Goal: Task Accomplishment & Management: Use online tool/utility

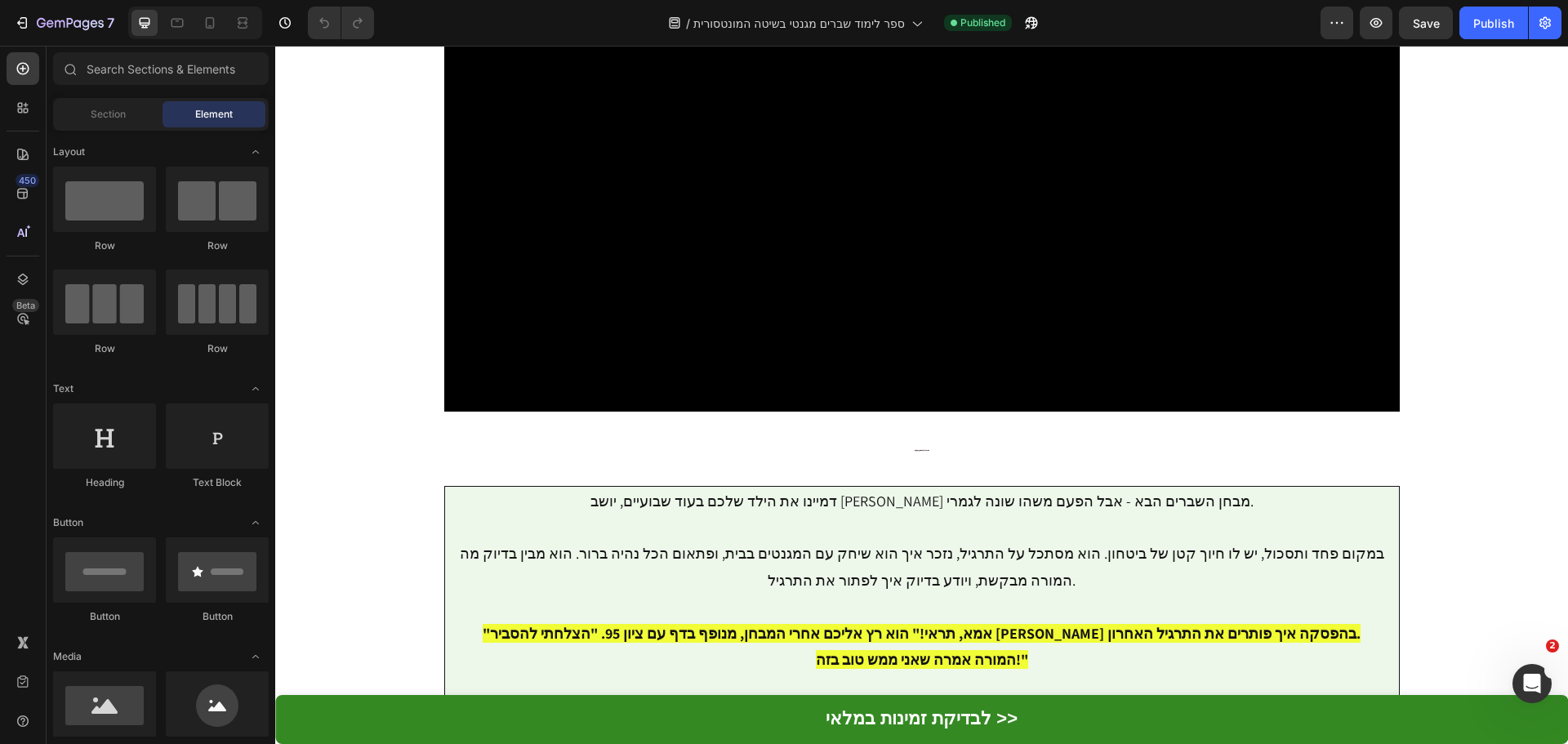
scroll to position [2625, 0]
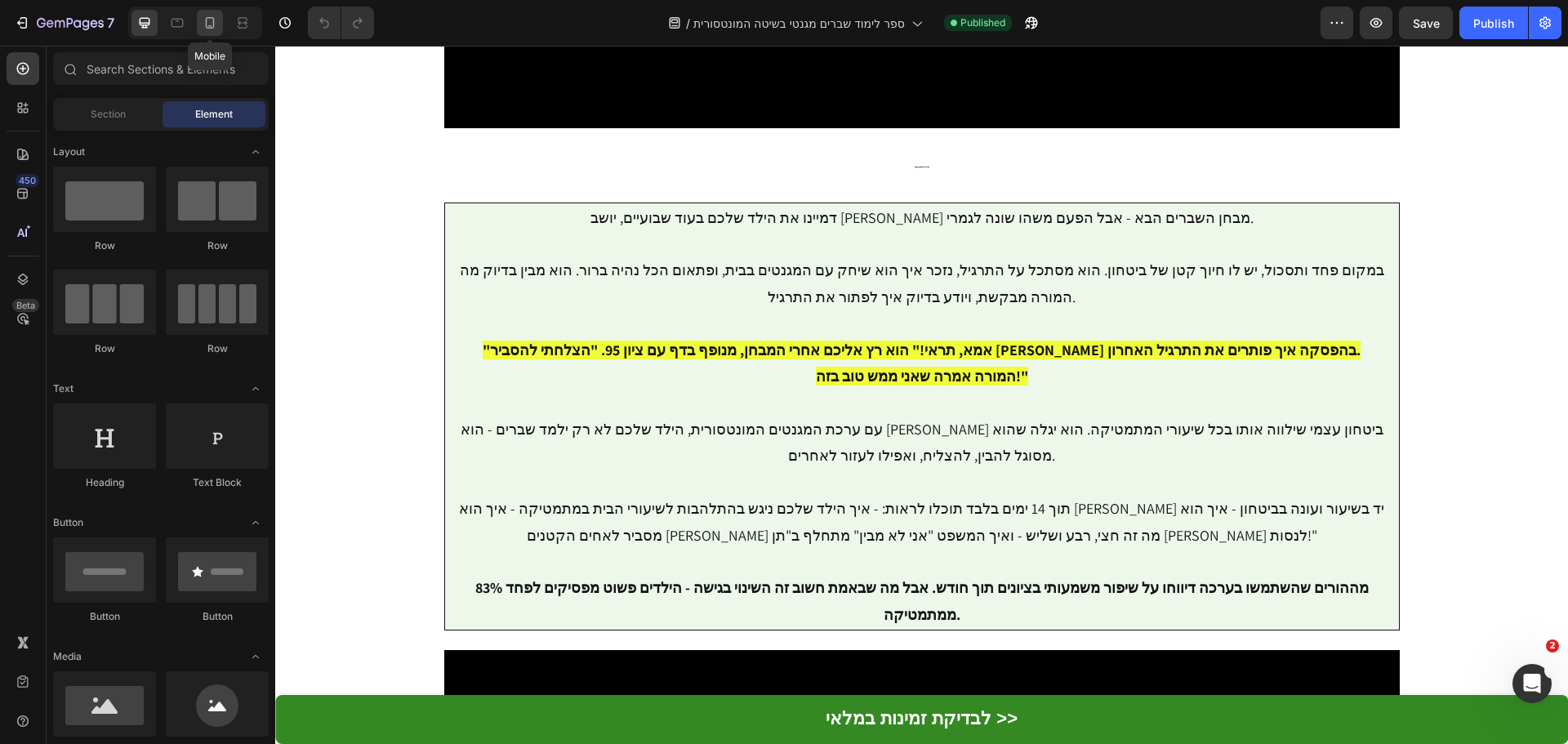
click at [209, 22] on icon at bounding box center [210, 23] width 17 height 17
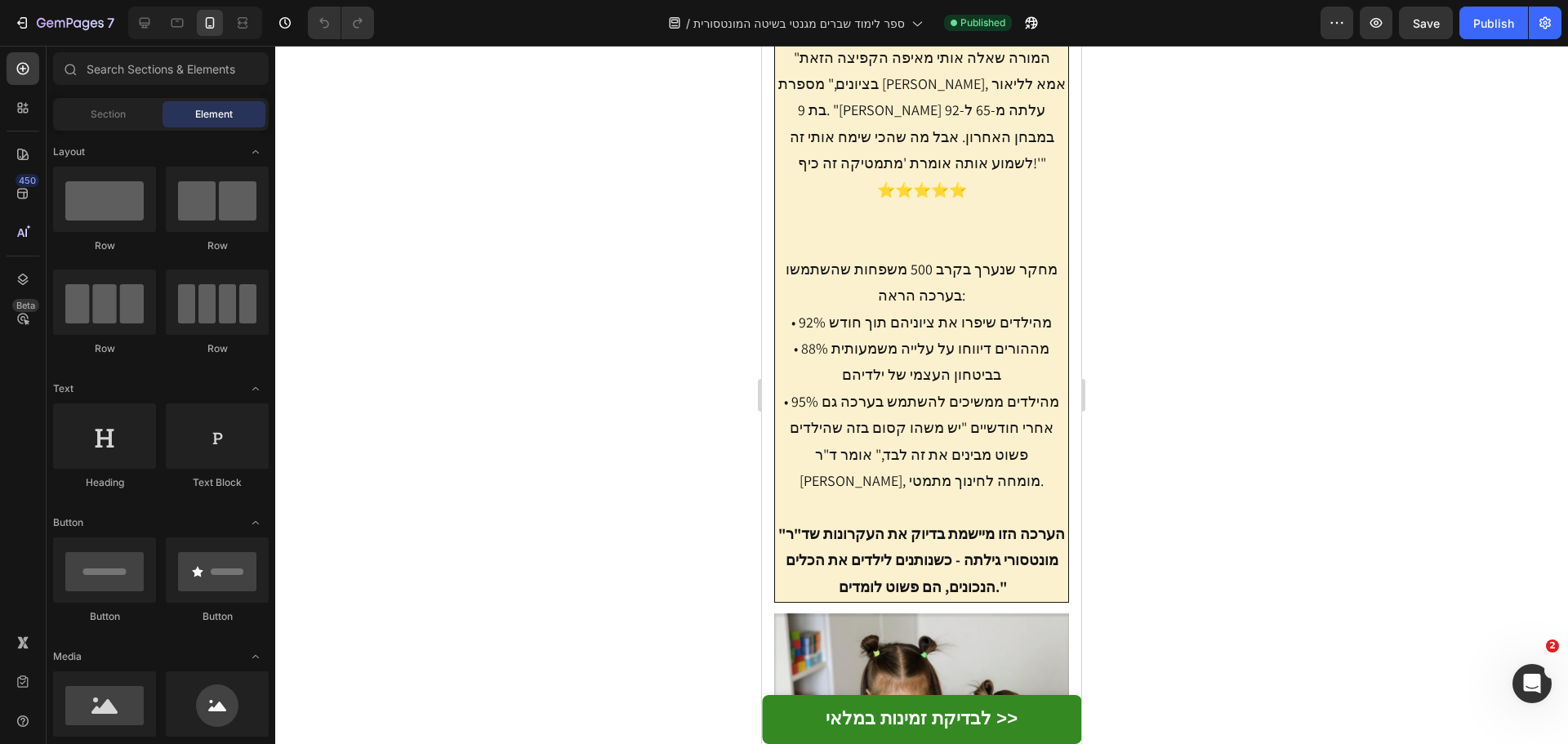
scroll to position [4673, 0]
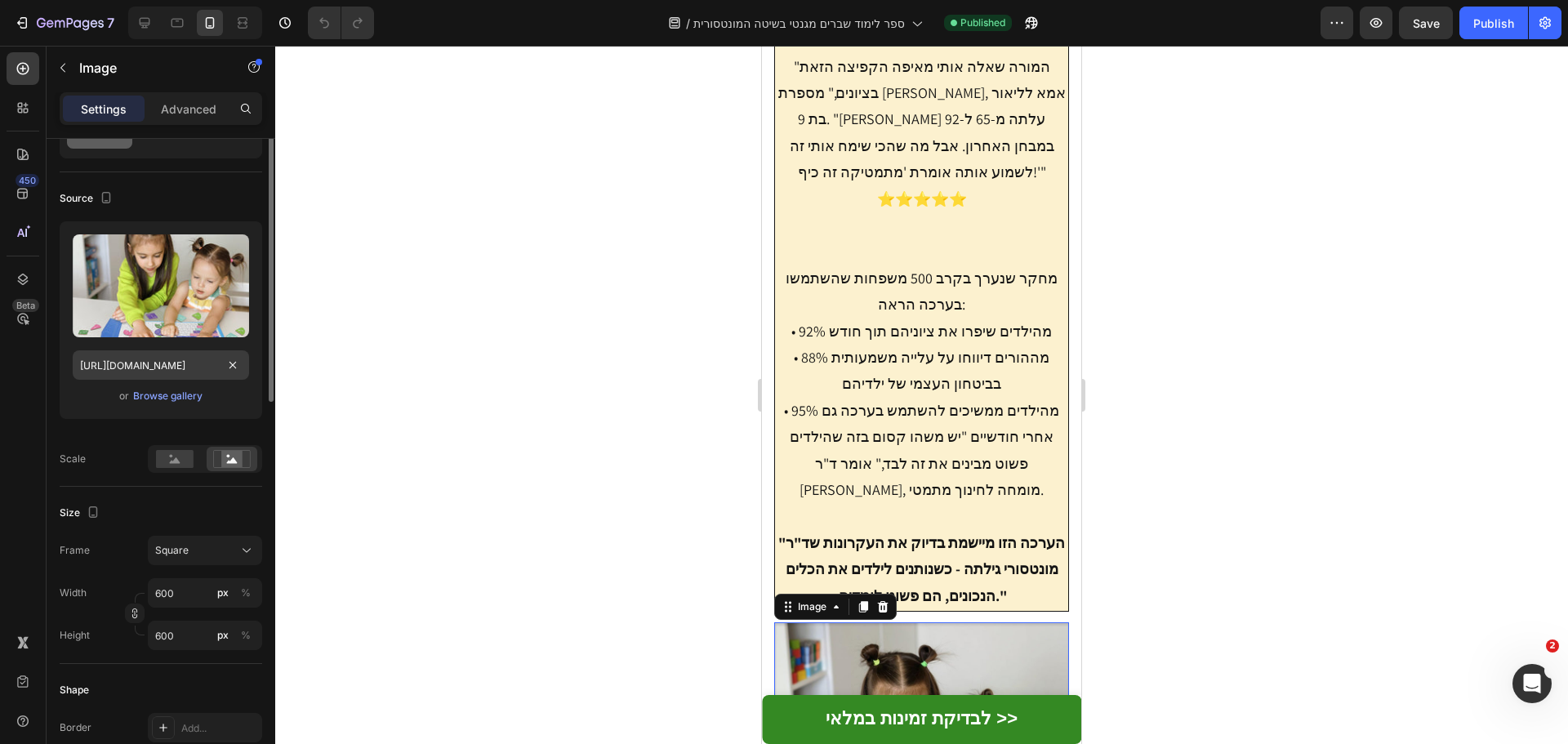
scroll to position [0, 0]
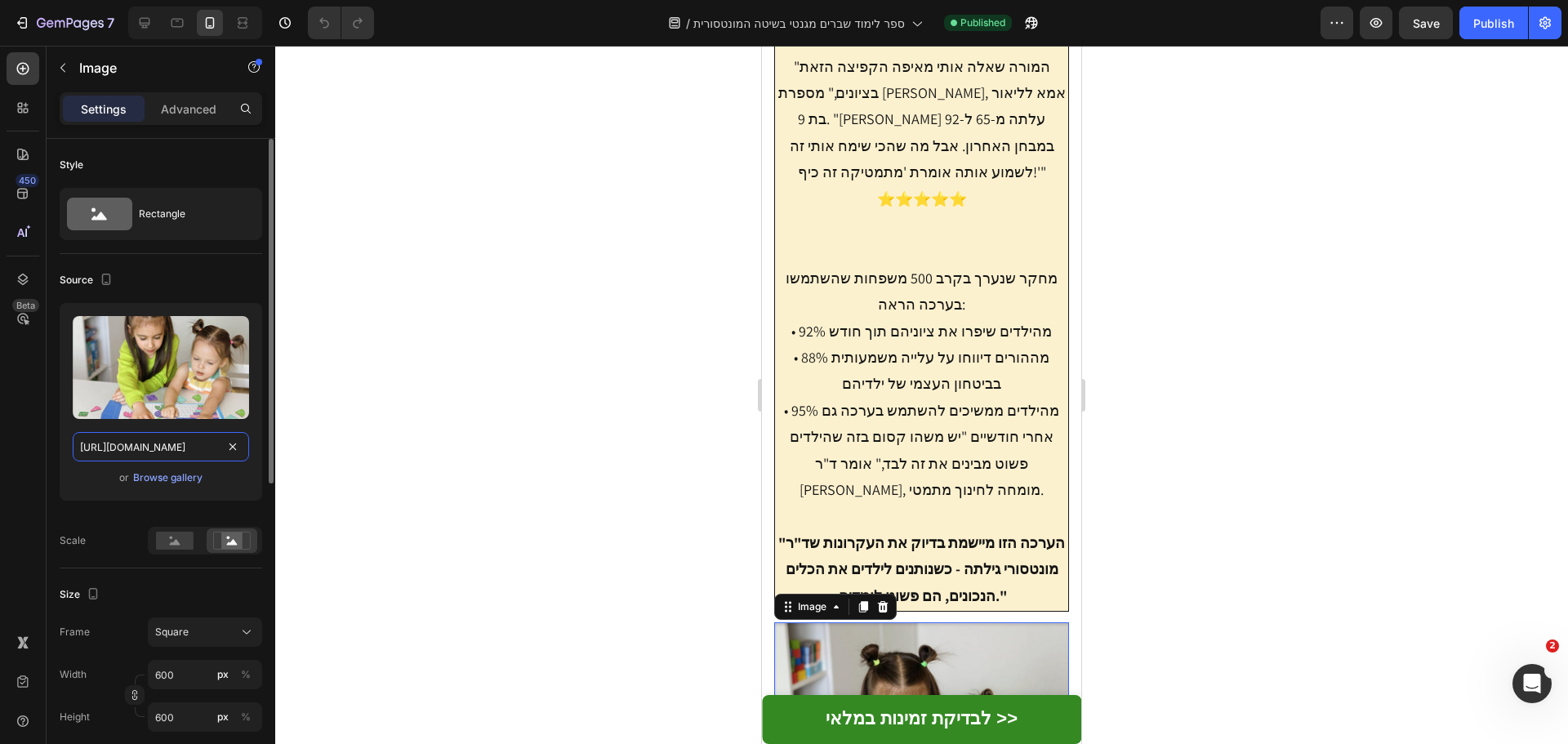
click at [169, 445] on input "[URL][DOMAIN_NAME]" at bounding box center [161, 446] width 177 height 29
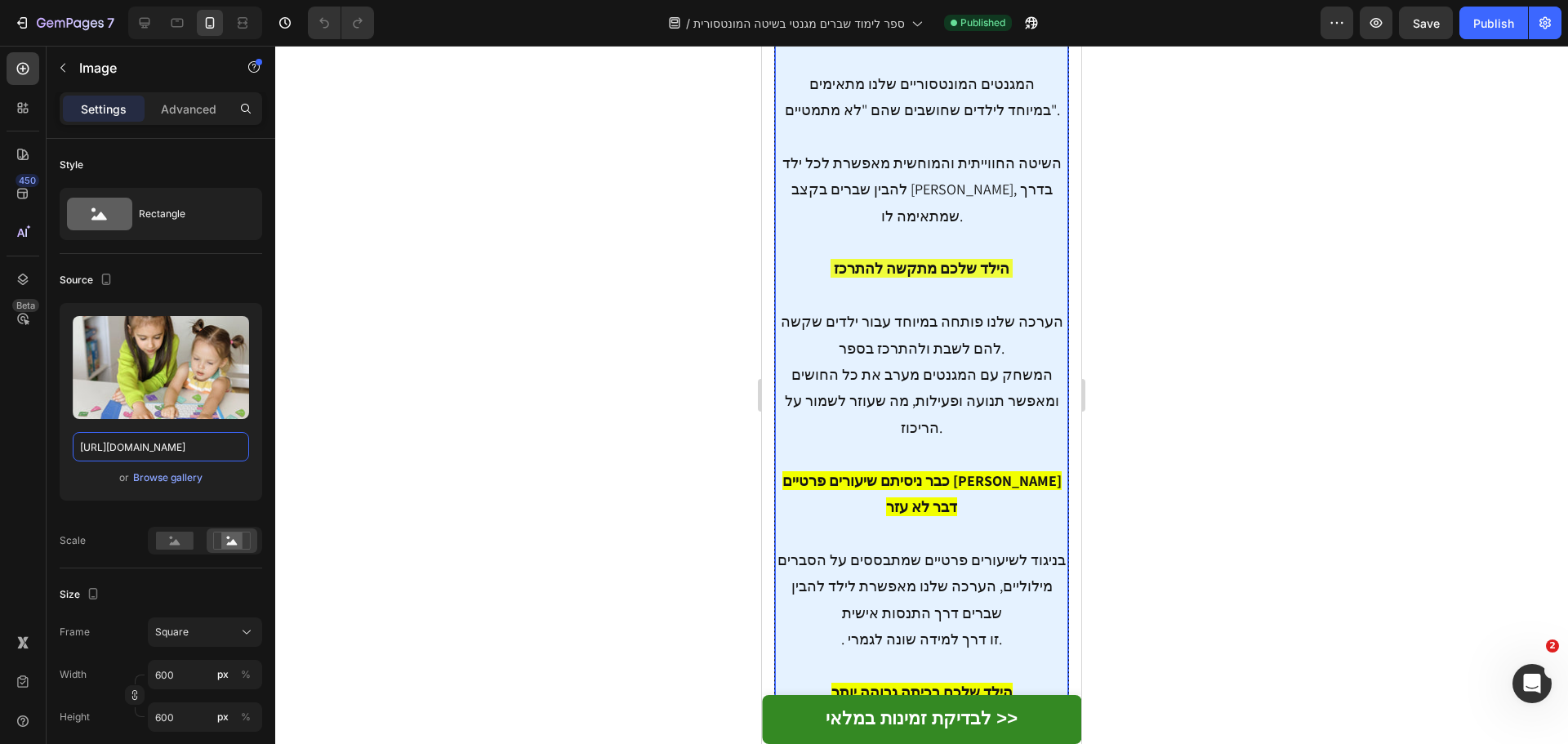
scroll to position [5979, 0]
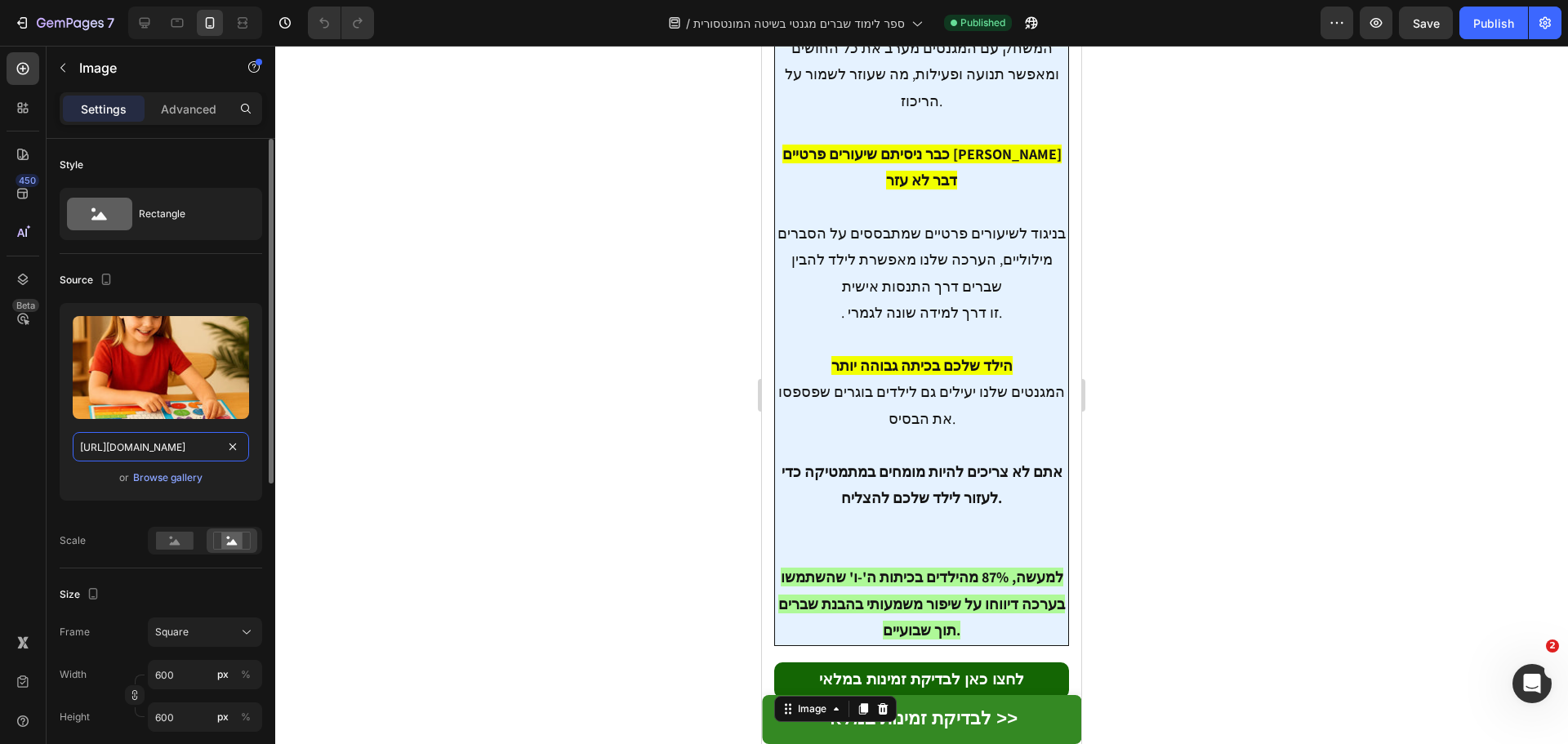
click at [186, 444] on input "[URL][DOMAIN_NAME]" at bounding box center [161, 446] width 177 height 29
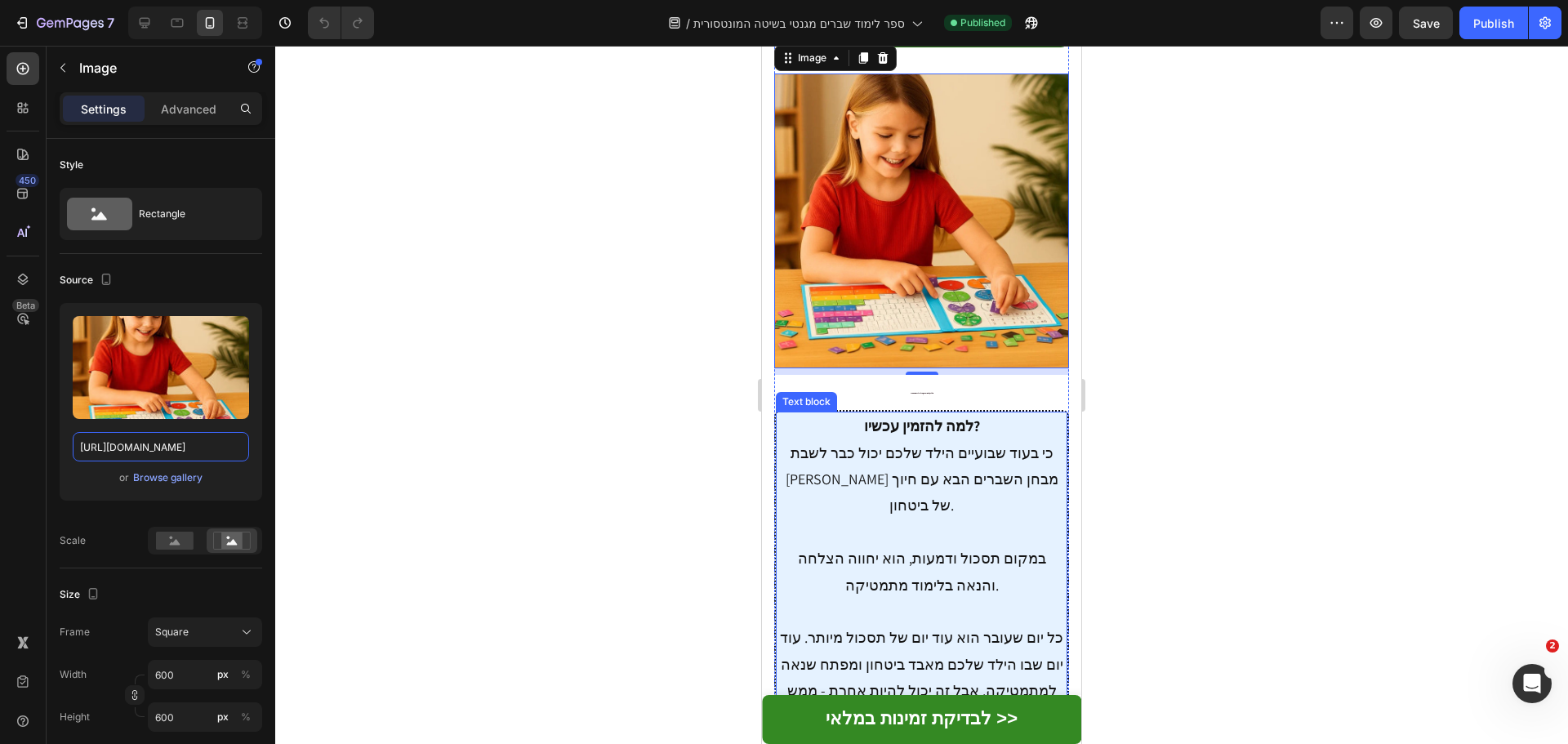
scroll to position [6706, 0]
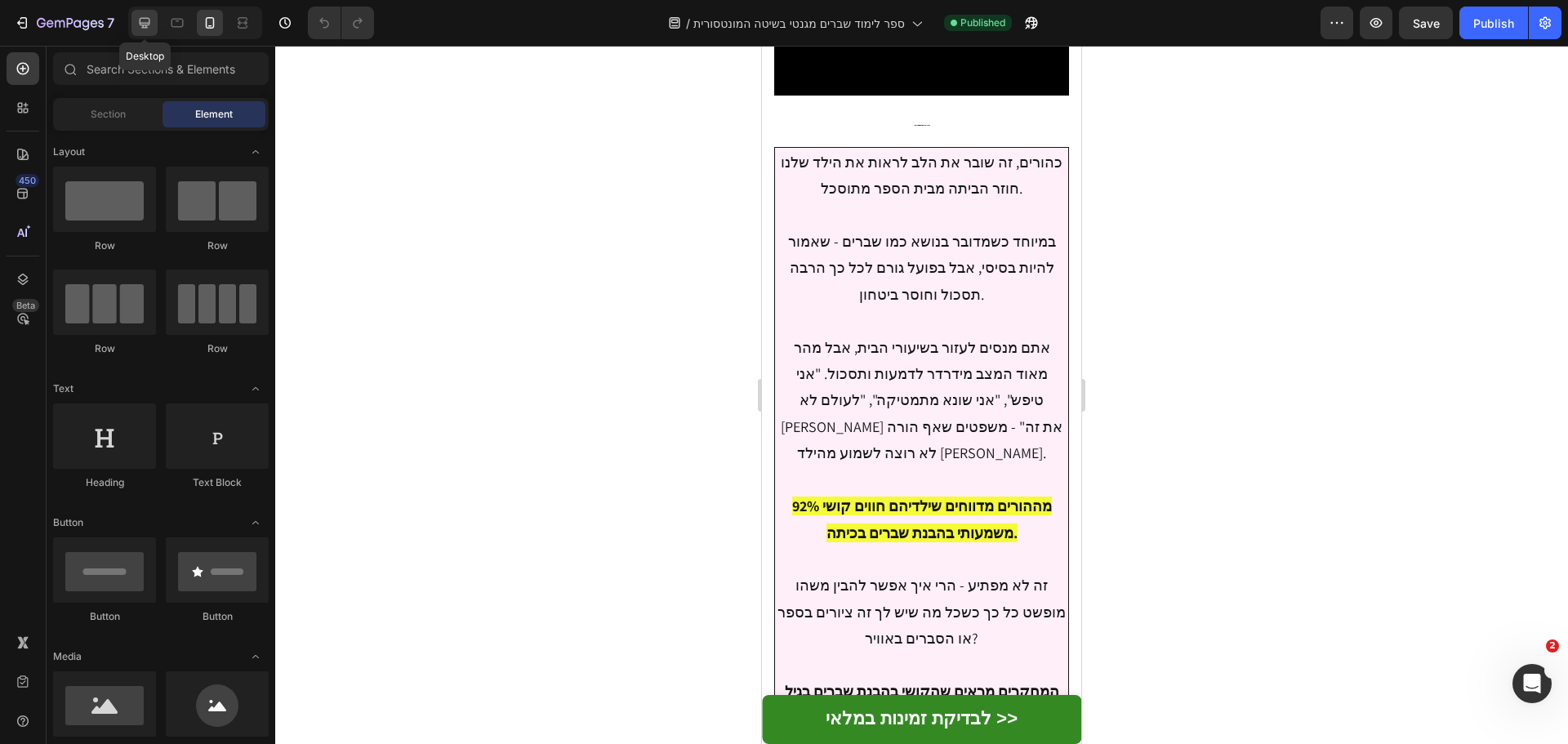
click at [143, 22] on icon at bounding box center [145, 23] width 17 height 17
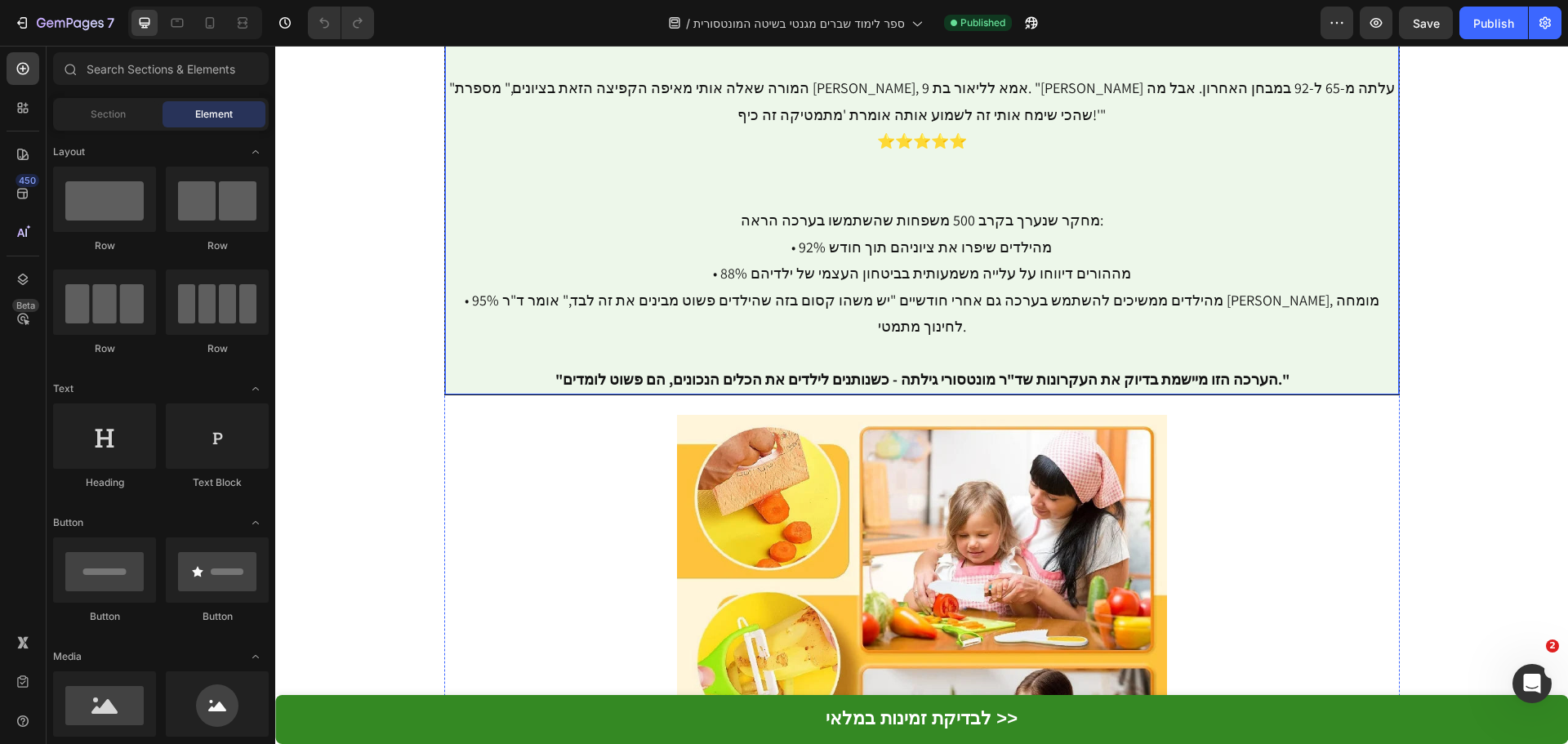
scroll to position [5338, 0]
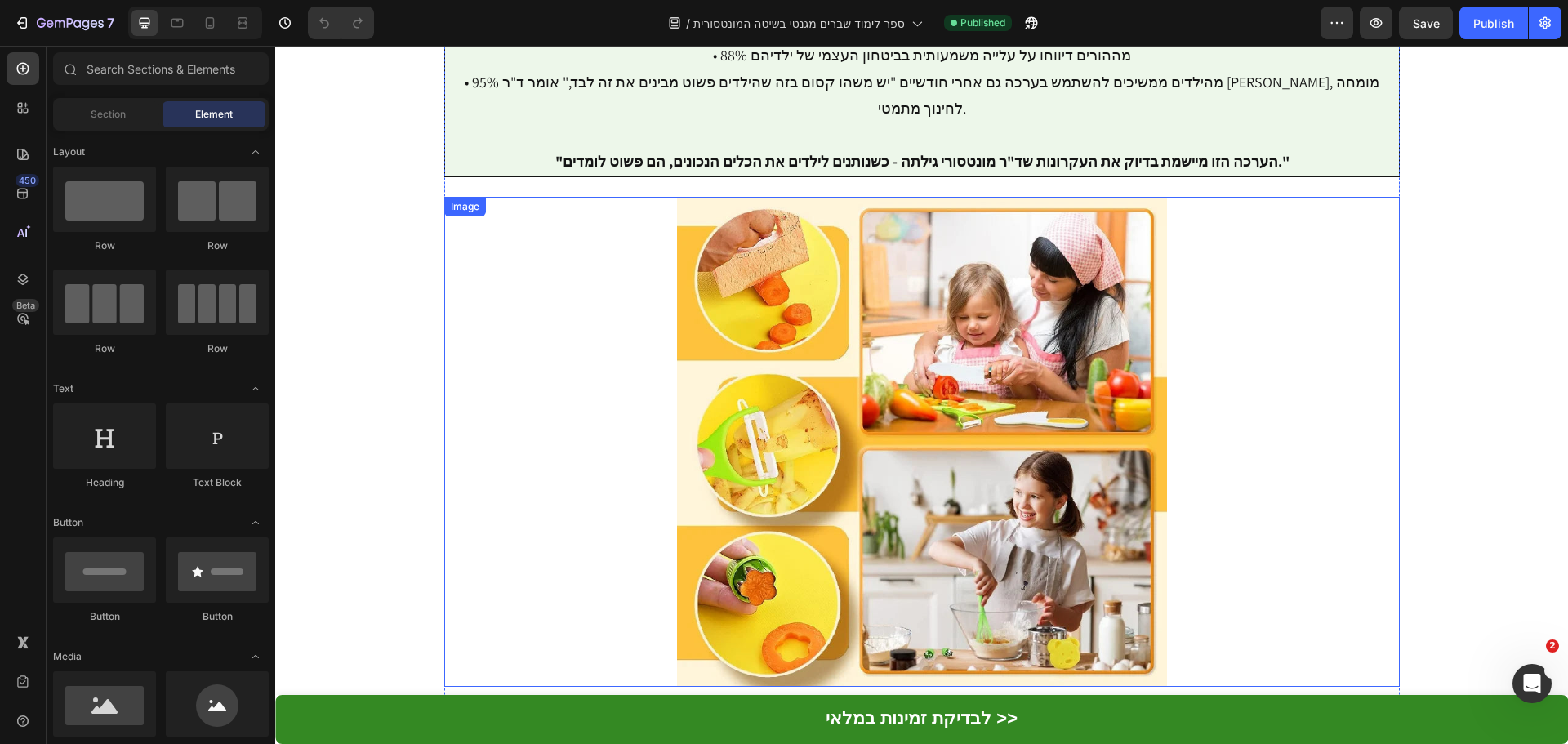
click at [893, 231] on img at bounding box center [922, 441] width 956 height 490
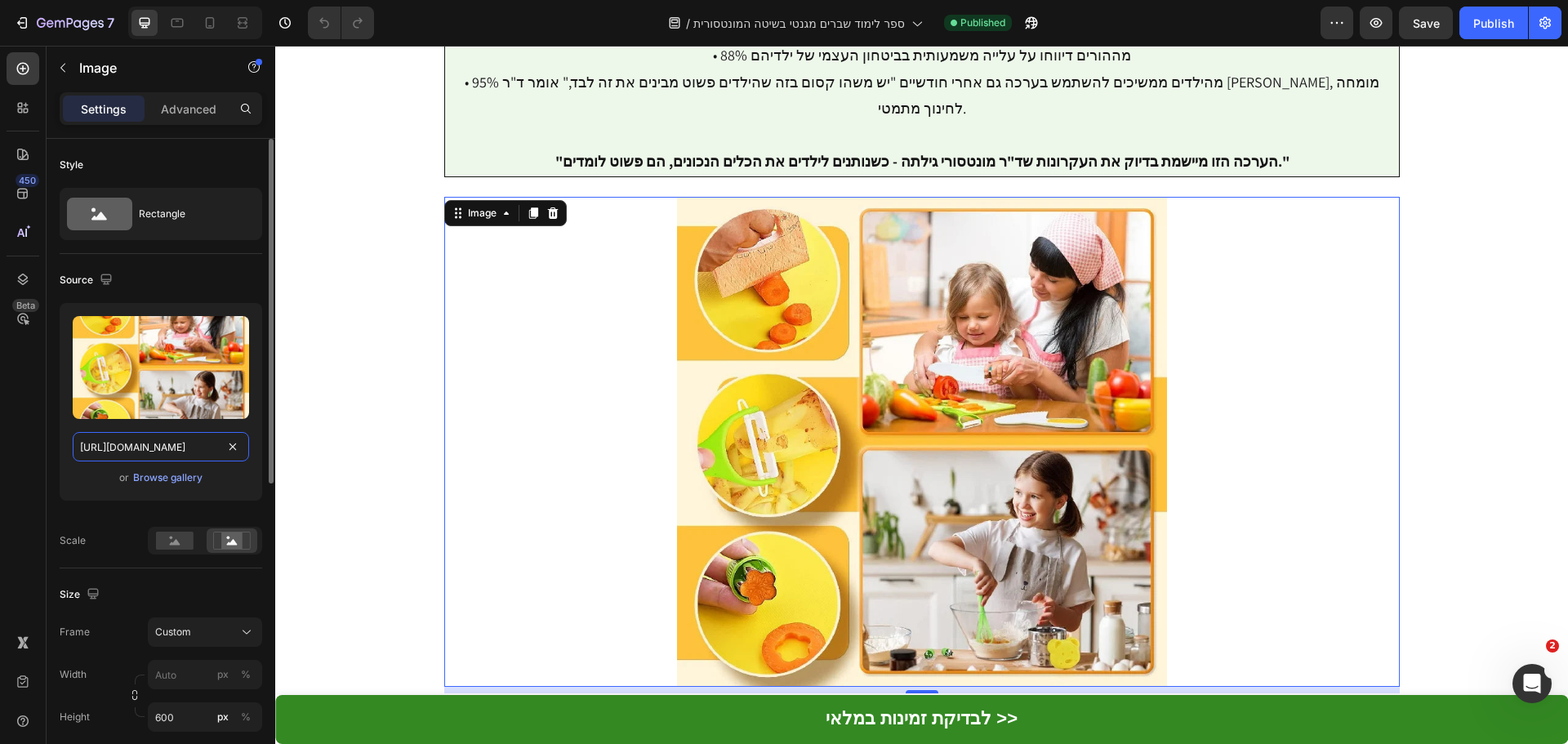
click at [180, 449] on input "[URL][DOMAIN_NAME]" at bounding box center [161, 446] width 177 height 29
paste input "3b6e6a39-59f4-4541-87e6-cc374585e8d6"
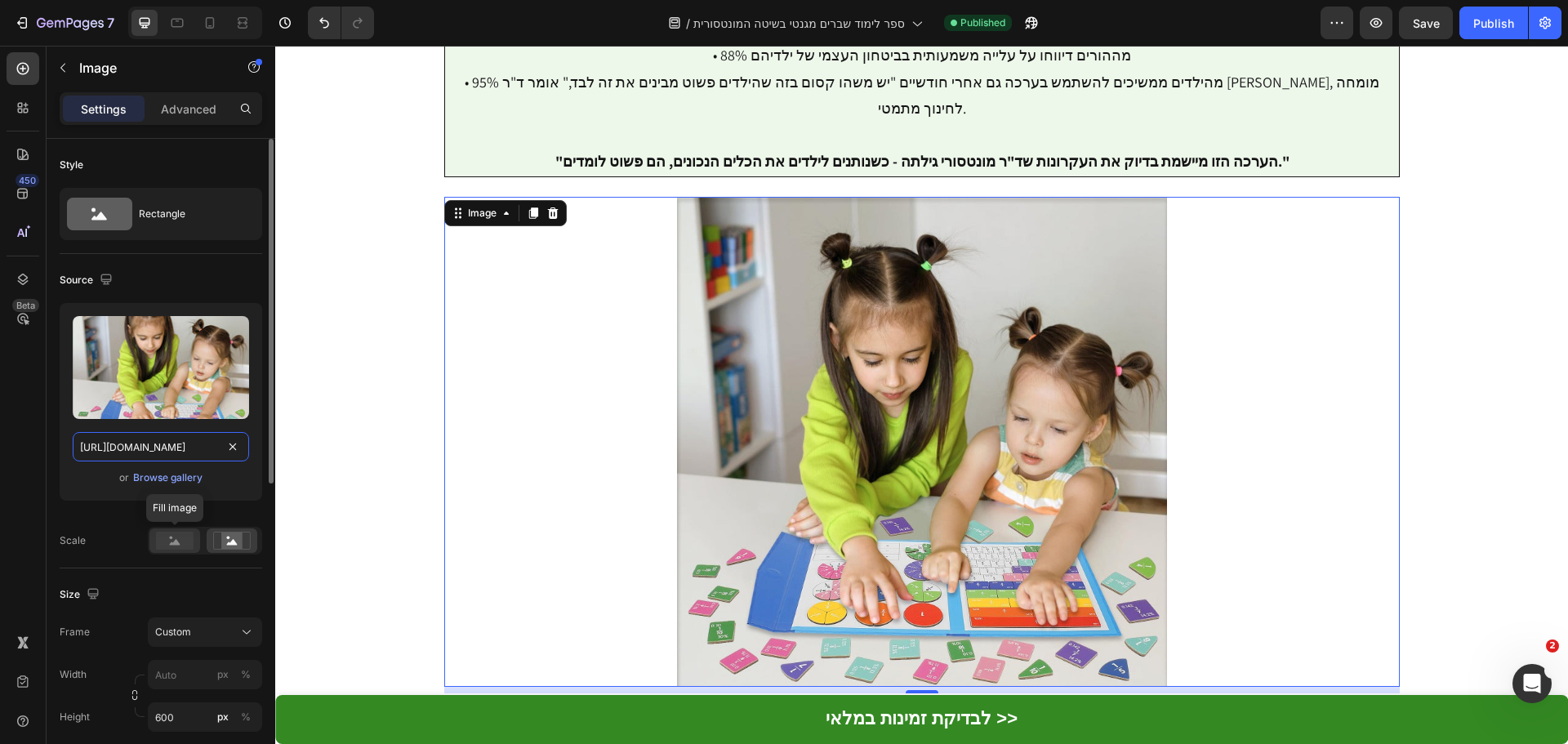
type input "[URL][DOMAIN_NAME]"
click at [160, 539] on rect at bounding box center [174, 540] width 37 height 18
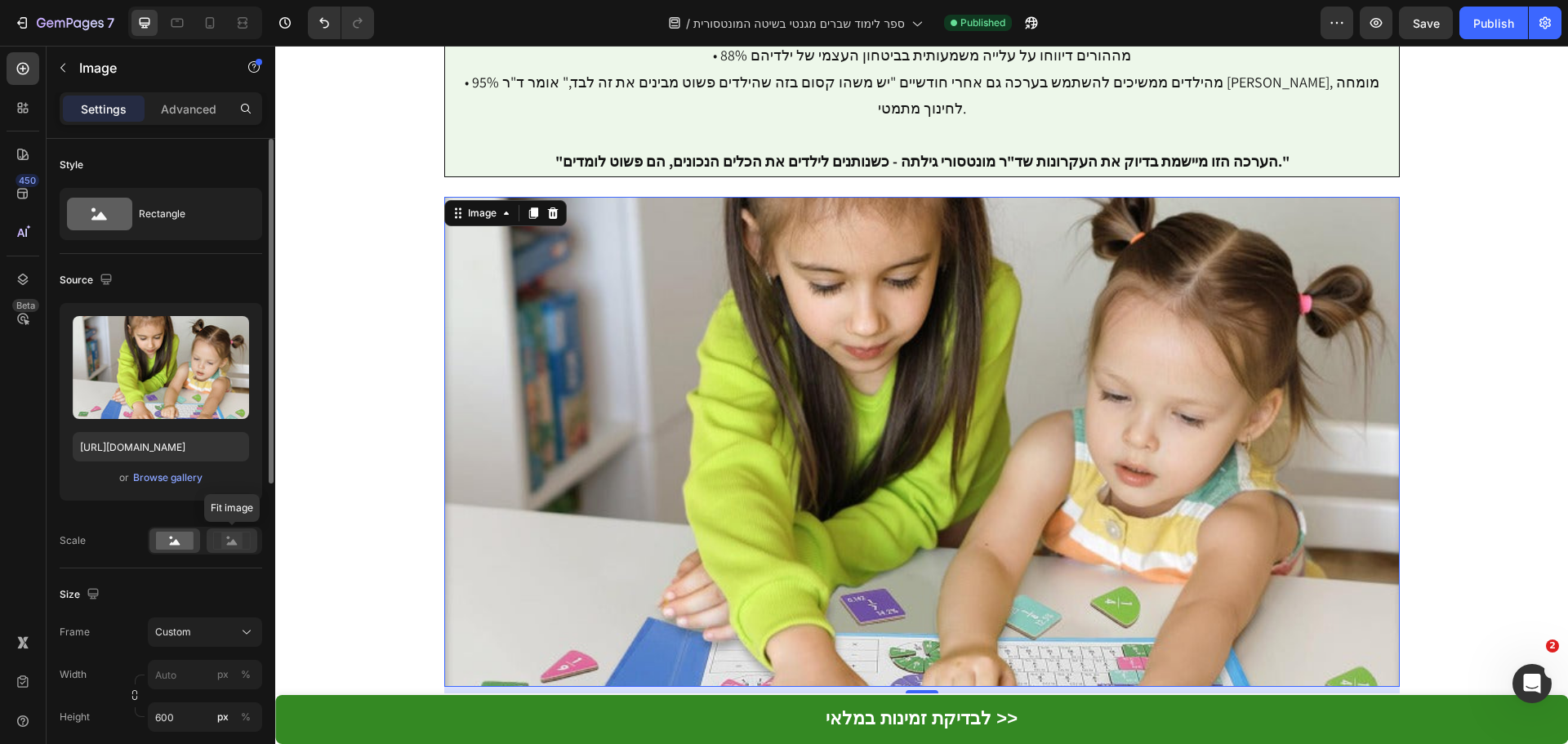
click at [222, 539] on rect at bounding box center [232, 540] width 22 height 17
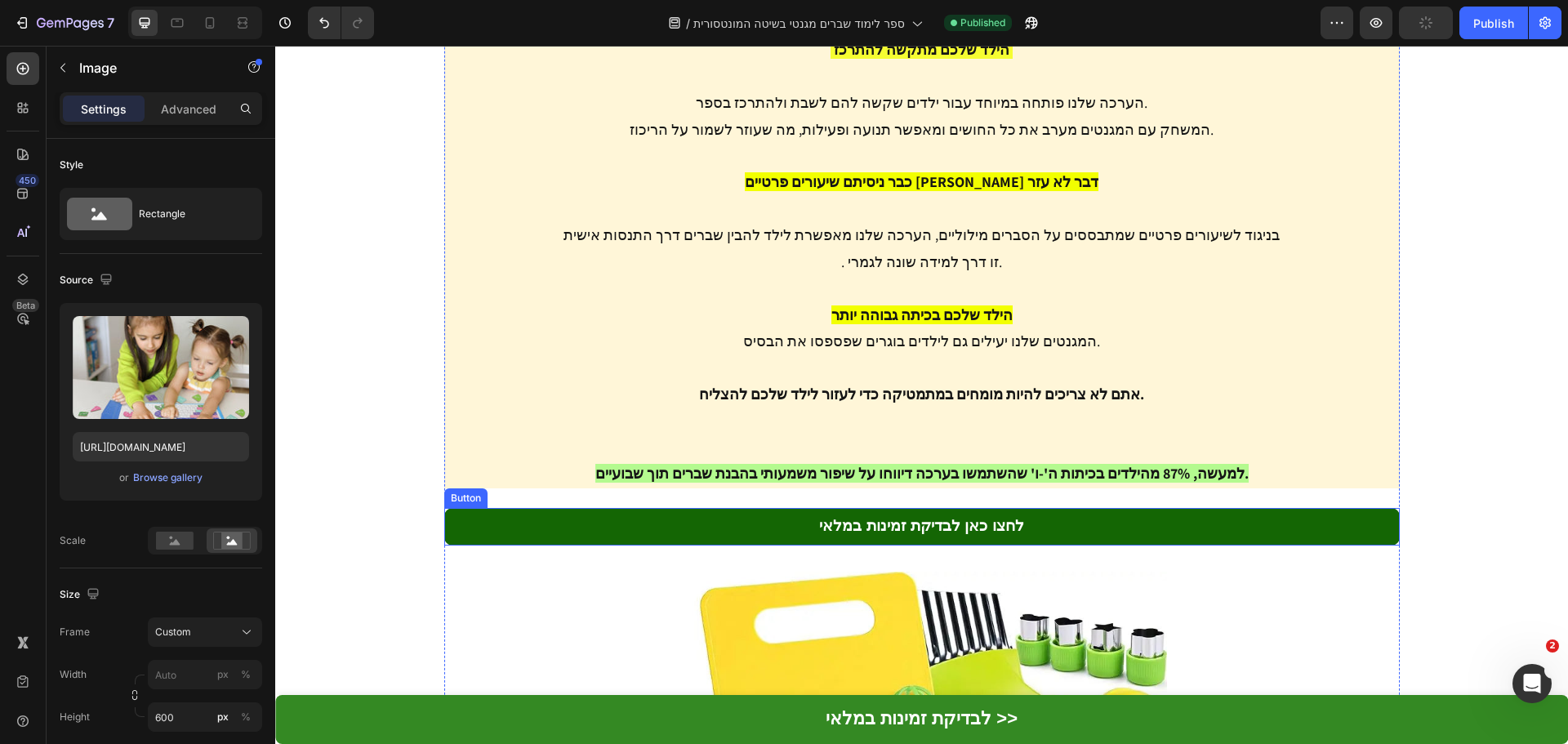
scroll to position [6563, 0]
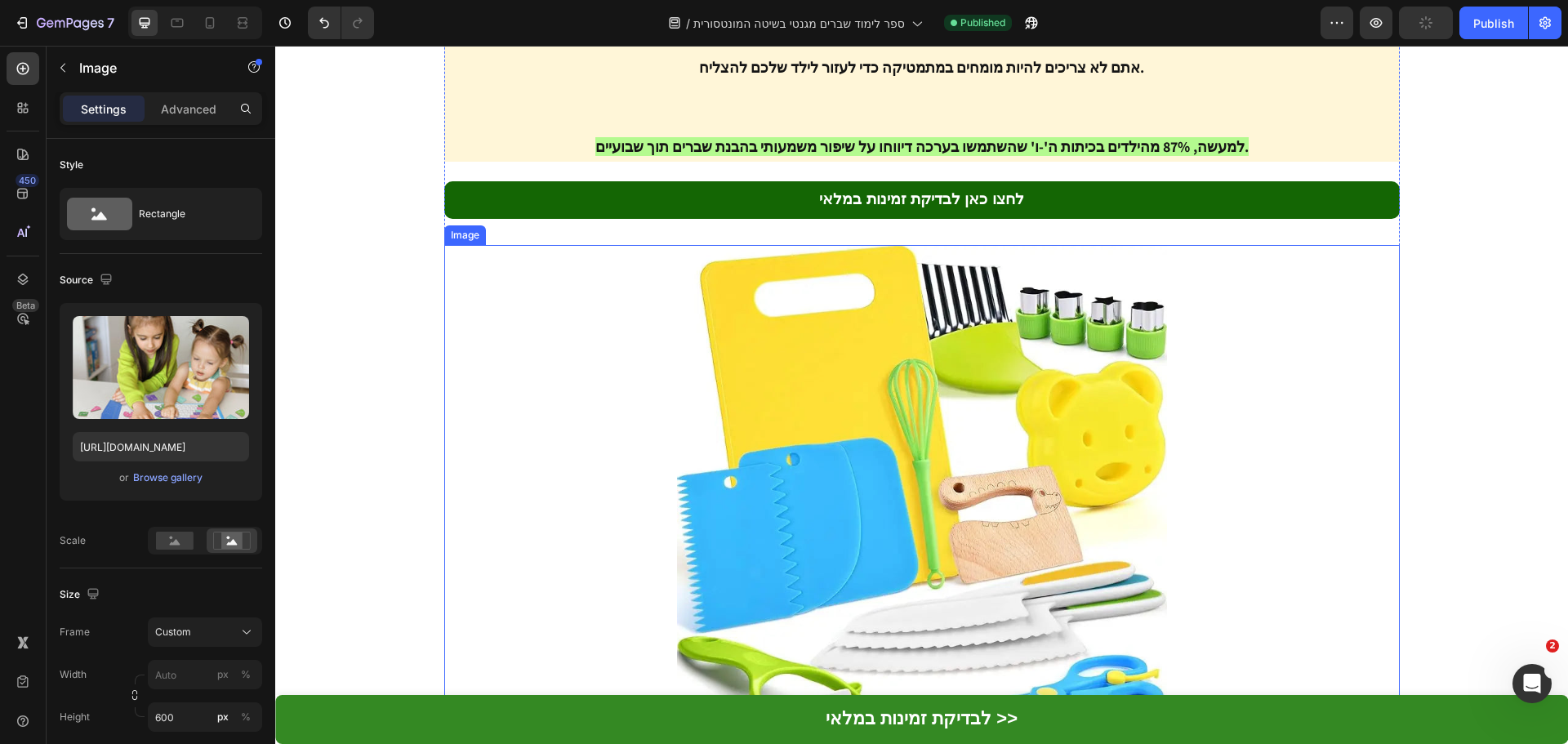
click at [922, 348] on img at bounding box center [922, 490] width 956 height 490
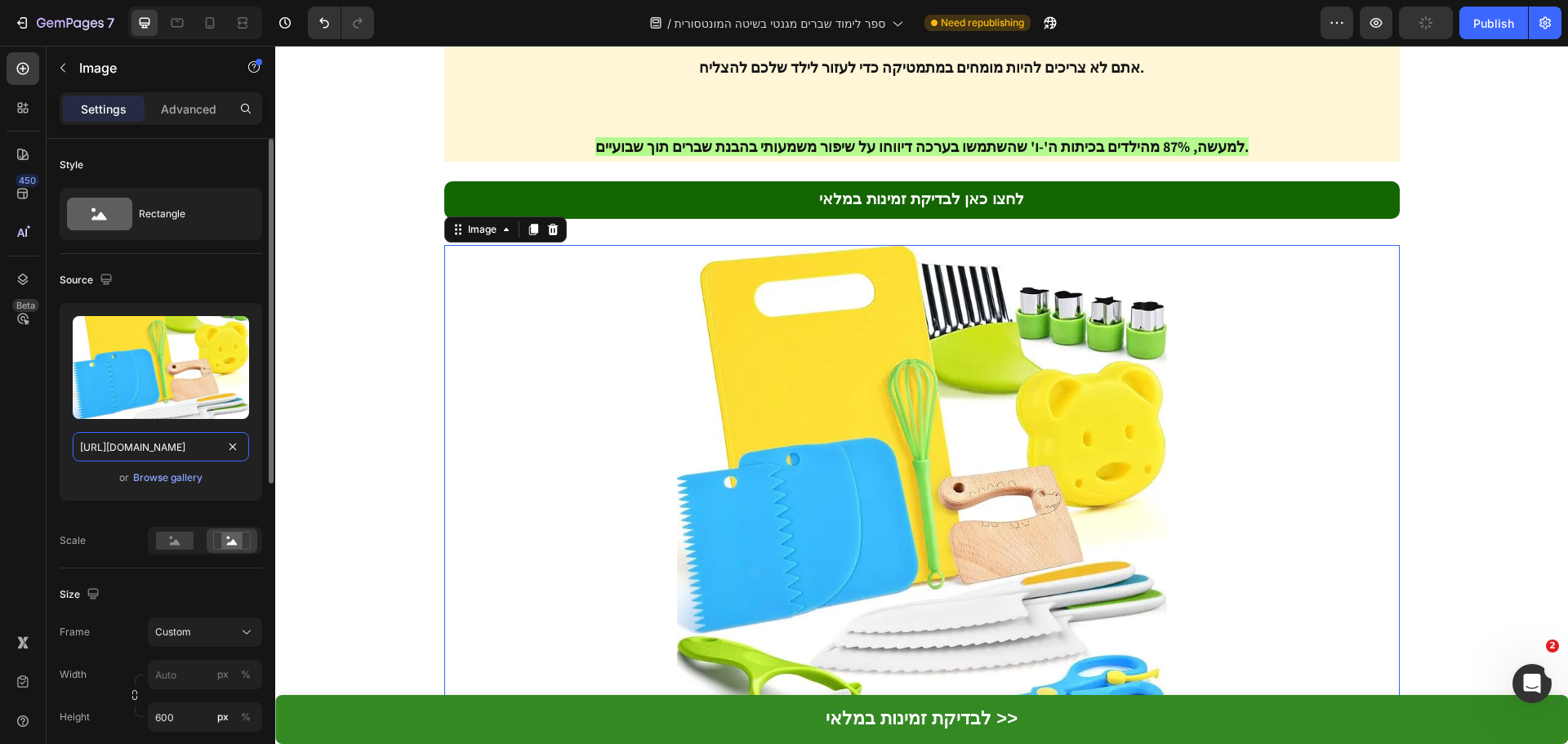
click at [184, 443] on input "[URL][DOMAIN_NAME]" at bounding box center [161, 446] width 177 height 29
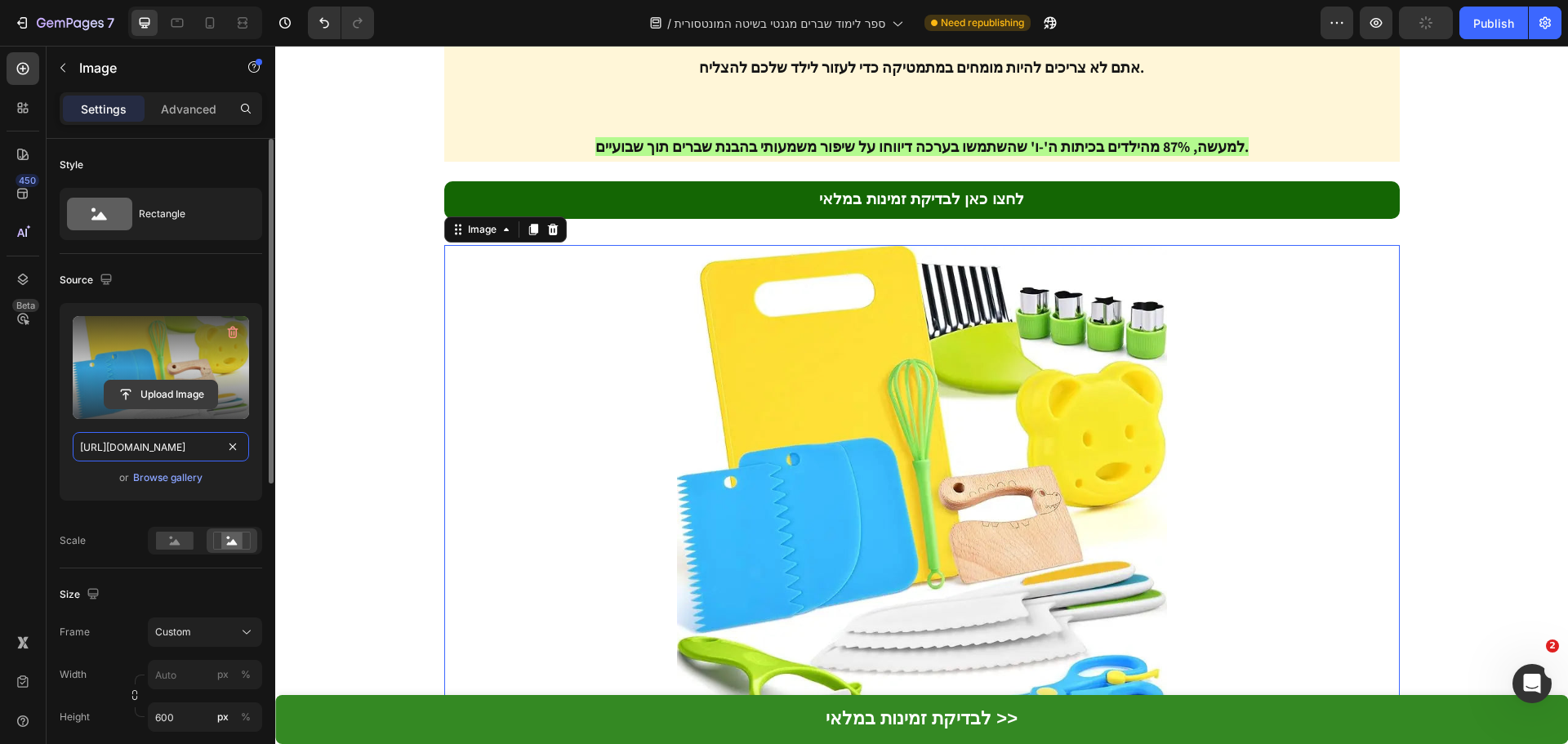
paste input "43dd05b5-1d37-4236-a914-da099d4dcc46"
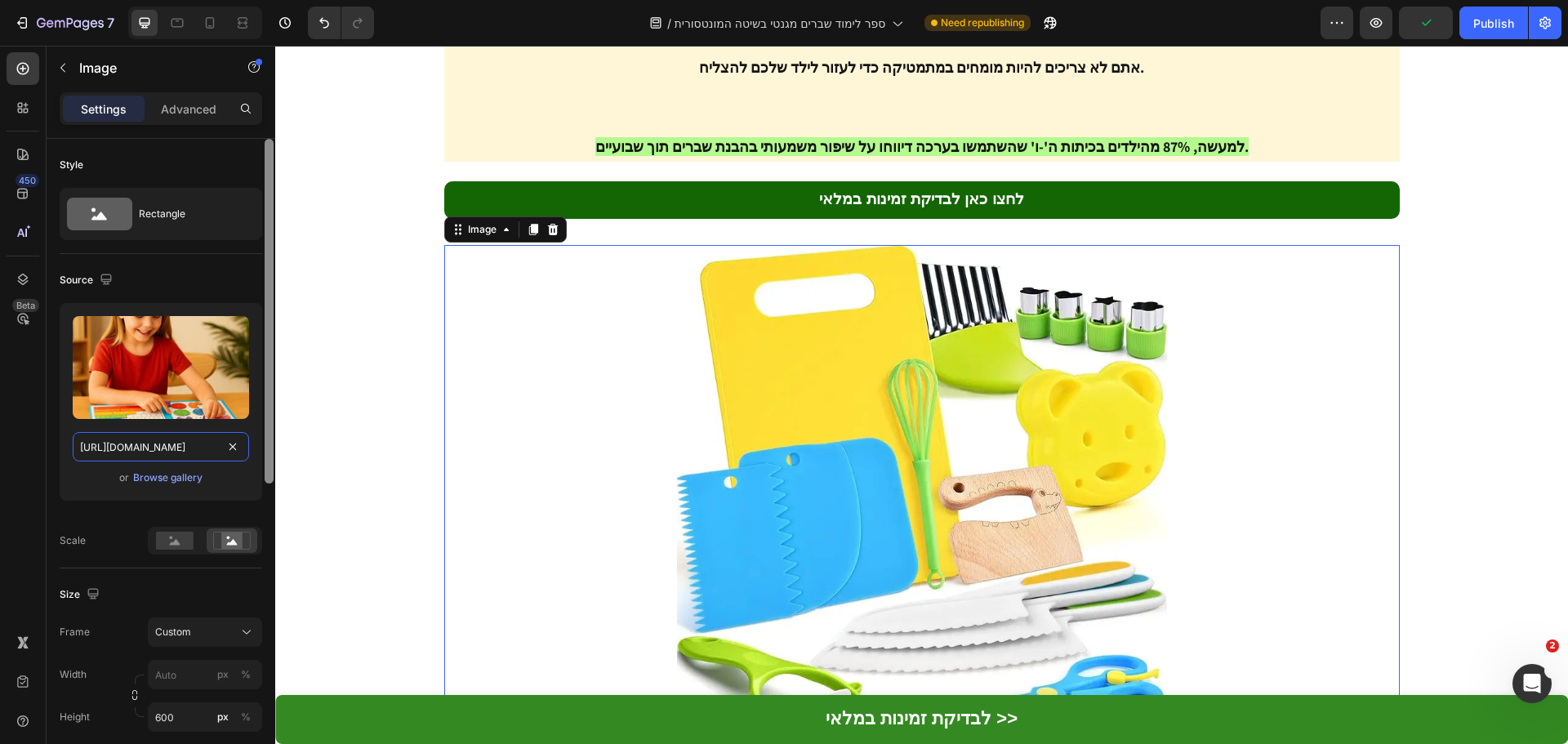
scroll to position [0, 502]
type input "[URL][DOMAIN_NAME]"
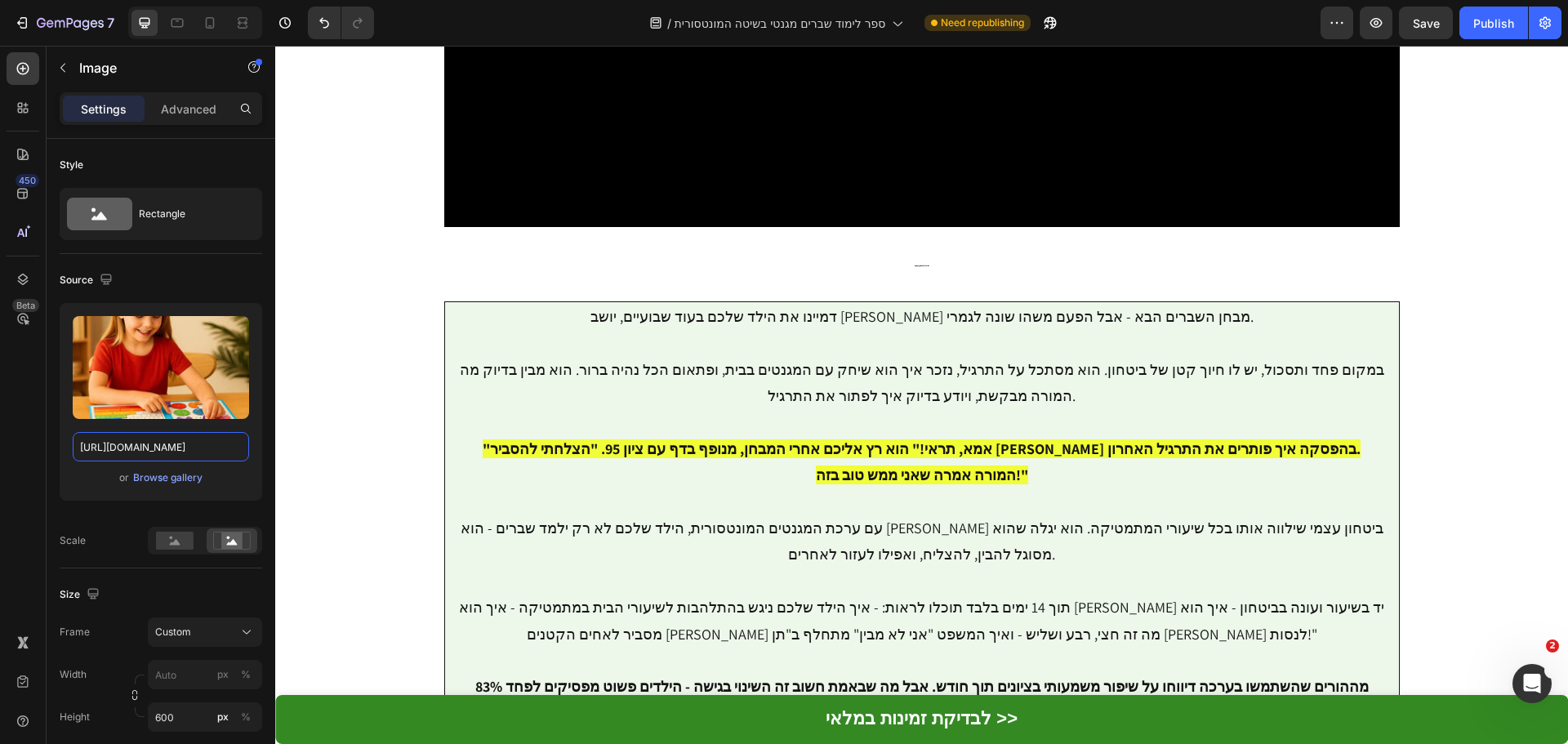
scroll to position [2291, 0]
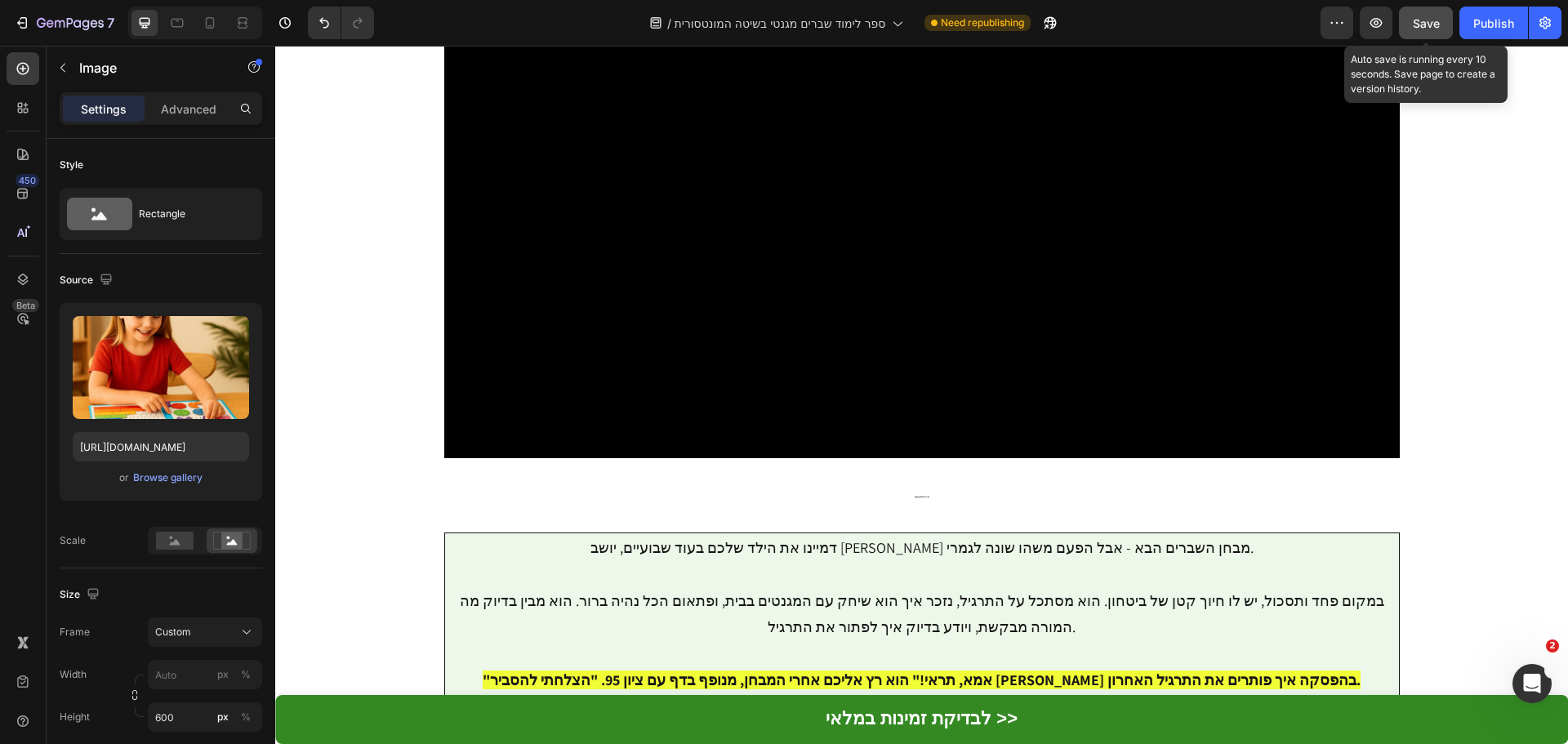
click at [1437, 20] on span "Save" at bounding box center [1426, 23] width 27 height 14
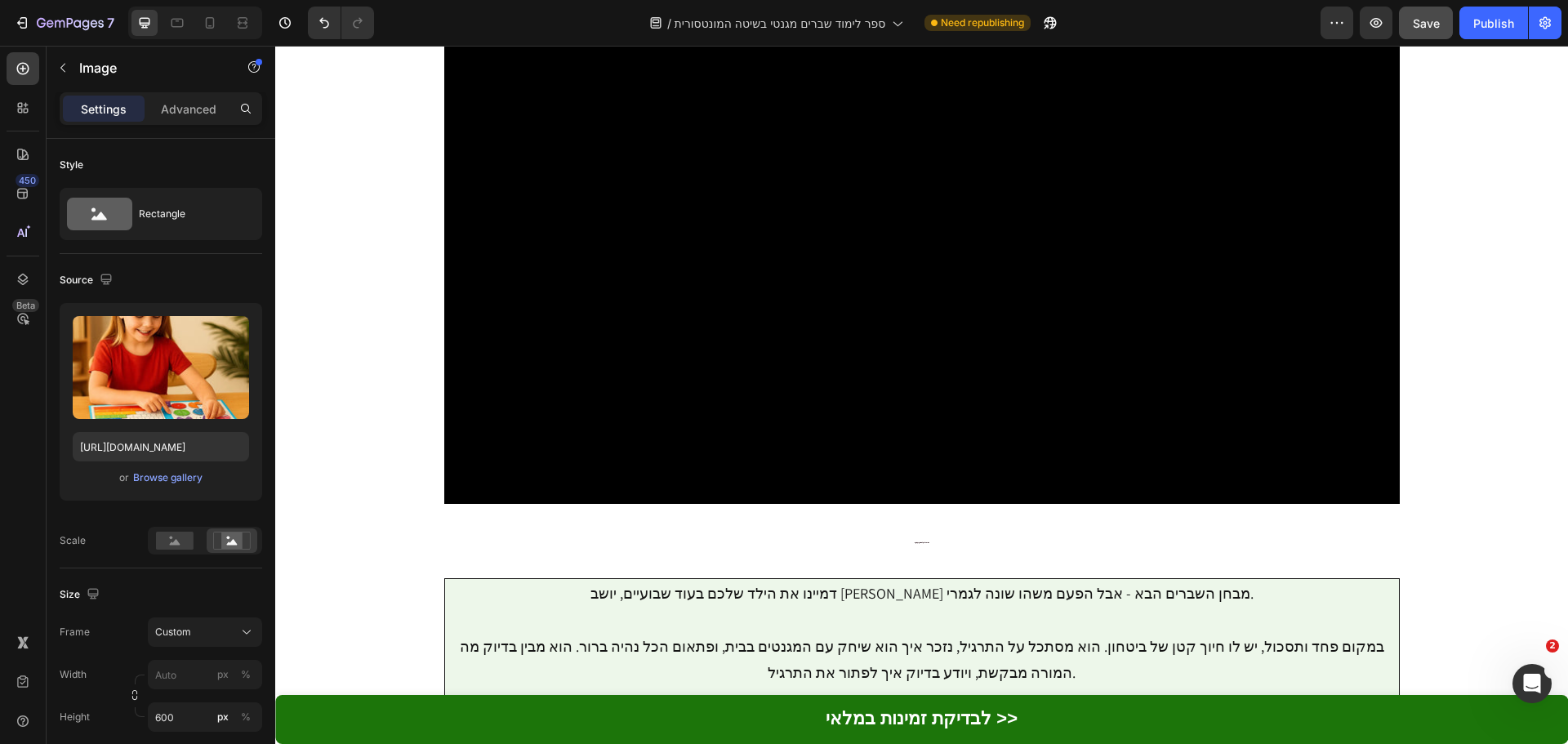
scroll to position [2209, 0]
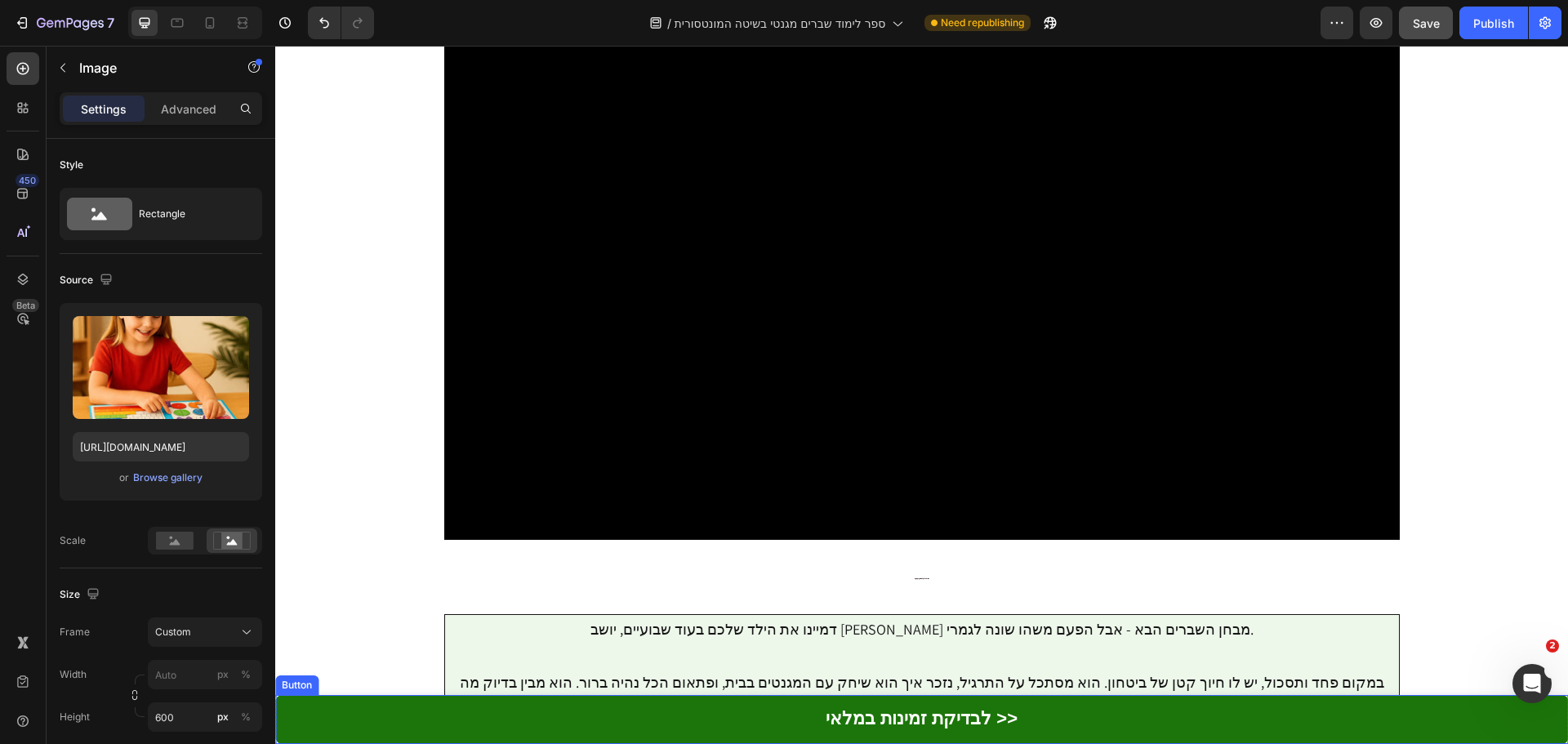
click at [1310, 725] on link "לבדיקת זמינות במלאי >>" at bounding box center [922, 718] width 1293 height 49
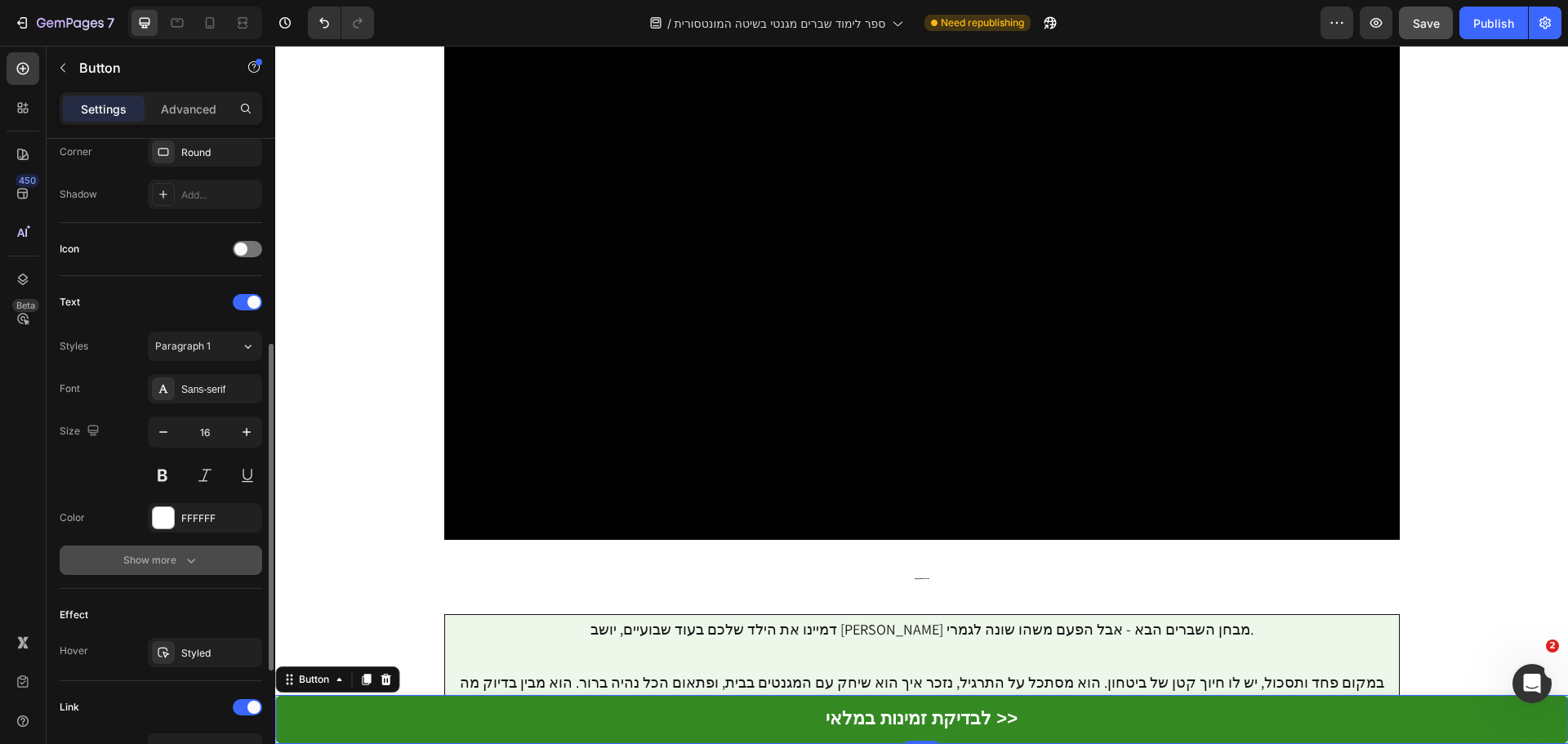
scroll to position [646, 0]
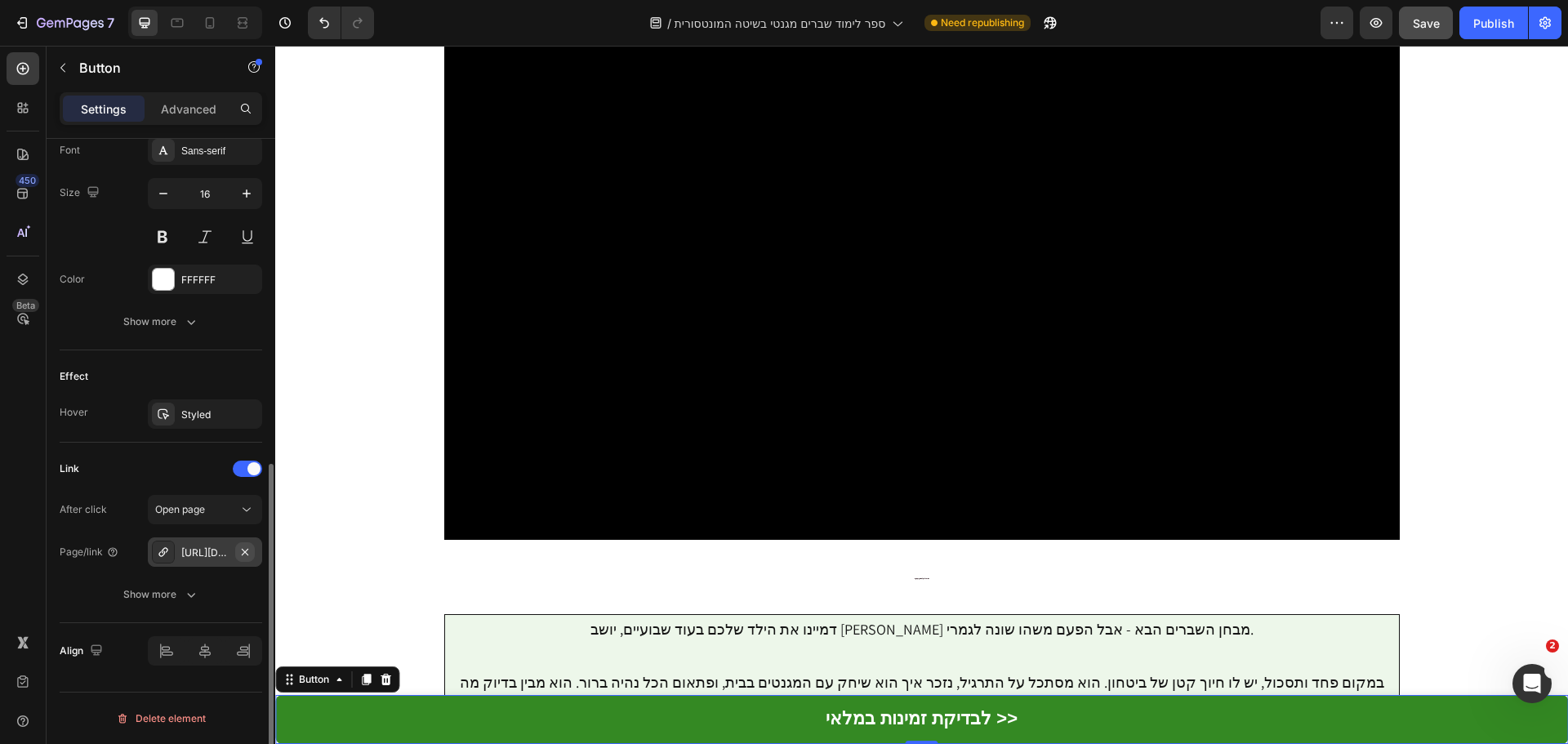
click at [246, 558] on icon "button" at bounding box center [245, 552] width 13 height 13
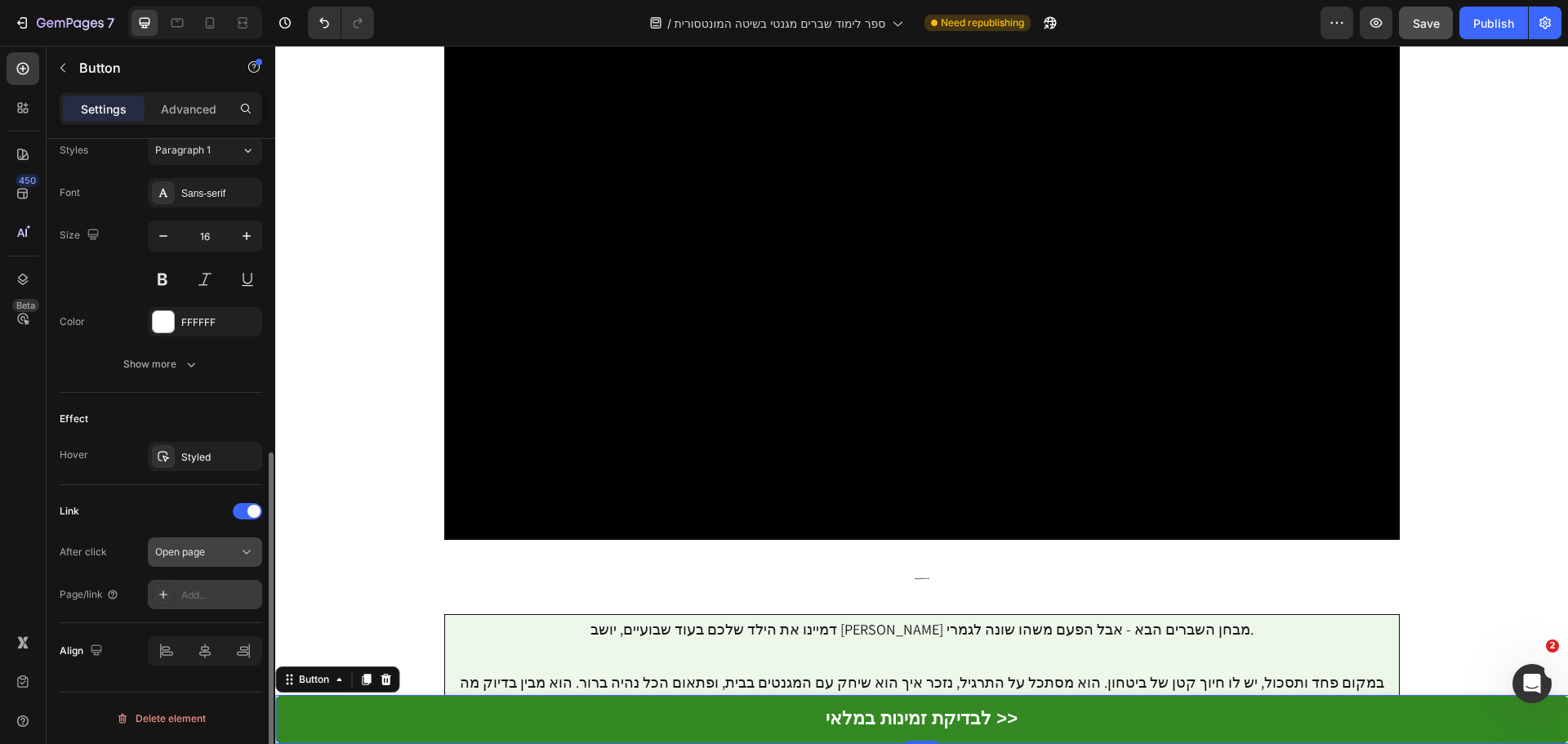
scroll to position [604, 0]
click at [213, 592] on div "Add..." at bounding box center [220, 595] width 77 height 15
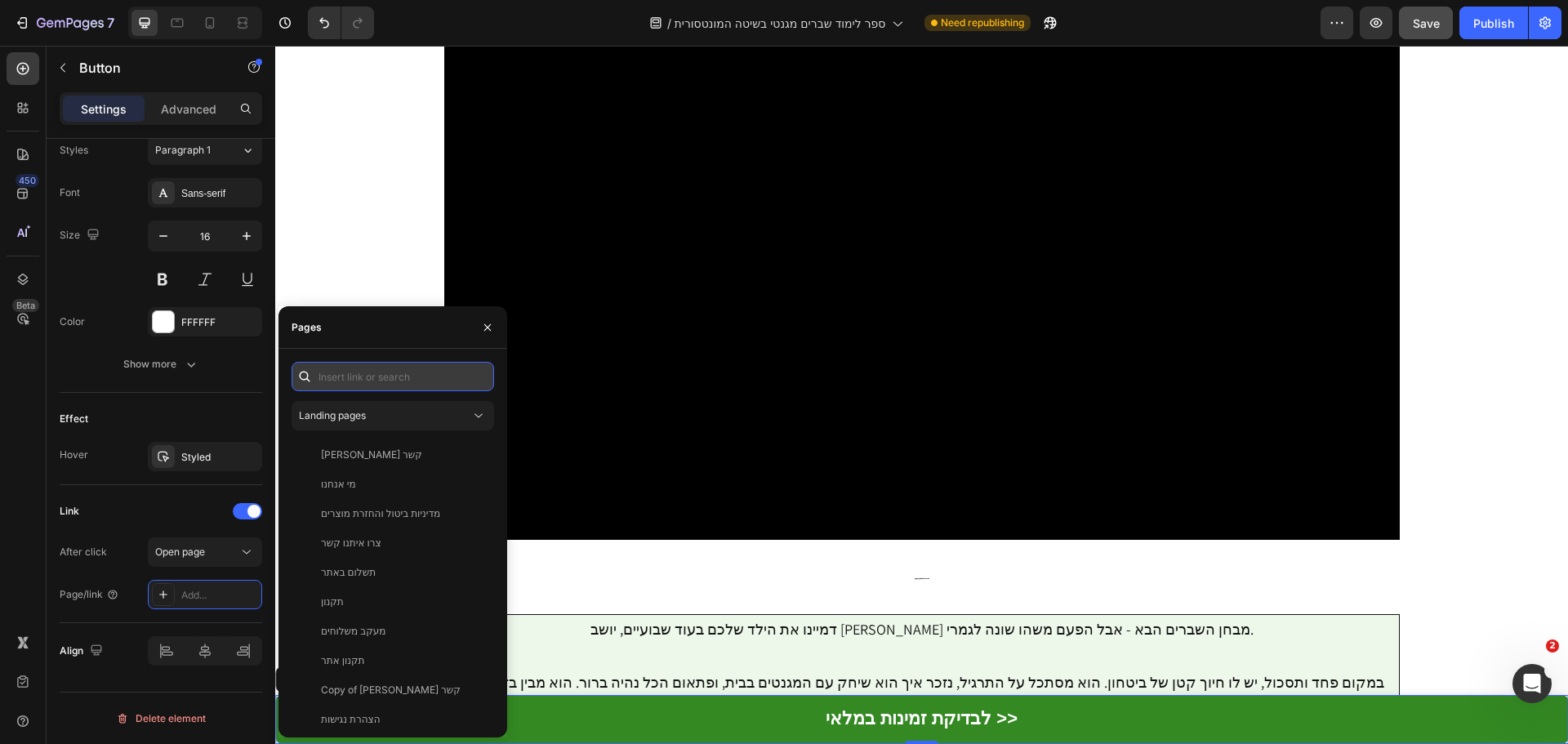
click at [334, 374] on input "text" at bounding box center [393, 375] width 202 height 29
paste input "[URL][DOMAIN_NAME]"
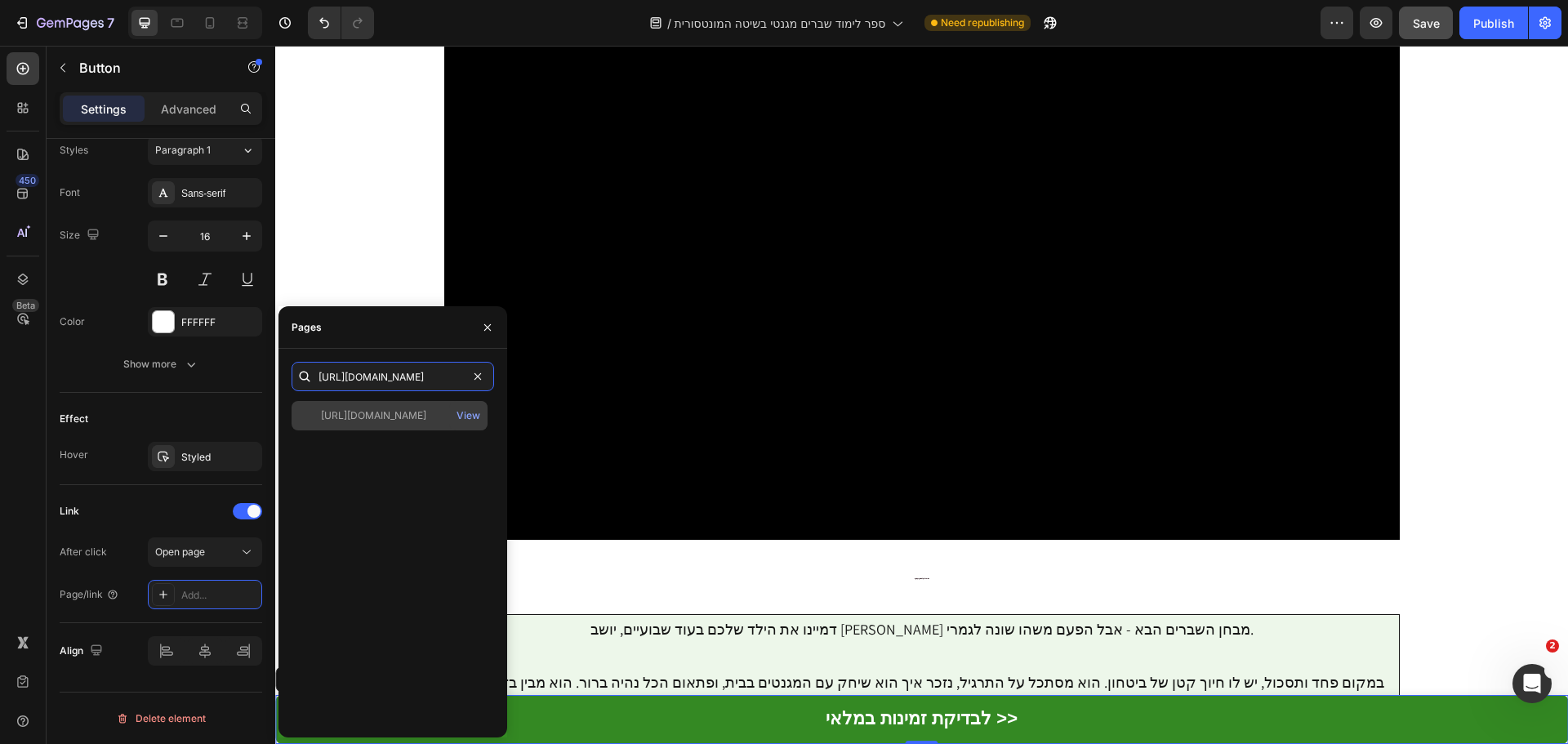
type input "[URL][DOMAIN_NAME]"
click at [383, 414] on div "[URL][DOMAIN_NAME]" at bounding box center [373, 416] width 105 height 15
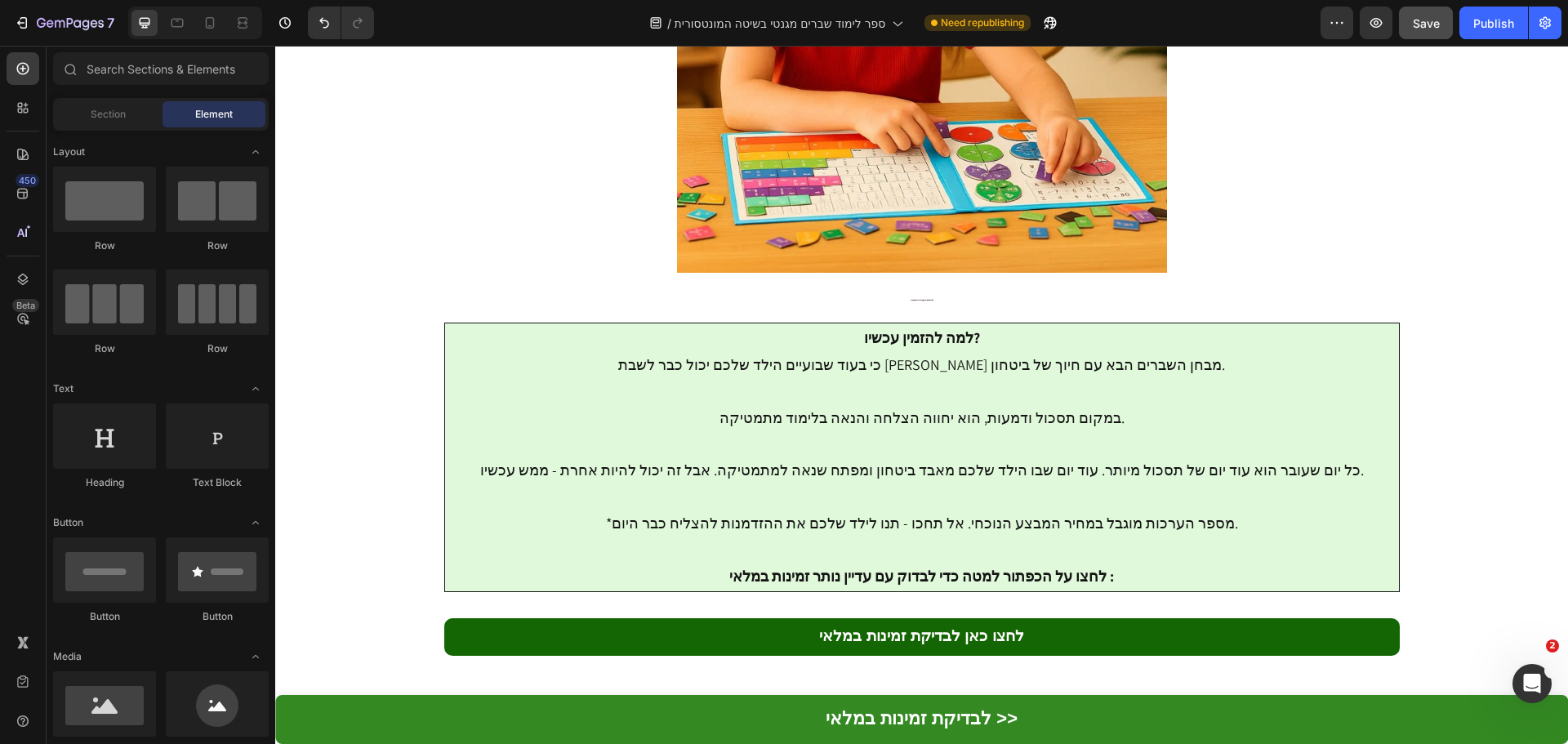
scroll to position [6977, 0]
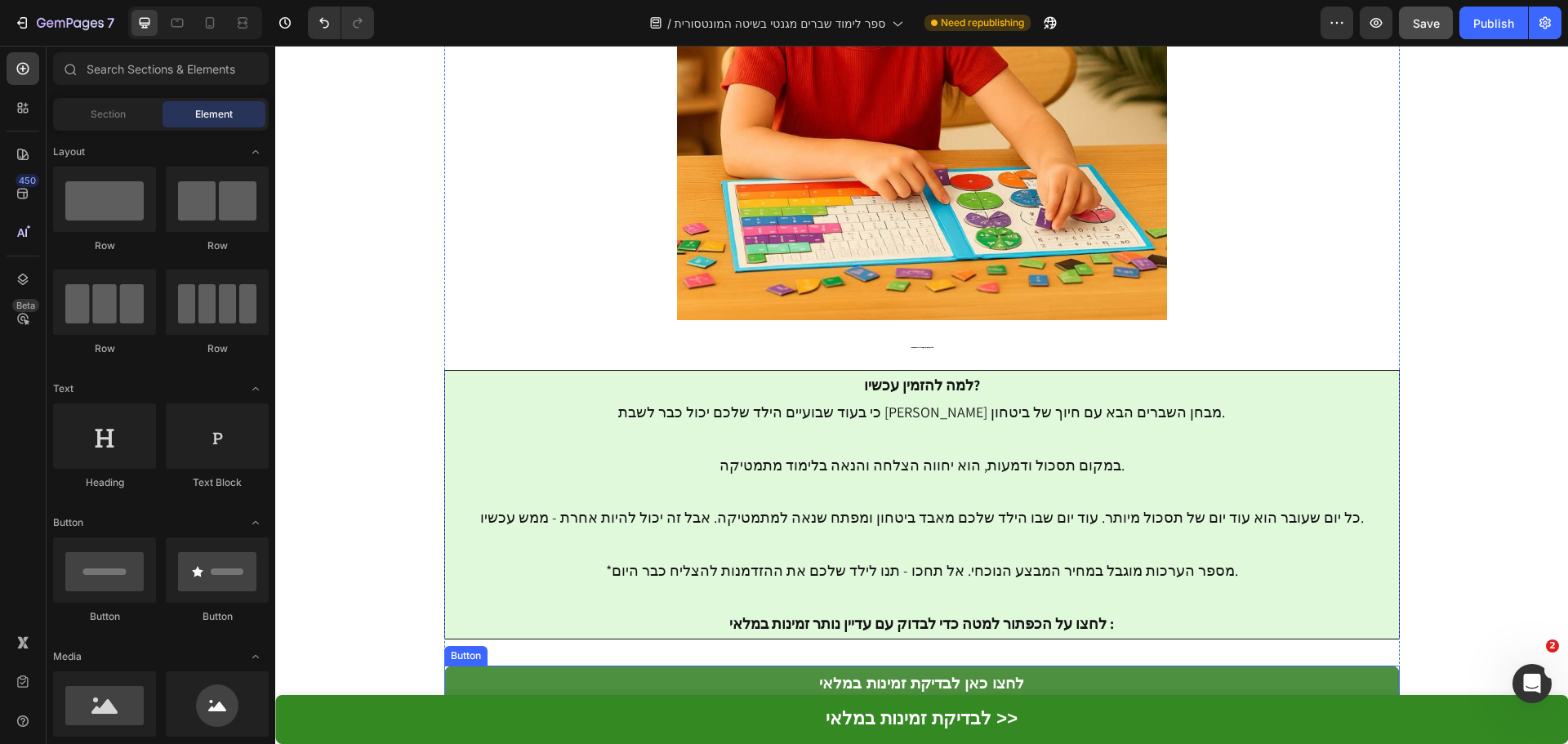
click at [1343, 665] on link "לחצו כאן לבדיקת זמינות במלאי" at bounding box center [922, 684] width 956 height 37
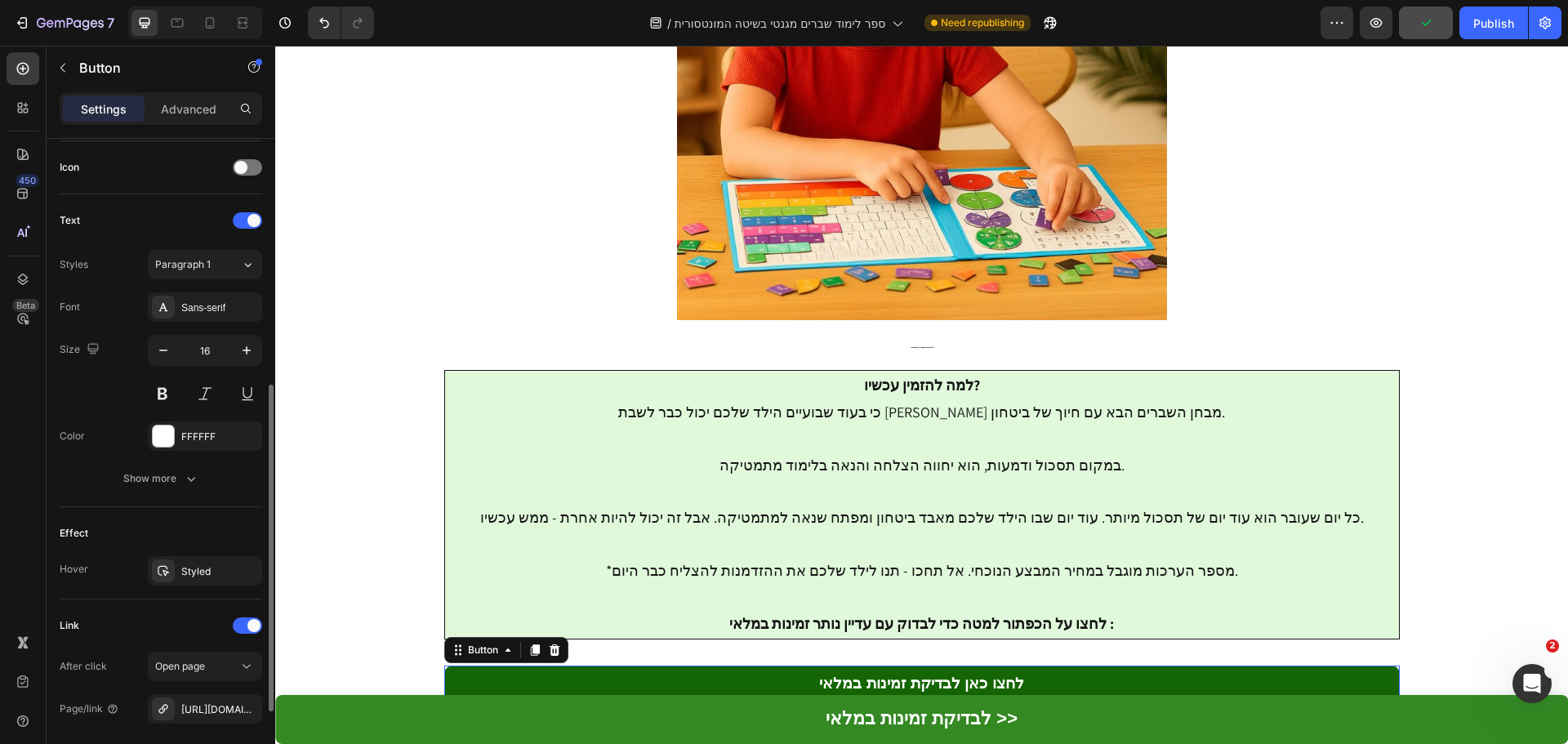
scroll to position [646, 0]
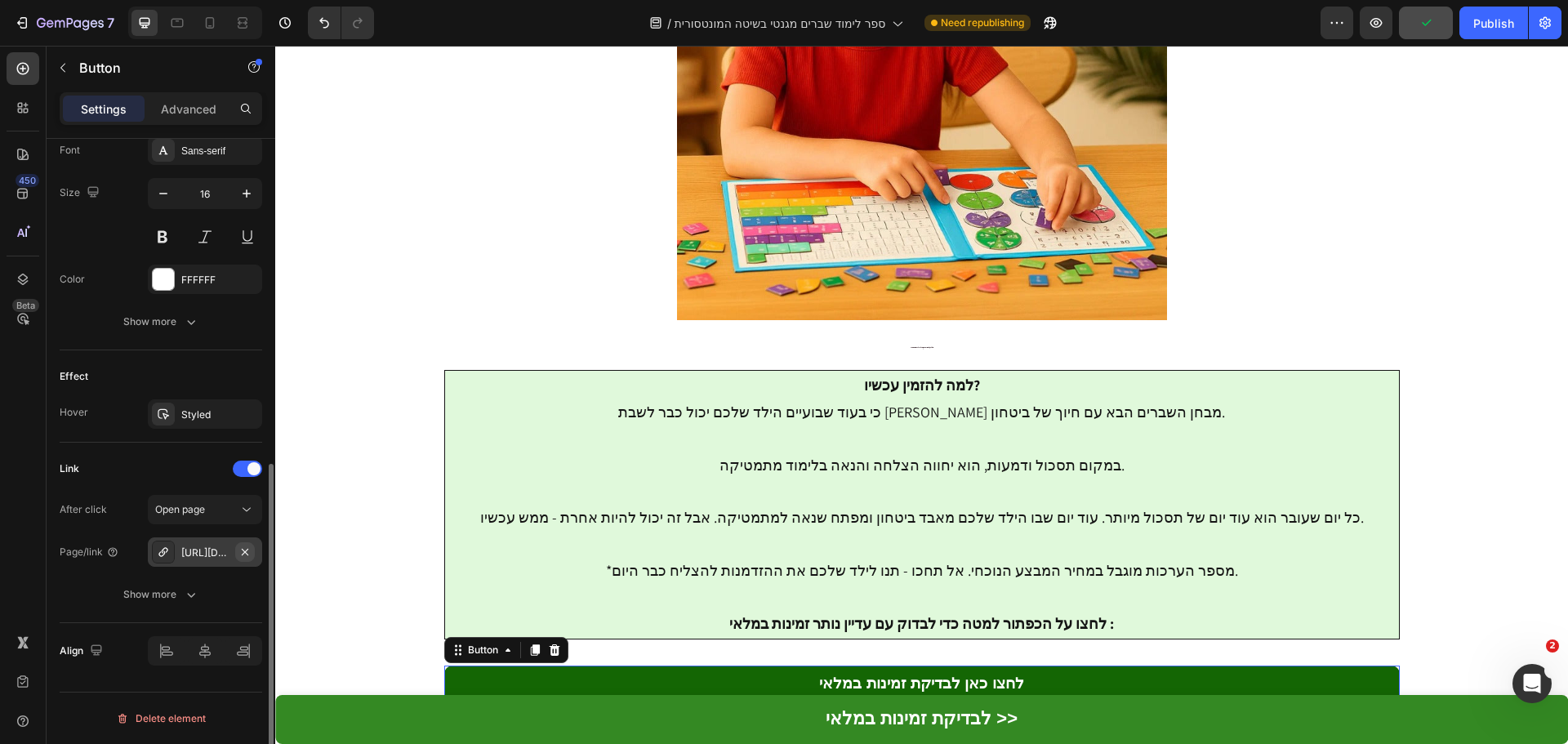
click at [248, 552] on icon "button" at bounding box center [245, 552] width 13 height 13
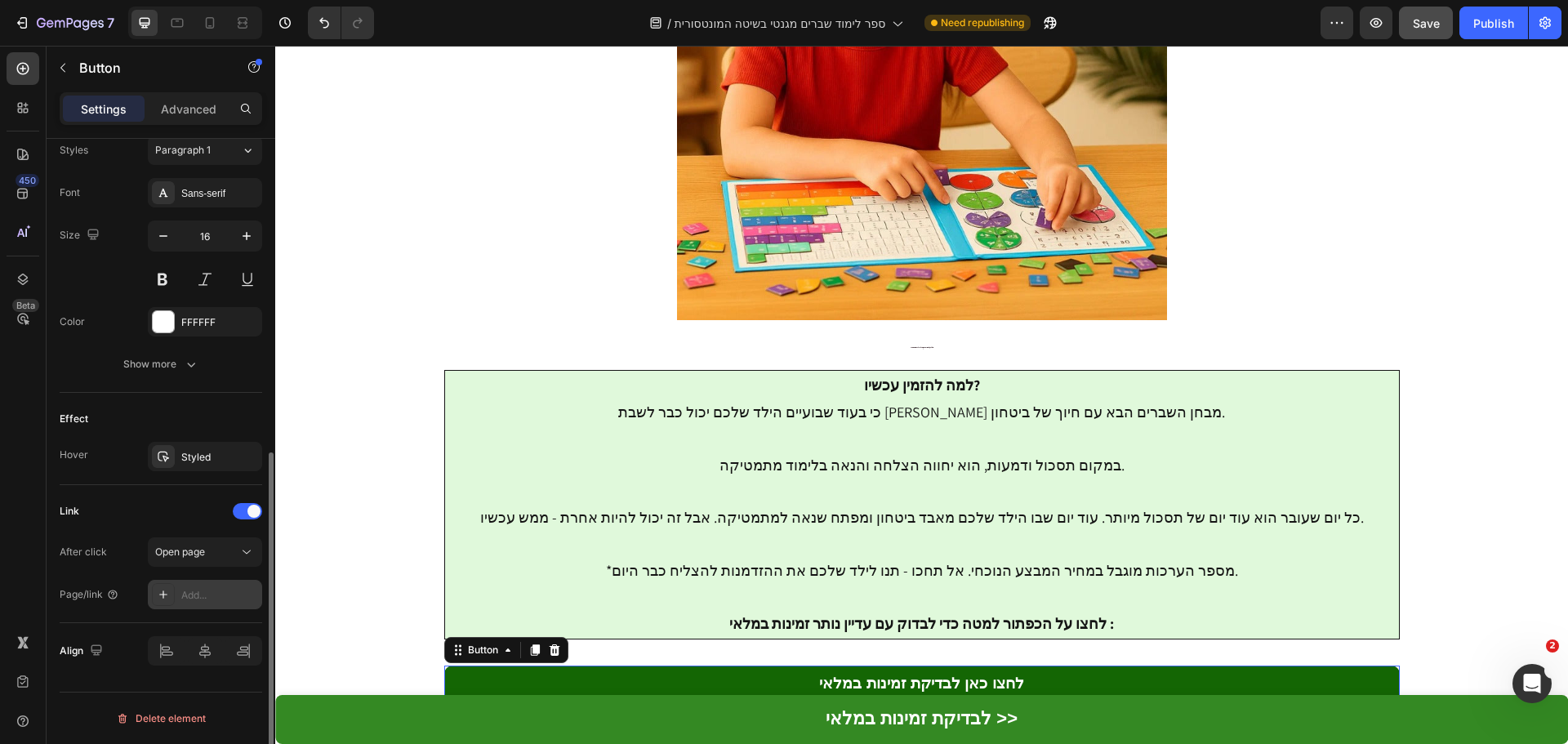
click at [202, 590] on div "Add..." at bounding box center [220, 595] width 77 height 15
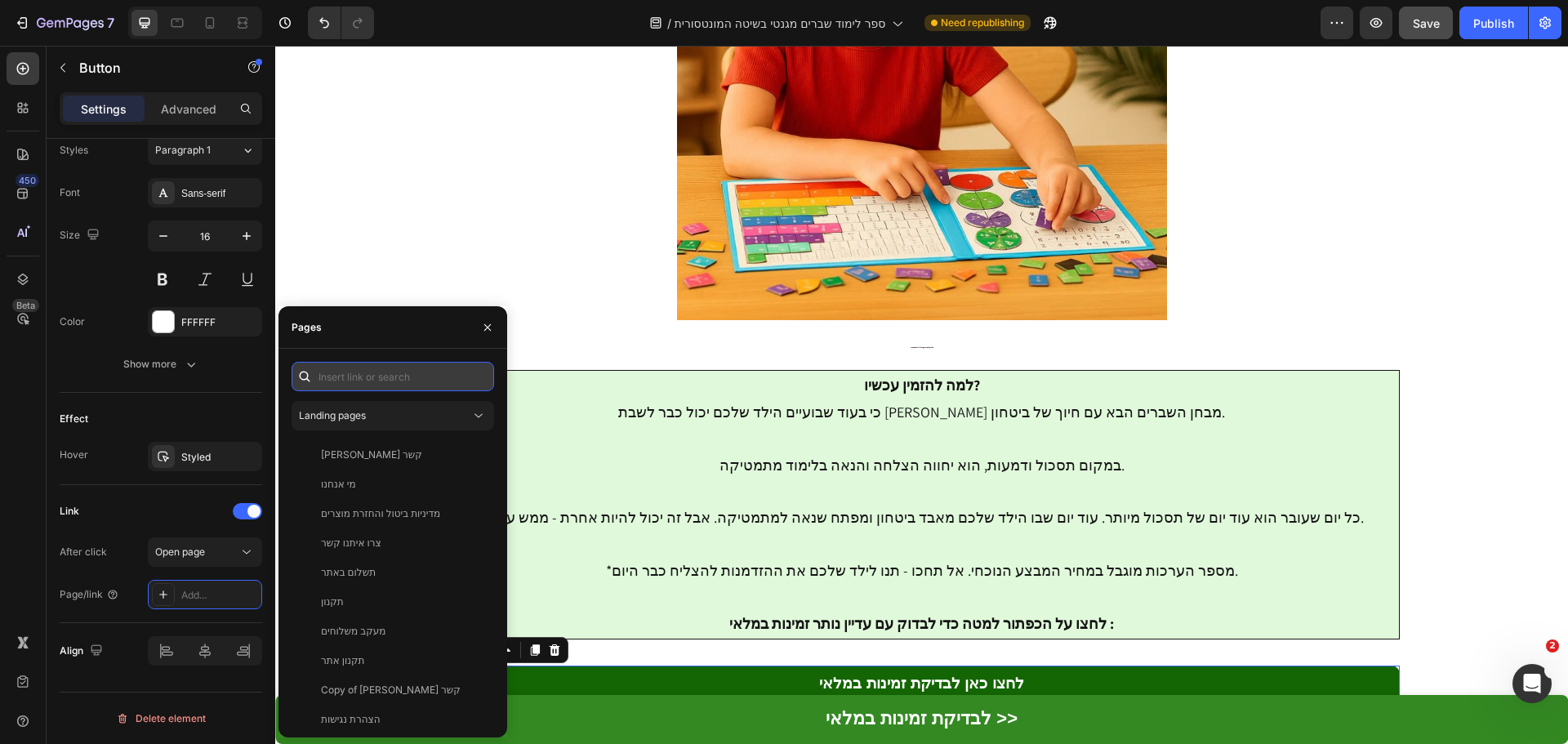
click at [364, 383] on input "text" at bounding box center [393, 375] width 202 height 29
paste input "[URL][DOMAIN_NAME]"
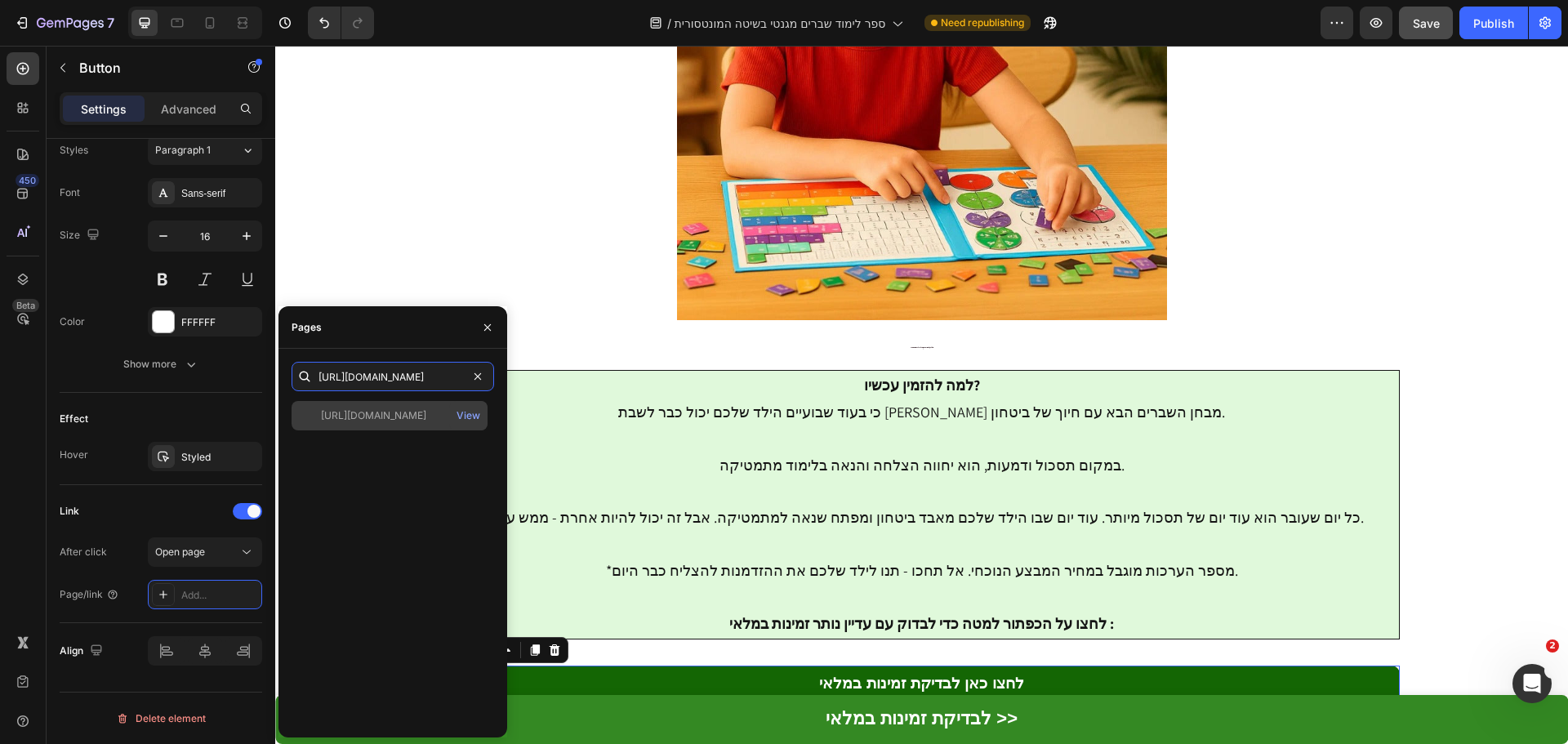
type input "[URL][DOMAIN_NAME]"
click at [402, 413] on div "[URL][DOMAIN_NAME]" at bounding box center [373, 416] width 105 height 15
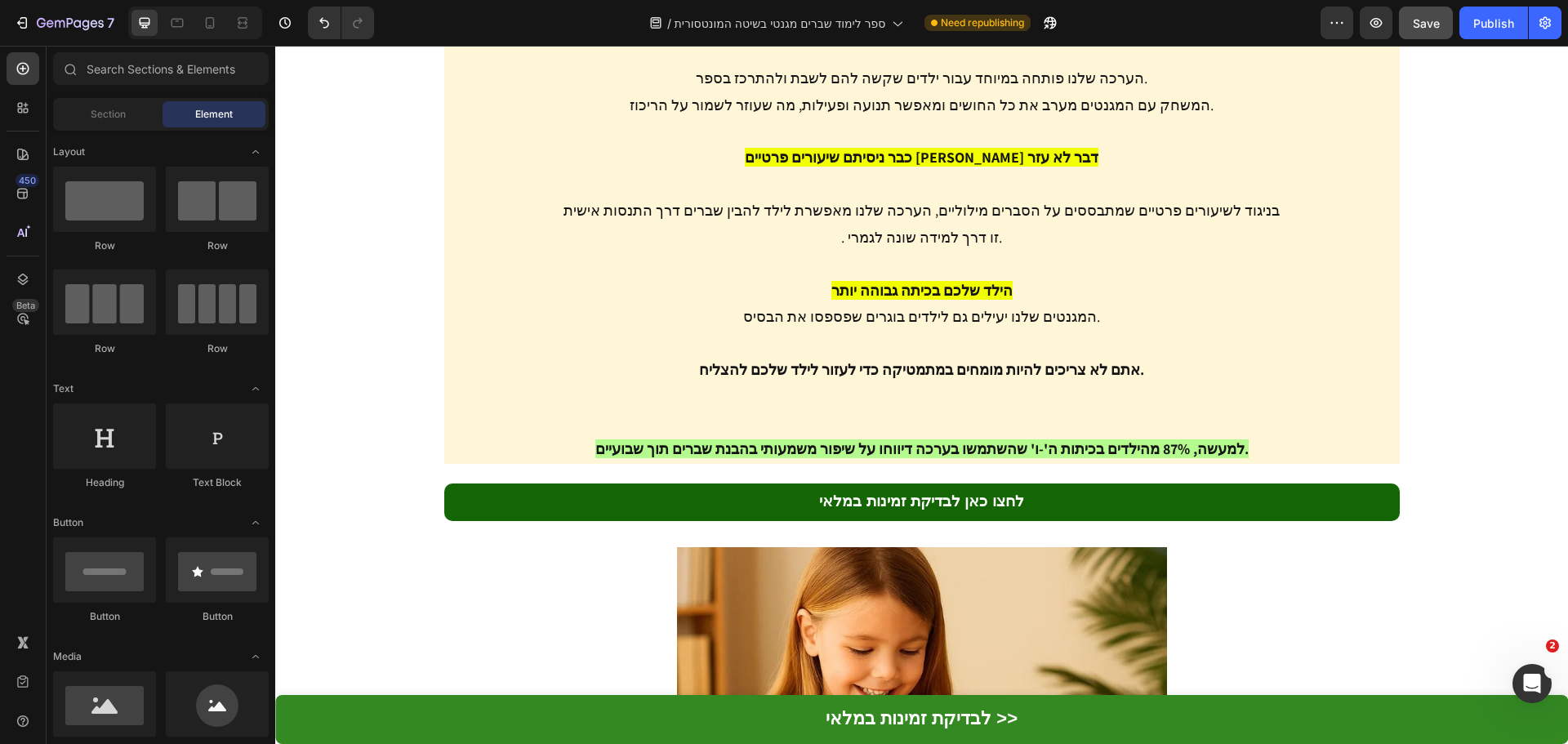
scroll to position [6185, 0]
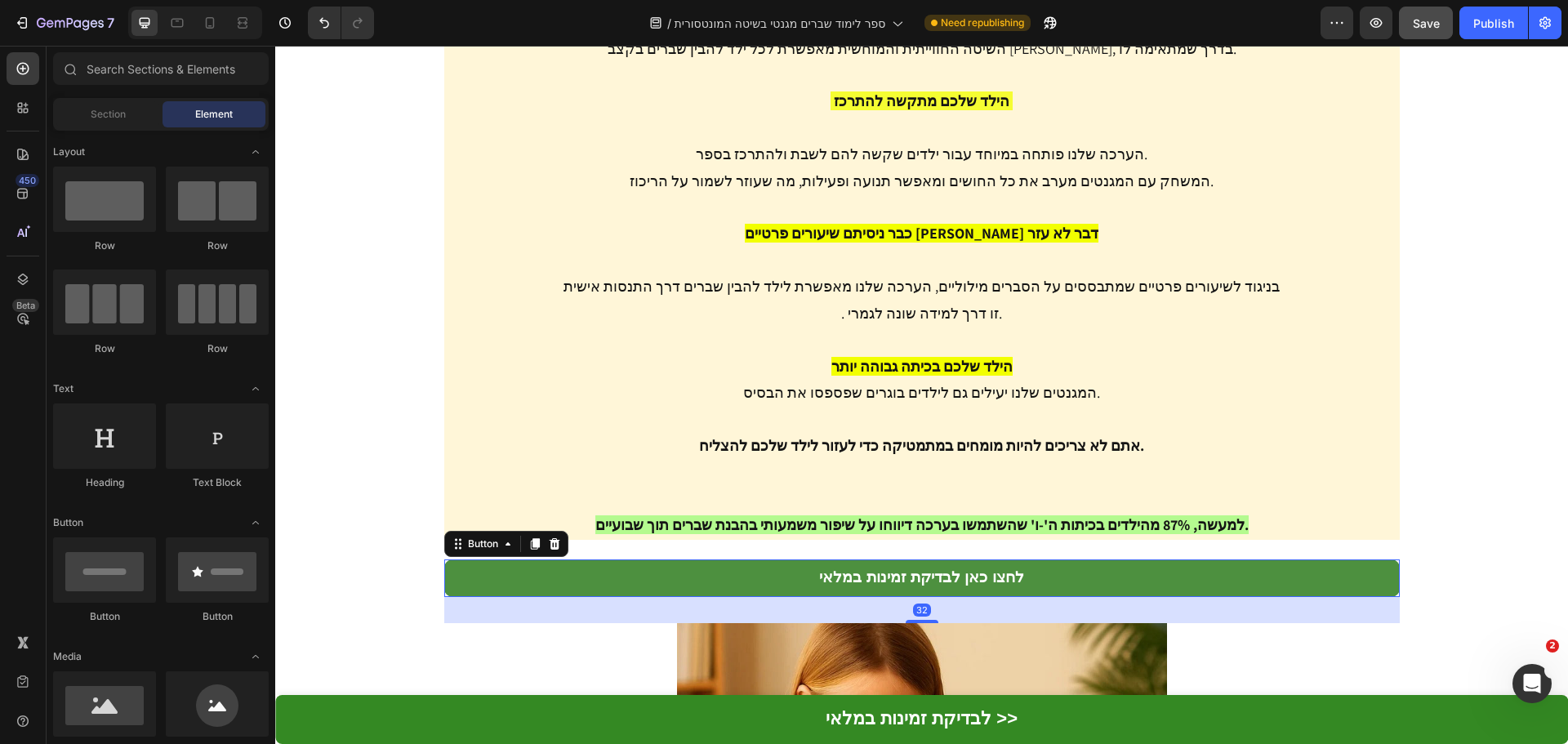
click at [1195, 559] on link "לחצו כאן לבדיקת זמינות במלאי" at bounding box center [922, 577] width 956 height 37
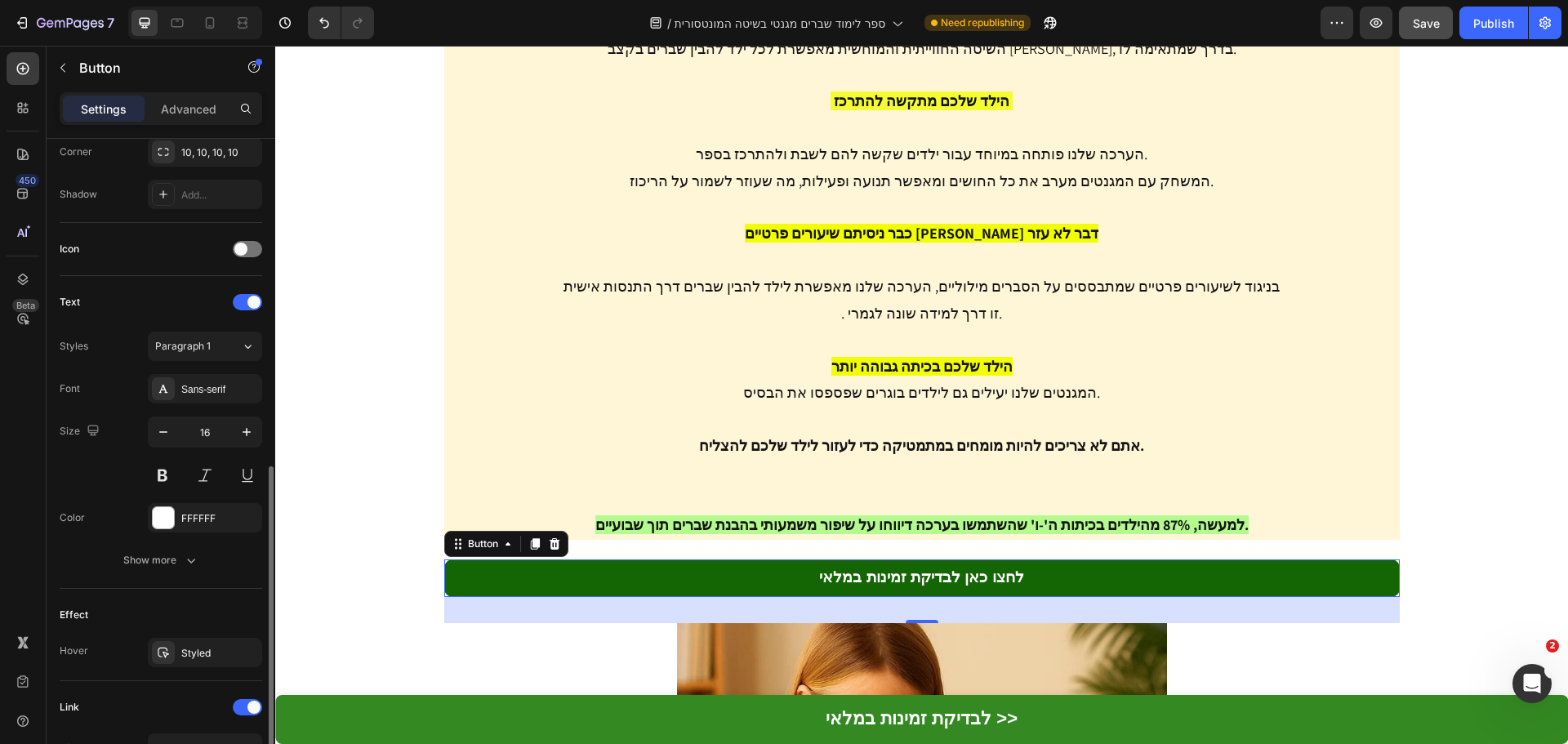
scroll to position [646, 0]
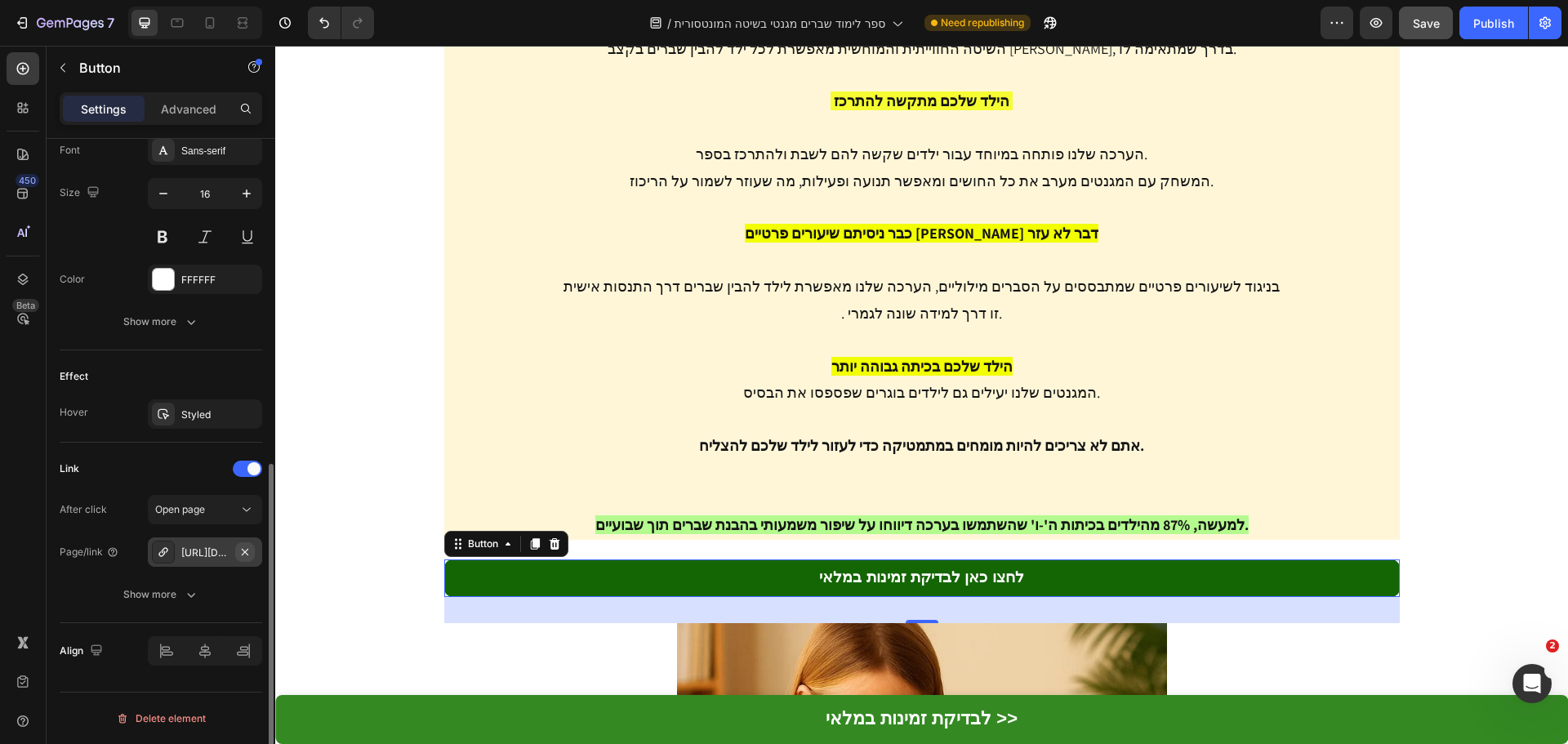
click at [247, 554] on icon "button" at bounding box center [245, 552] width 13 height 13
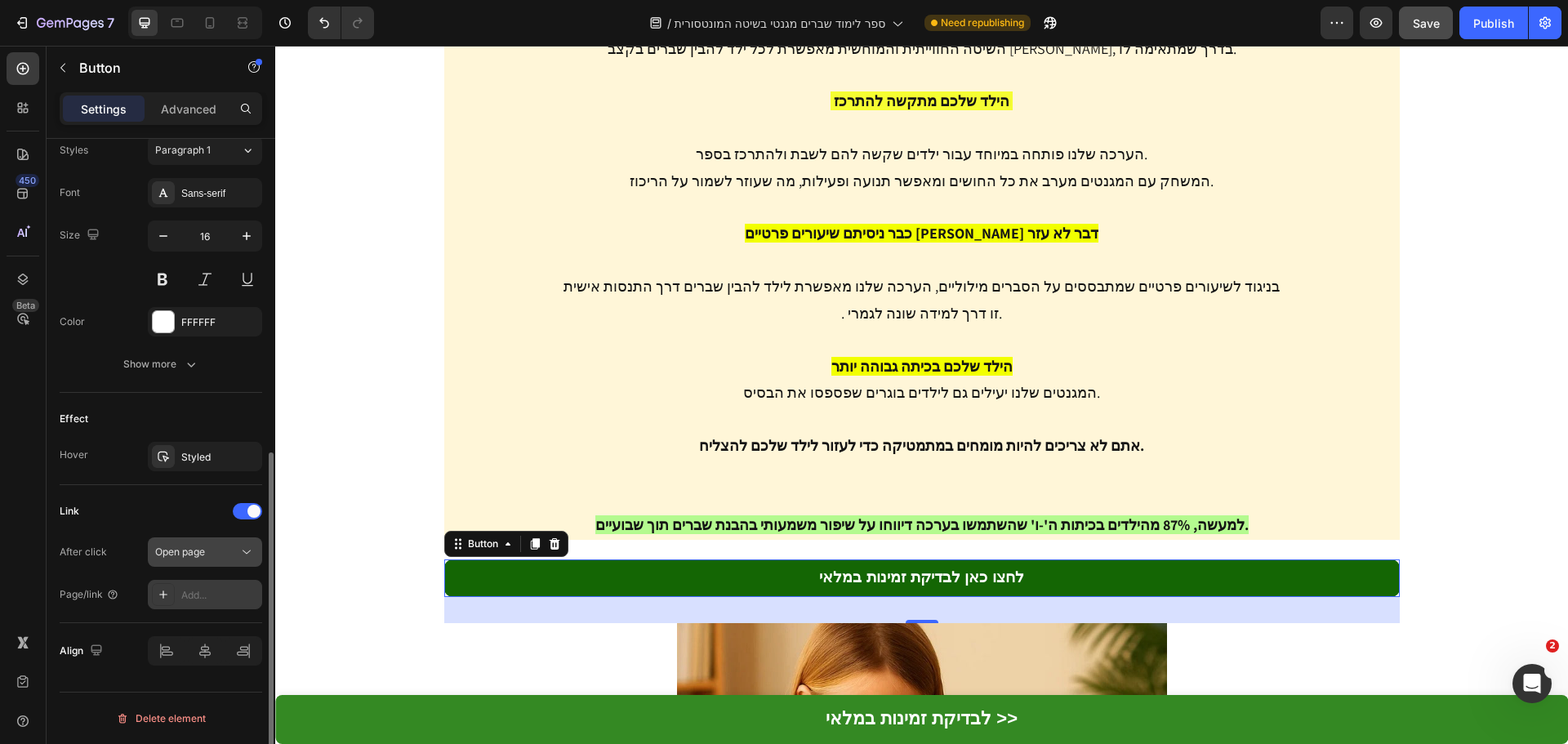
scroll to position [604, 0]
click at [216, 584] on div "Add..." at bounding box center [205, 594] width 114 height 29
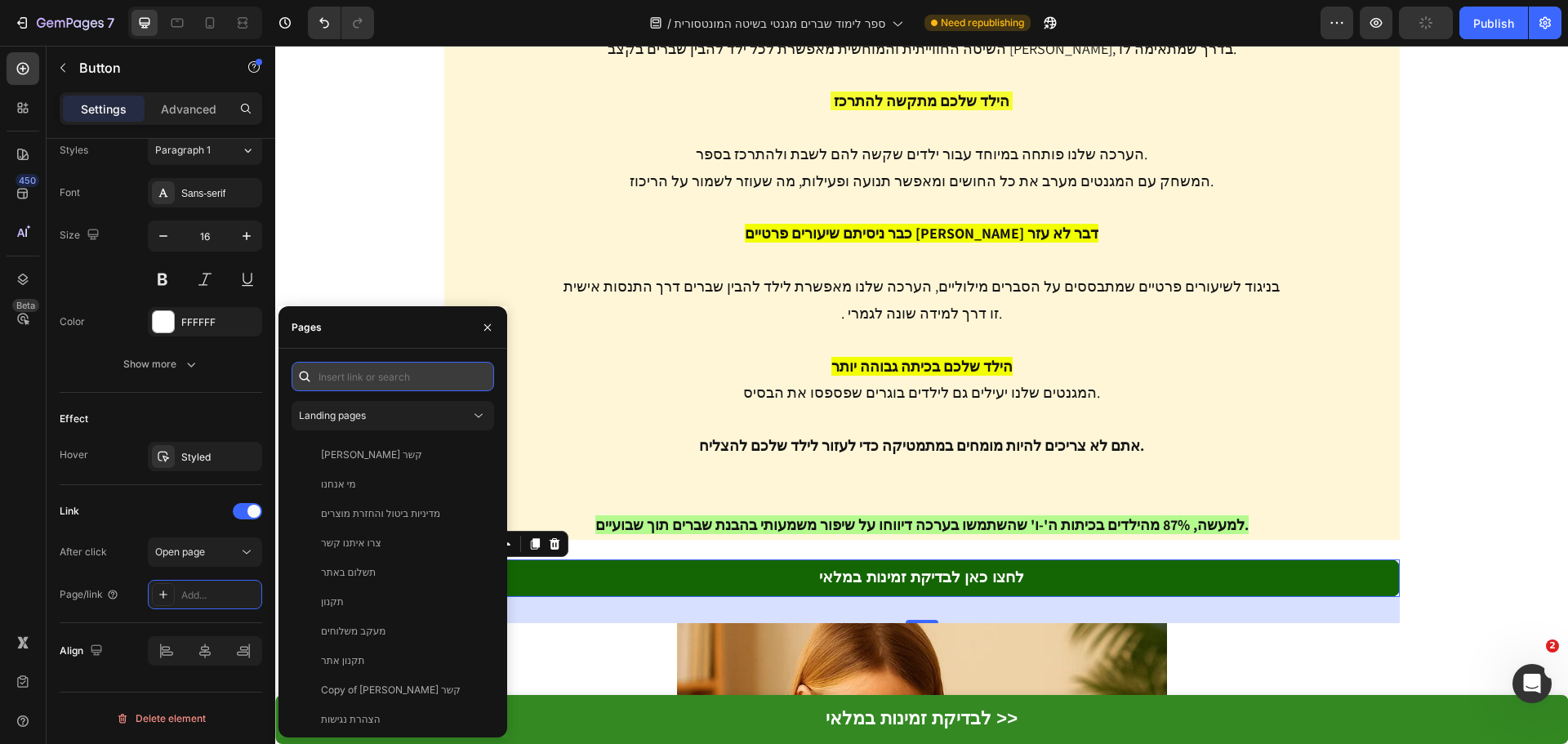
click at [351, 372] on input "text" at bounding box center [393, 375] width 202 height 29
paste input "[URL][DOMAIN_NAME]"
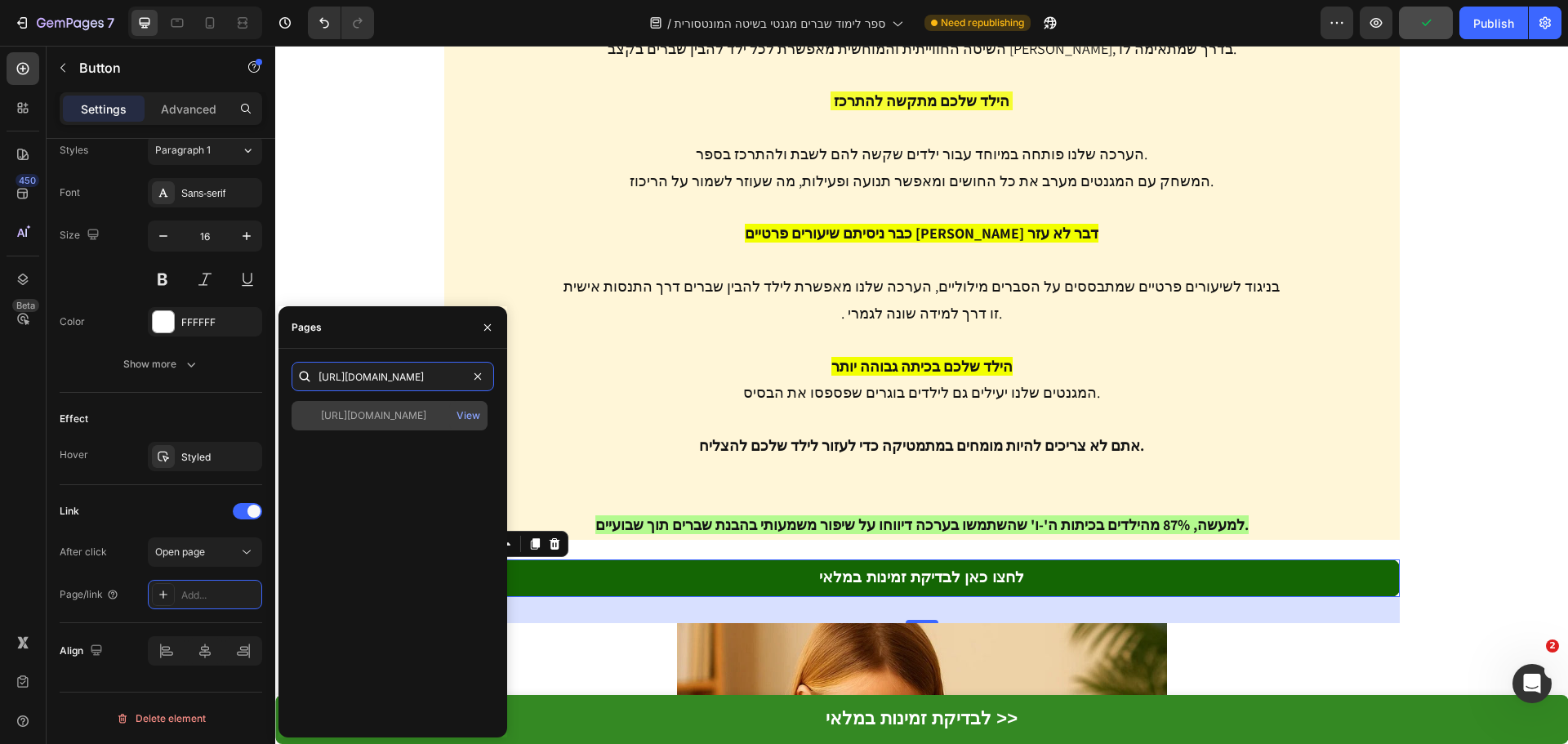
type input "[URL][DOMAIN_NAME]"
click at [415, 416] on div "[URL][DOMAIN_NAME]" at bounding box center [373, 416] width 105 height 15
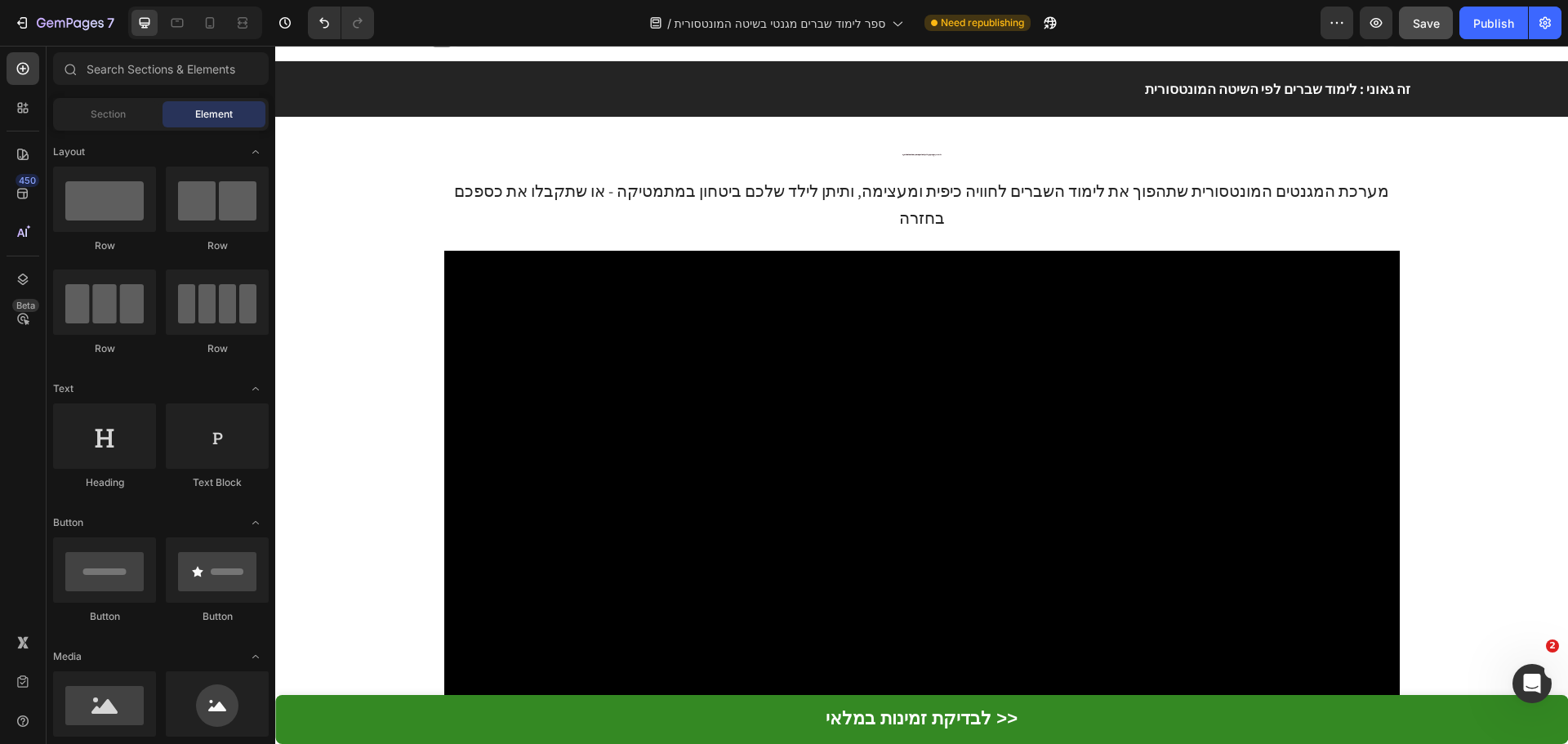
scroll to position [0, 0]
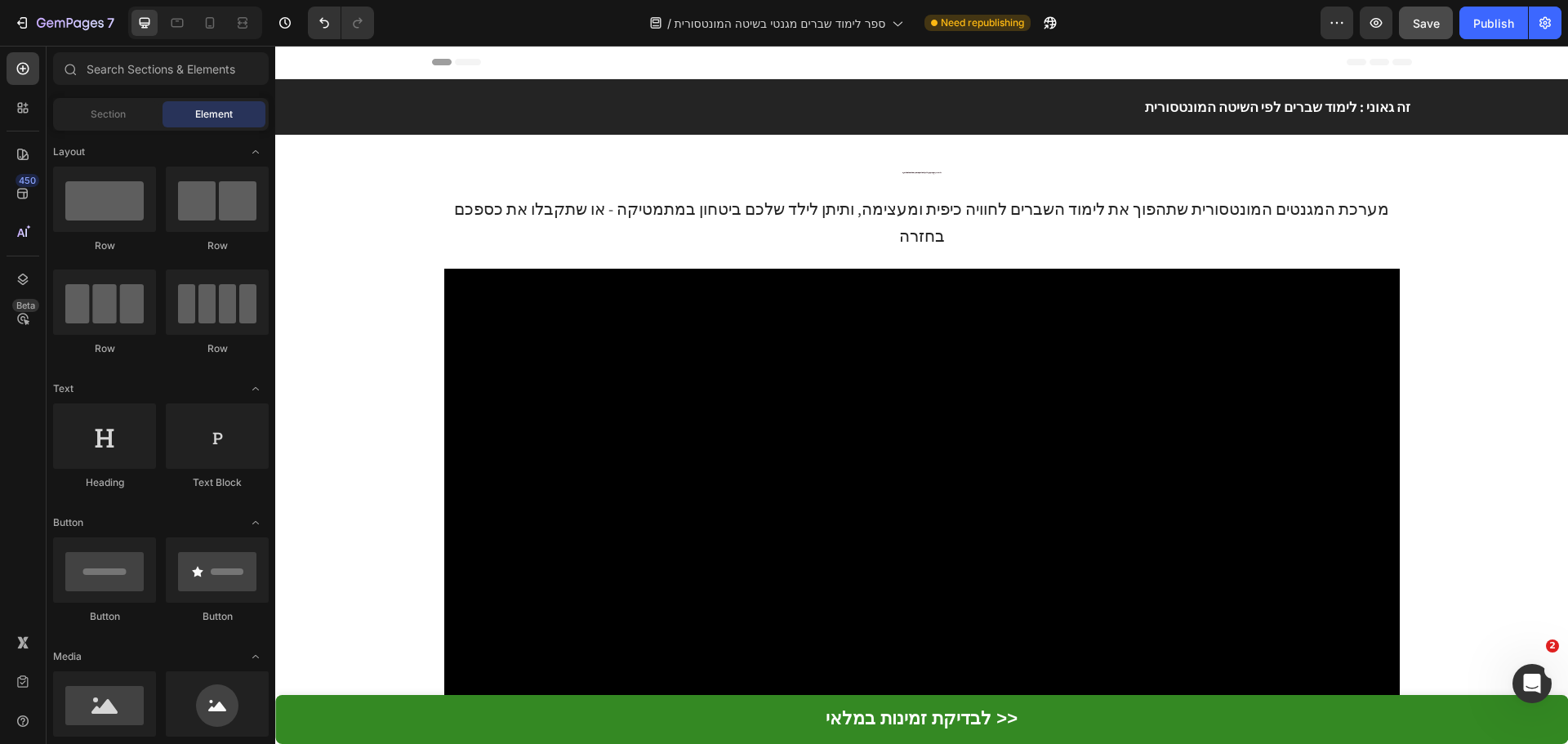
drag, startPoint x: 1564, startPoint y: 618, endPoint x: 1821, endPoint y: 82, distance: 594.4
click at [1437, 22] on span "Save" at bounding box center [1426, 23] width 27 height 14
click at [1499, 27] on div "Publish" at bounding box center [1493, 23] width 41 height 17
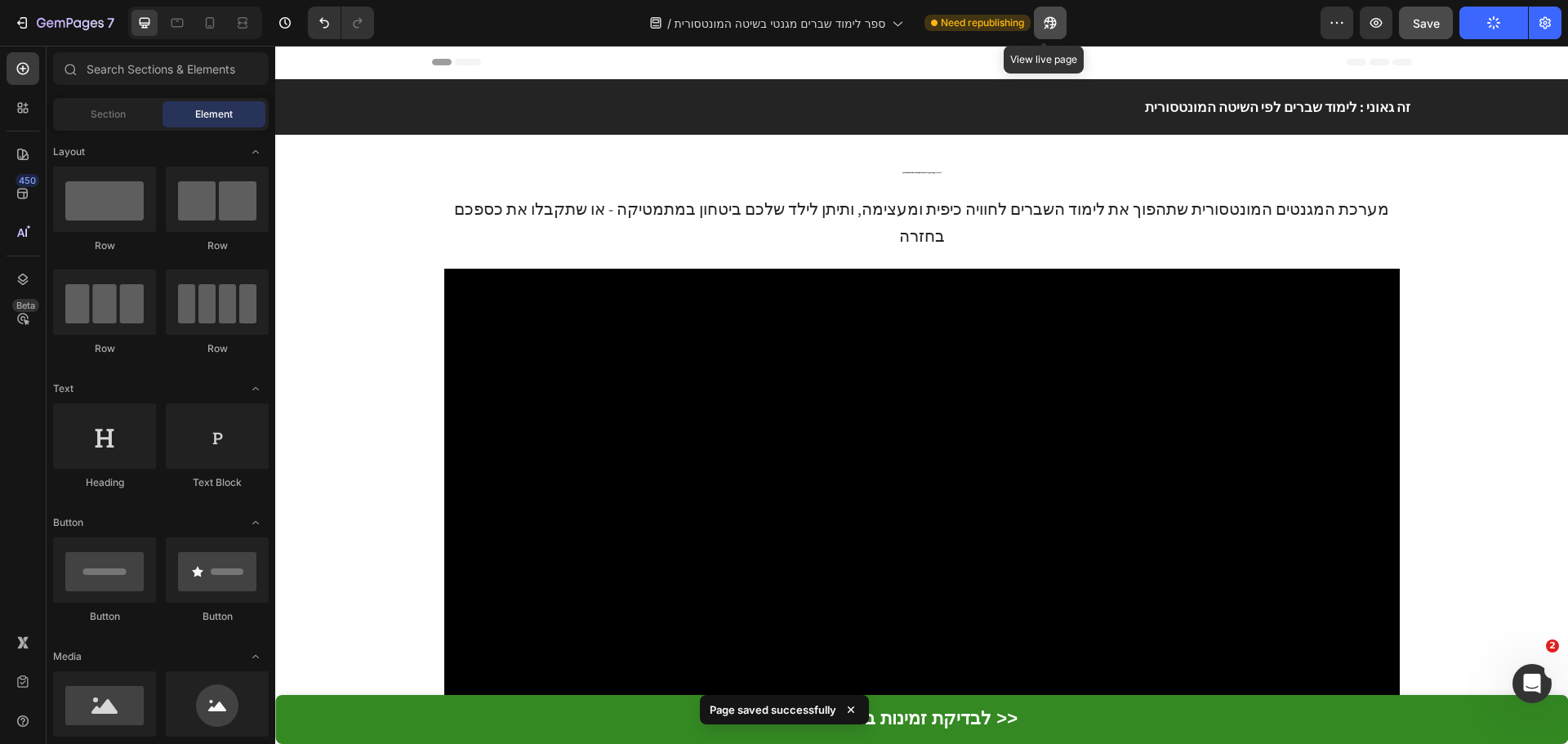
click at [1046, 30] on icon "button" at bounding box center [1050, 23] width 17 height 17
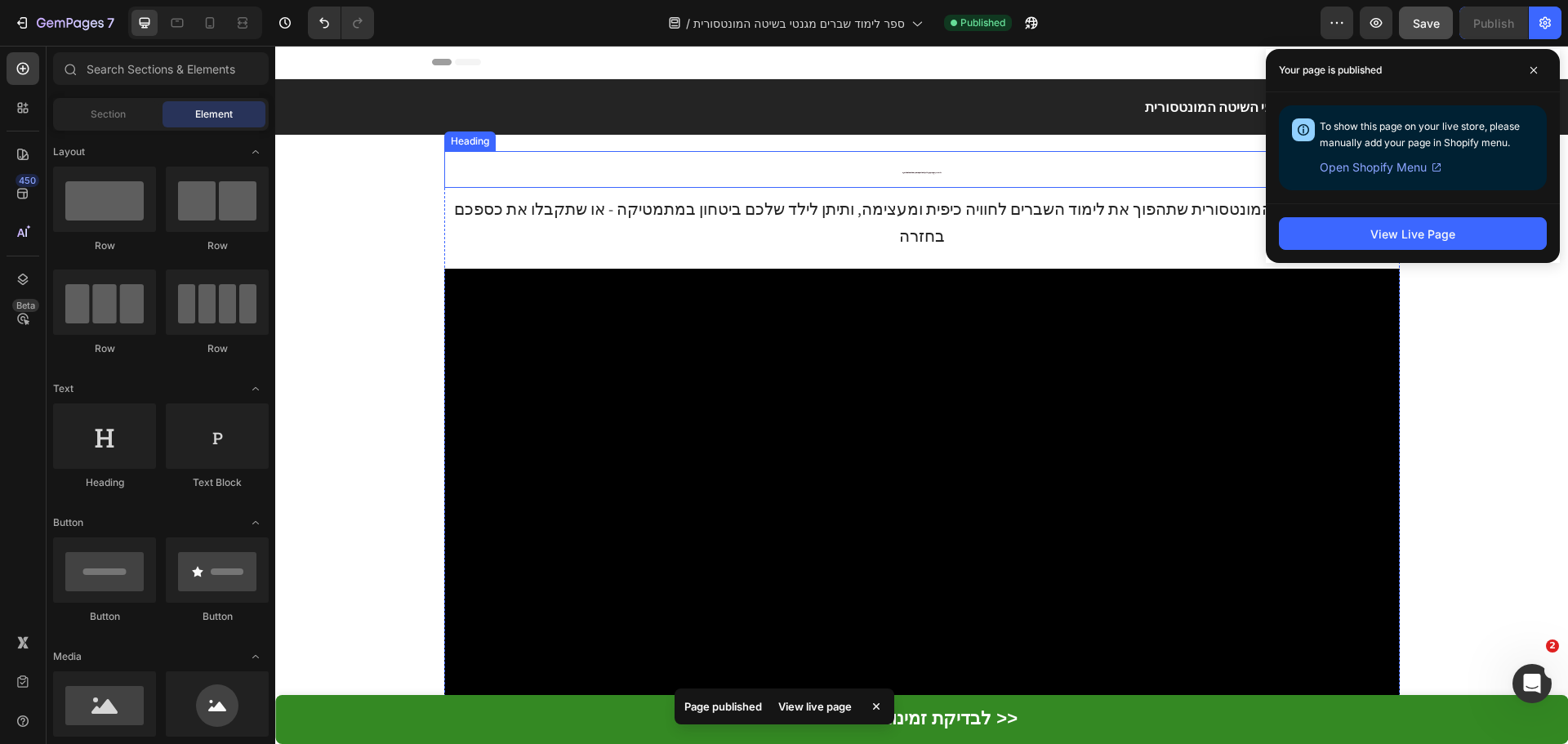
click at [864, 168] on h2 "גלו את הדרך הפשוטה שתעזור לילד שלכם להבין שברים תוך 14 יום - בלי תסכולים ובלי ד…" at bounding box center [922, 169] width 956 height 36
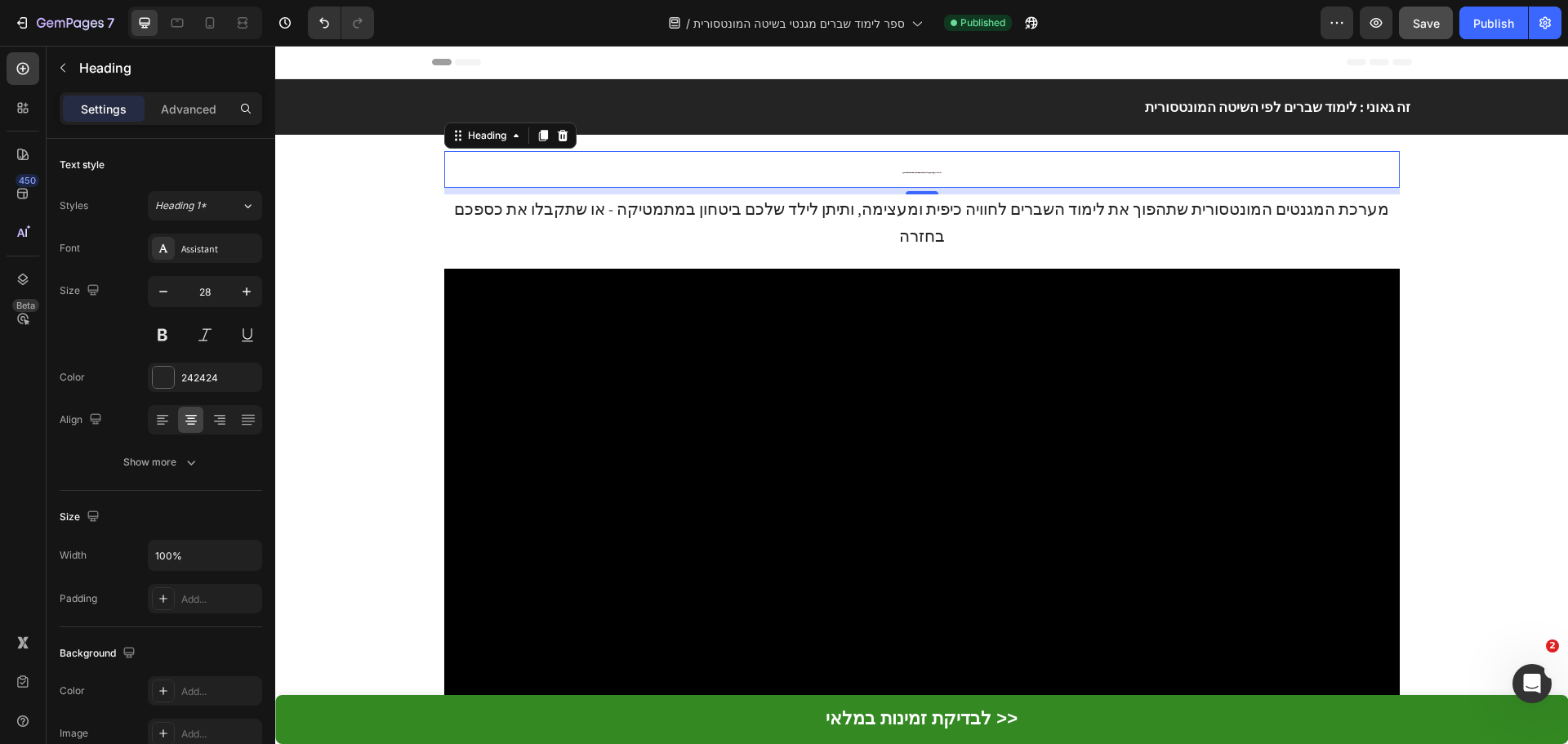
click at [907, 166] on h2 "גלו את הדרך הפשוטה שתעזור לילד שלכם להבין שברים תוך 14 יום - בלי תסכולים ובלי ד…" at bounding box center [922, 169] width 956 height 36
click at [907, 166] on p "גלו את הדרך הפשוטה שתעזור לילד שלכם להבין שברים תוך 14 יום - בלי תסכולים ובלי ד…" at bounding box center [922, 169] width 952 height 33
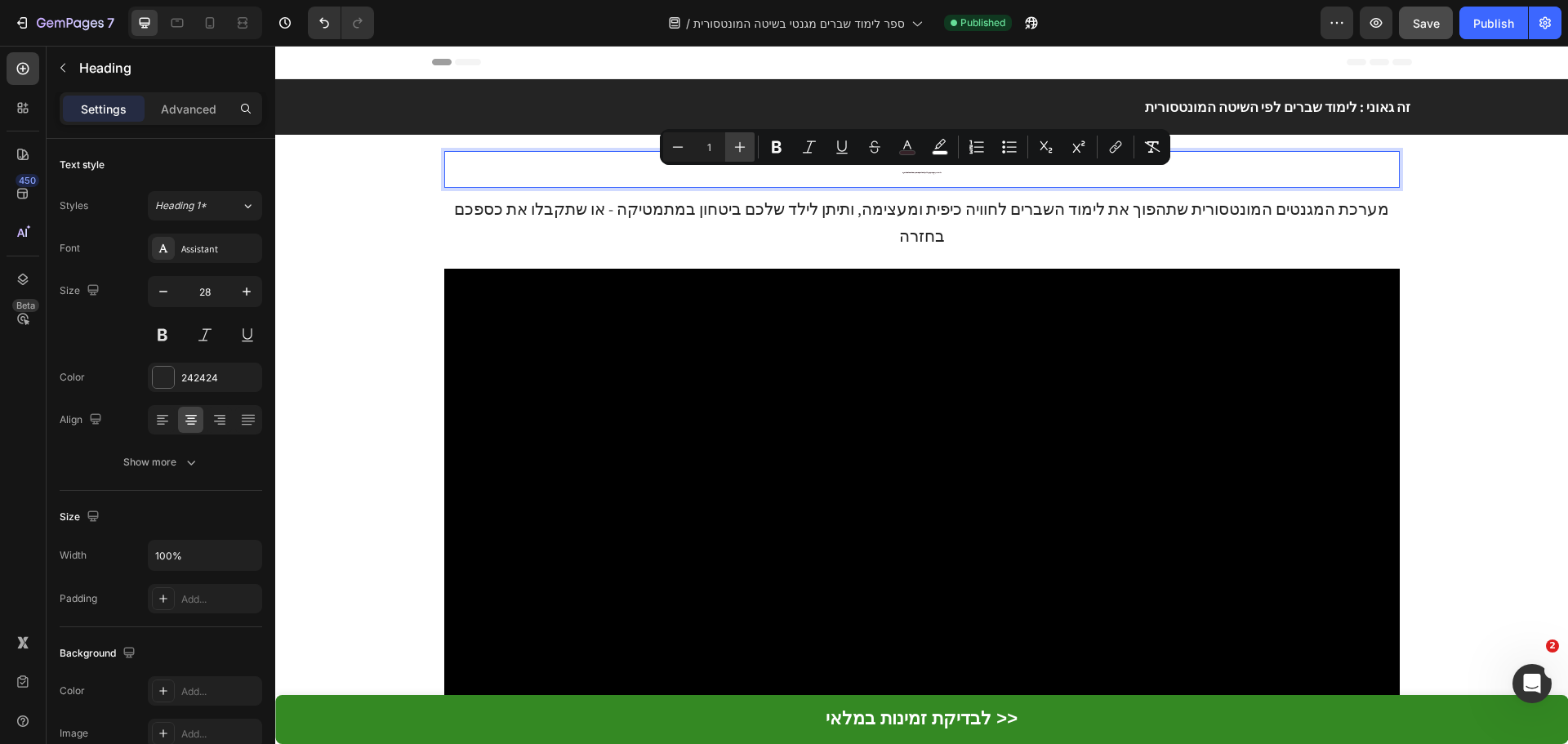
click at [741, 147] on icon "Editor contextual toolbar" at bounding box center [740, 147] width 11 height 11
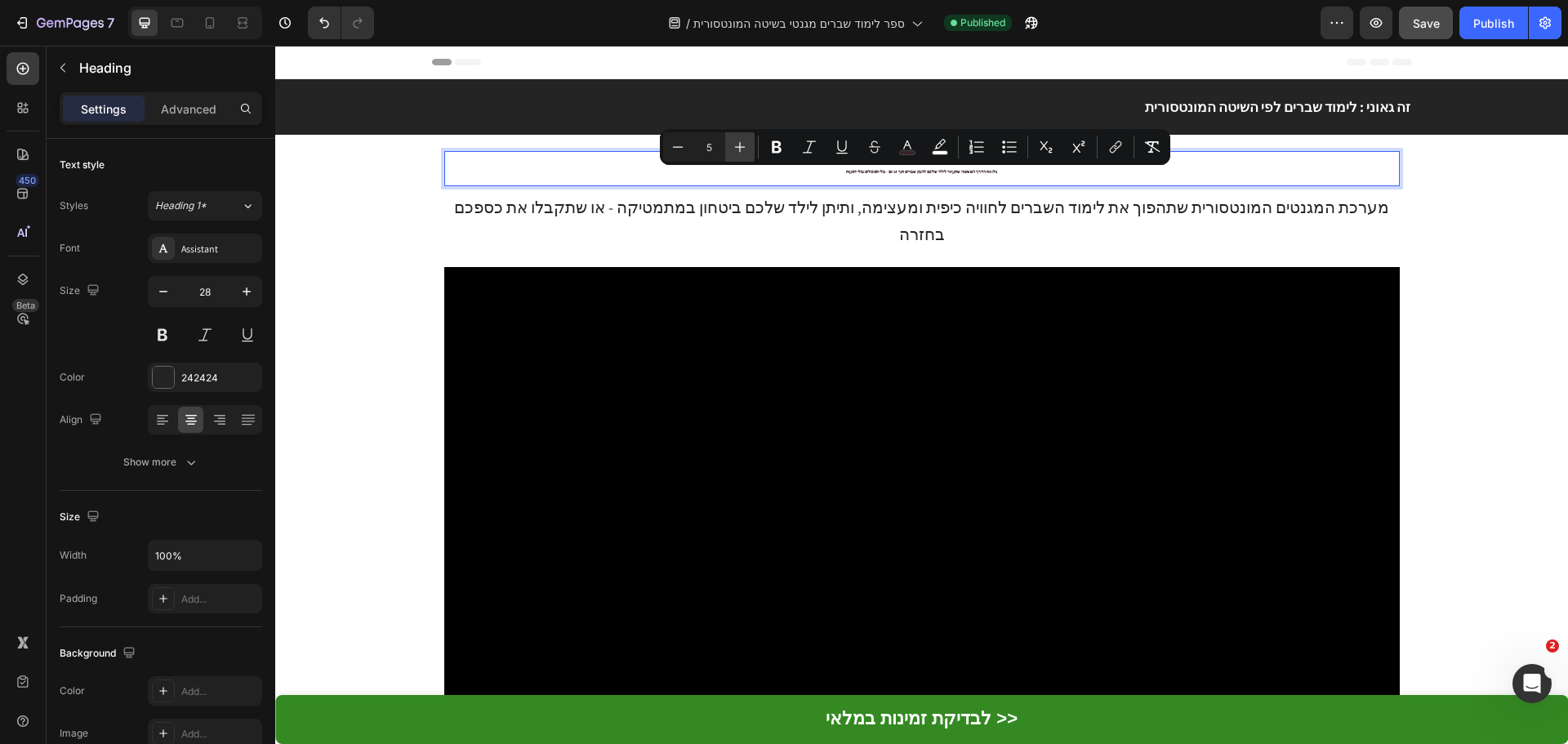
click at [741, 147] on icon "Editor contextual toolbar" at bounding box center [740, 147] width 11 height 11
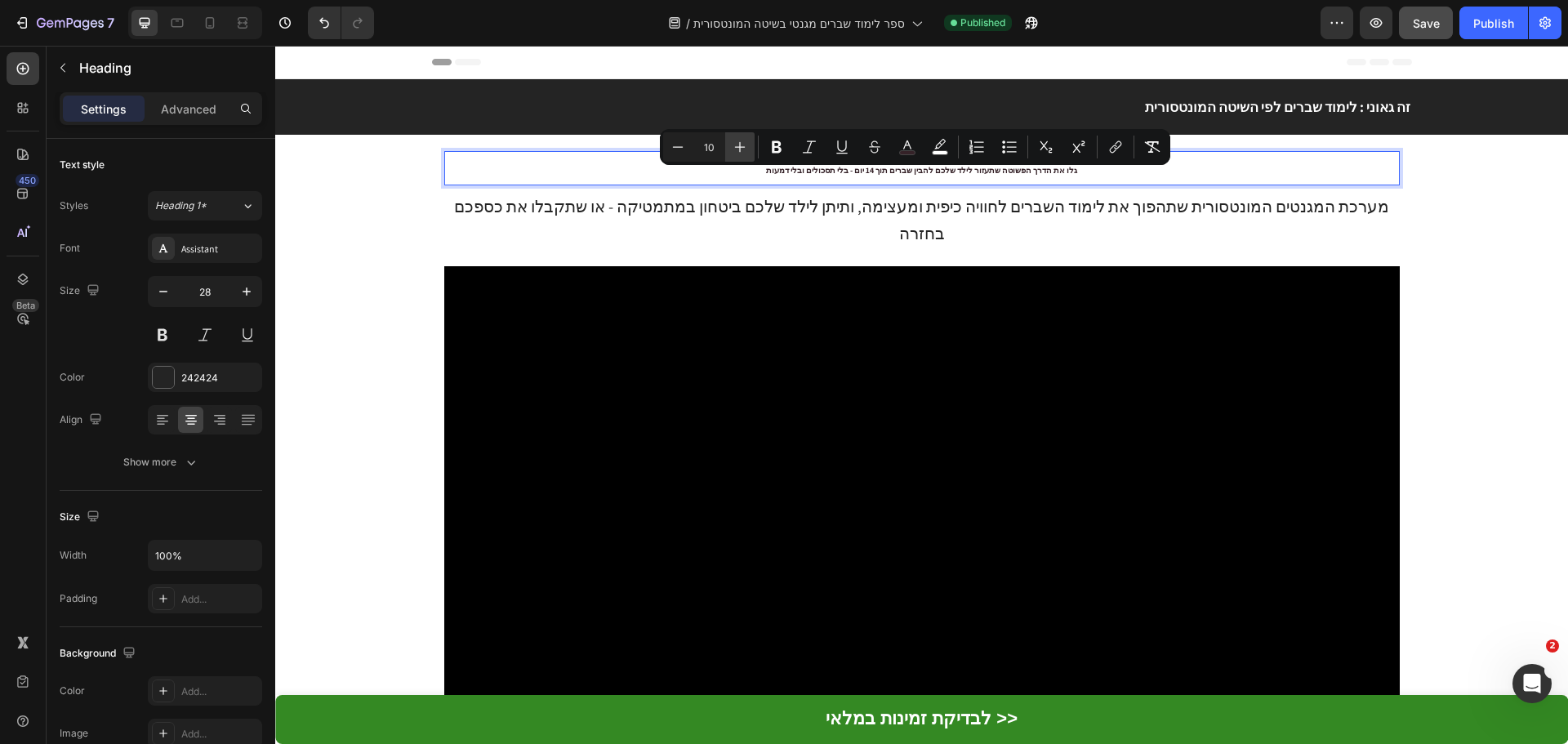
click at [741, 147] on icon "Editor contextual toolbar" at bounding box center [740, 147] width 11 height 11
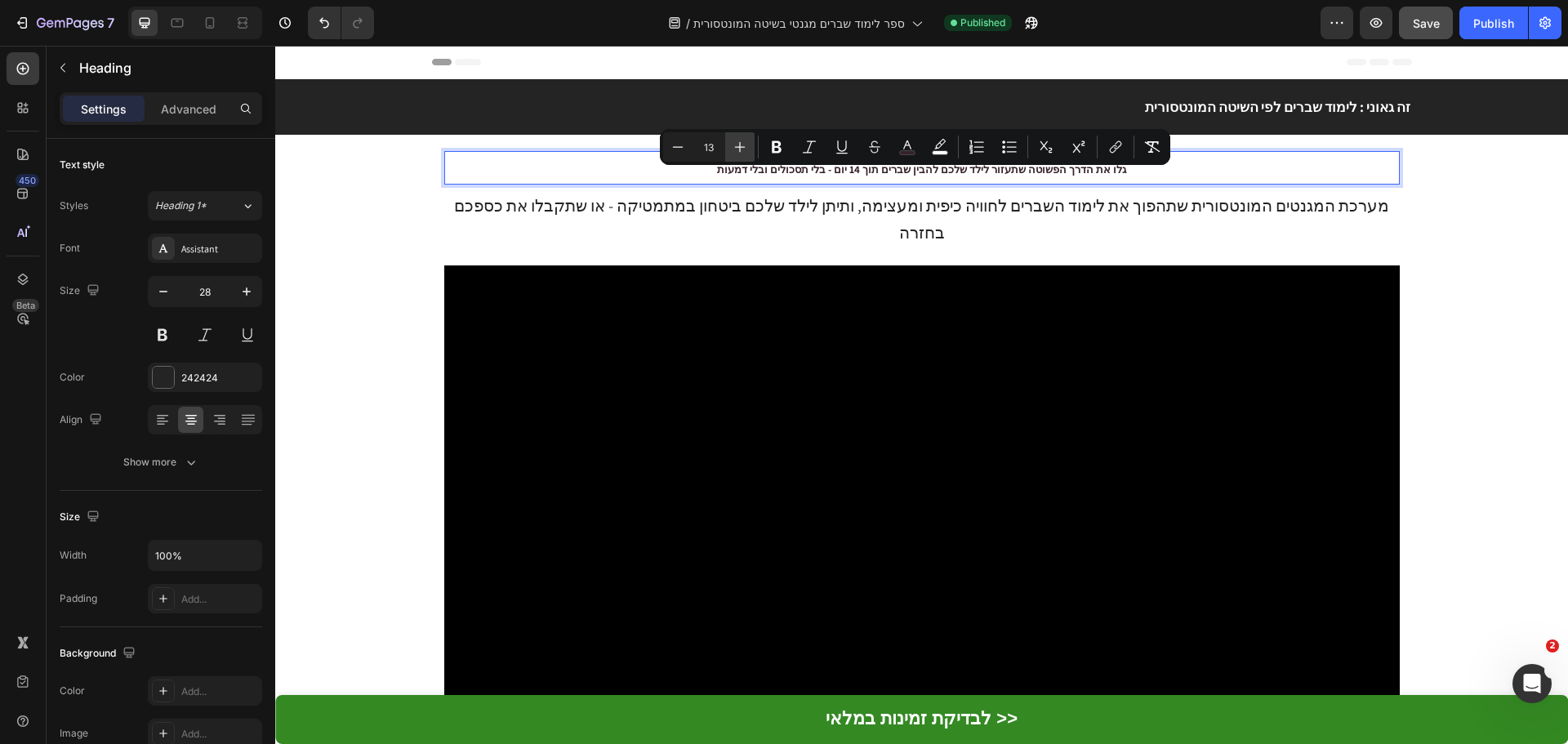
click at [741, 147] on icon "Editor contextual toolbar" at bounding box center [740, 147] width 11 height 11
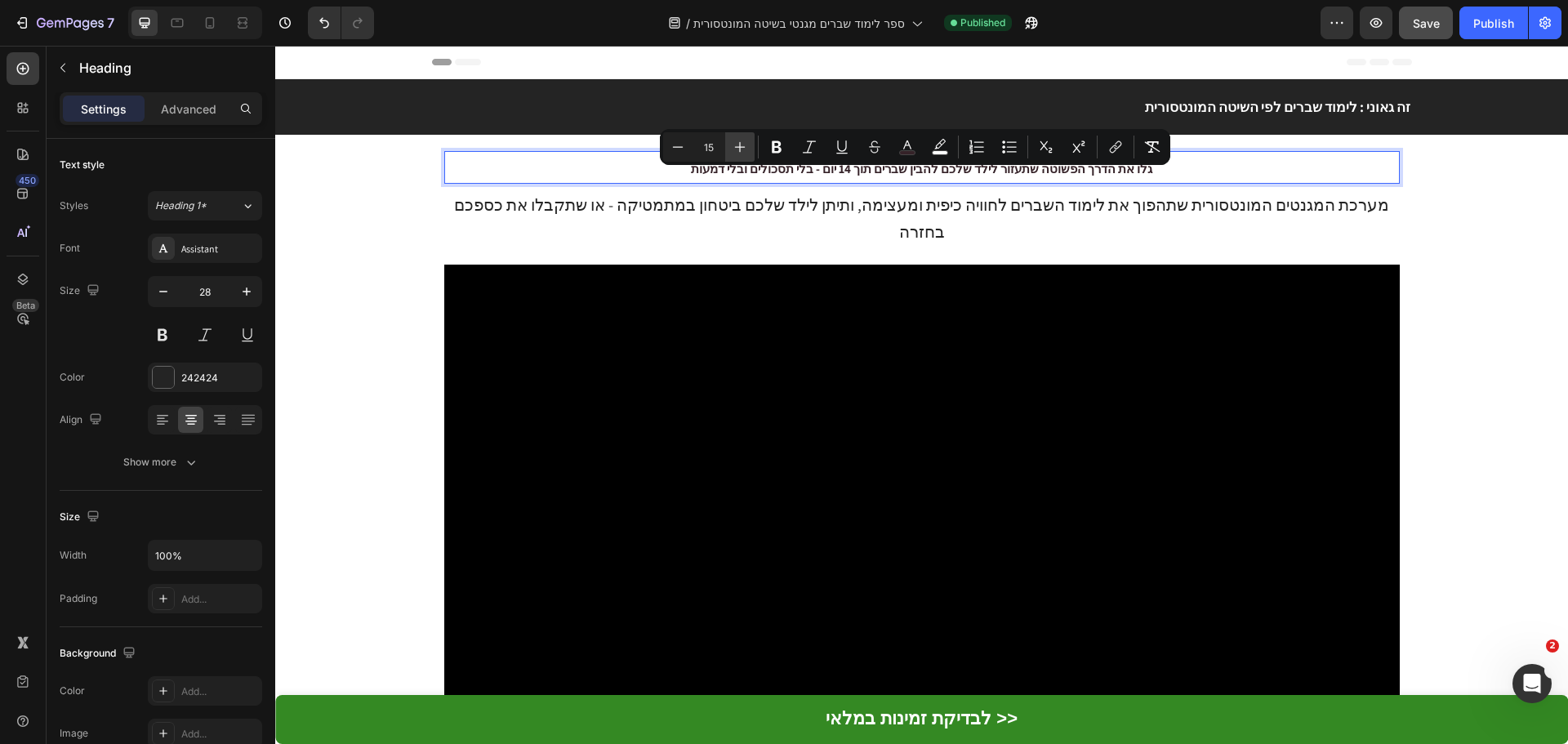
click at [741, 147] on icon "Editor contextual toolbar" at bounding box center [740, 147] width 11 height 11
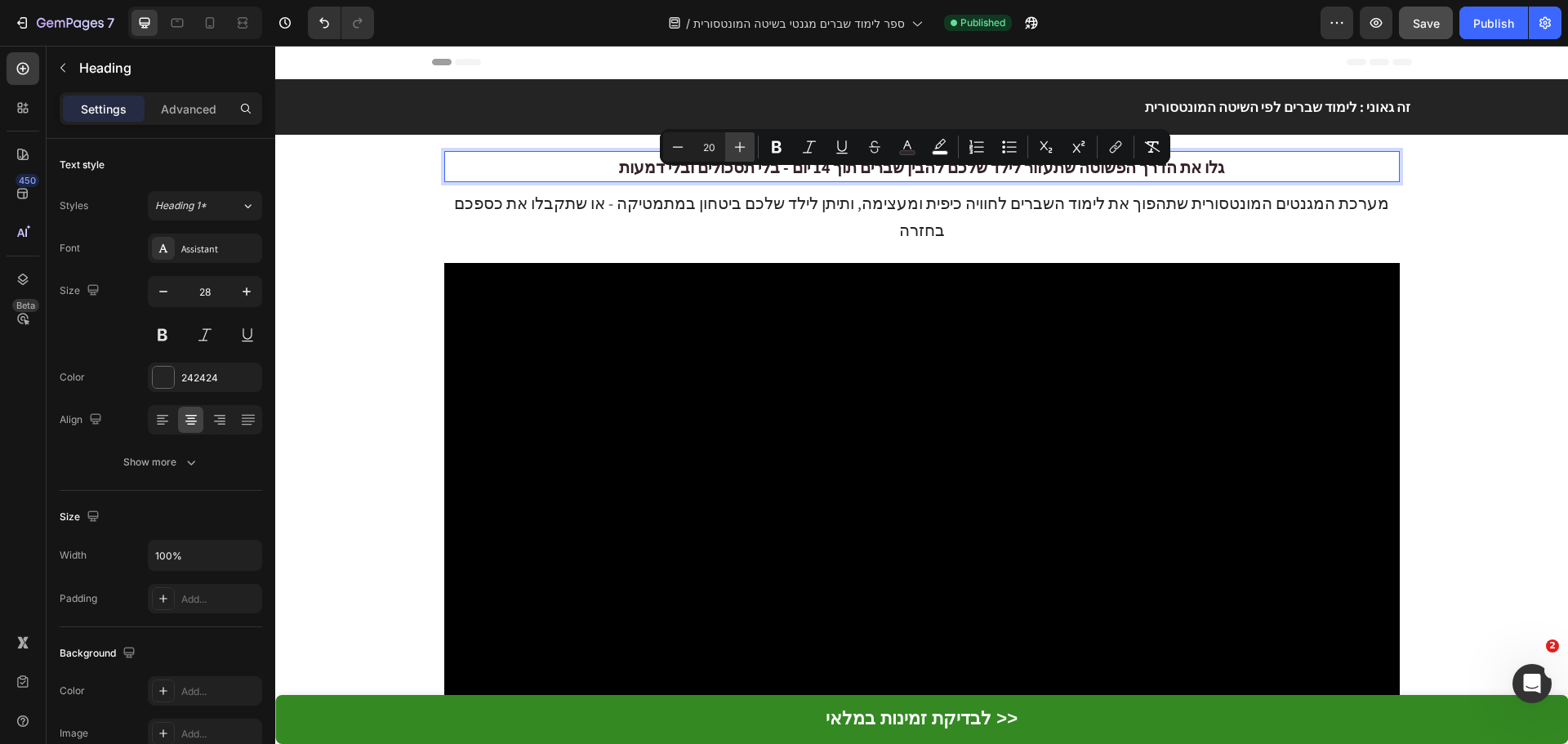
click at [741, 147] on icon "Editor contextual toolbar" at bounding box center [740, 147] width 11 height 11
type input "23"
click at [216, 16] on icon at bounding box center [210, 23] width 17 height 17
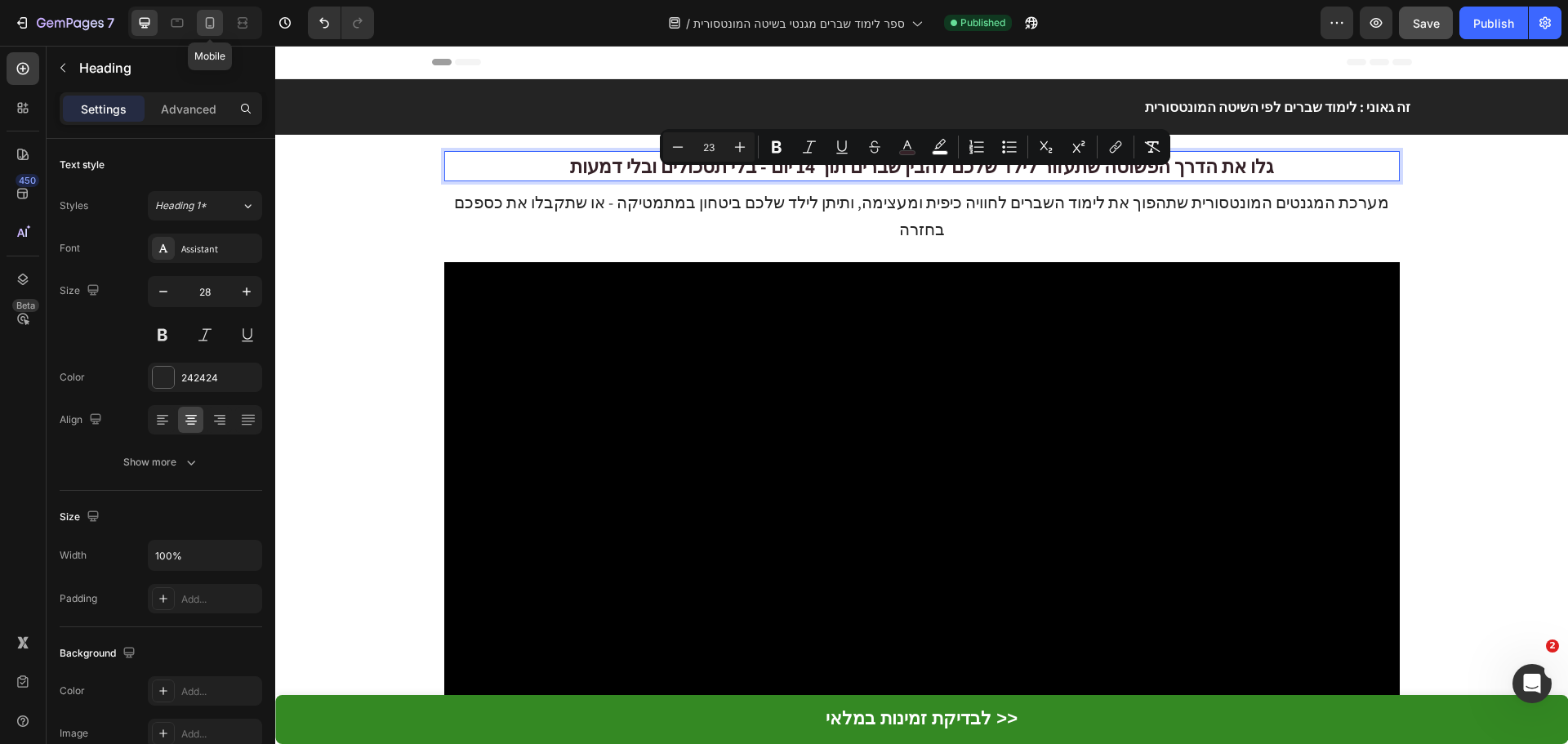
type input "30"
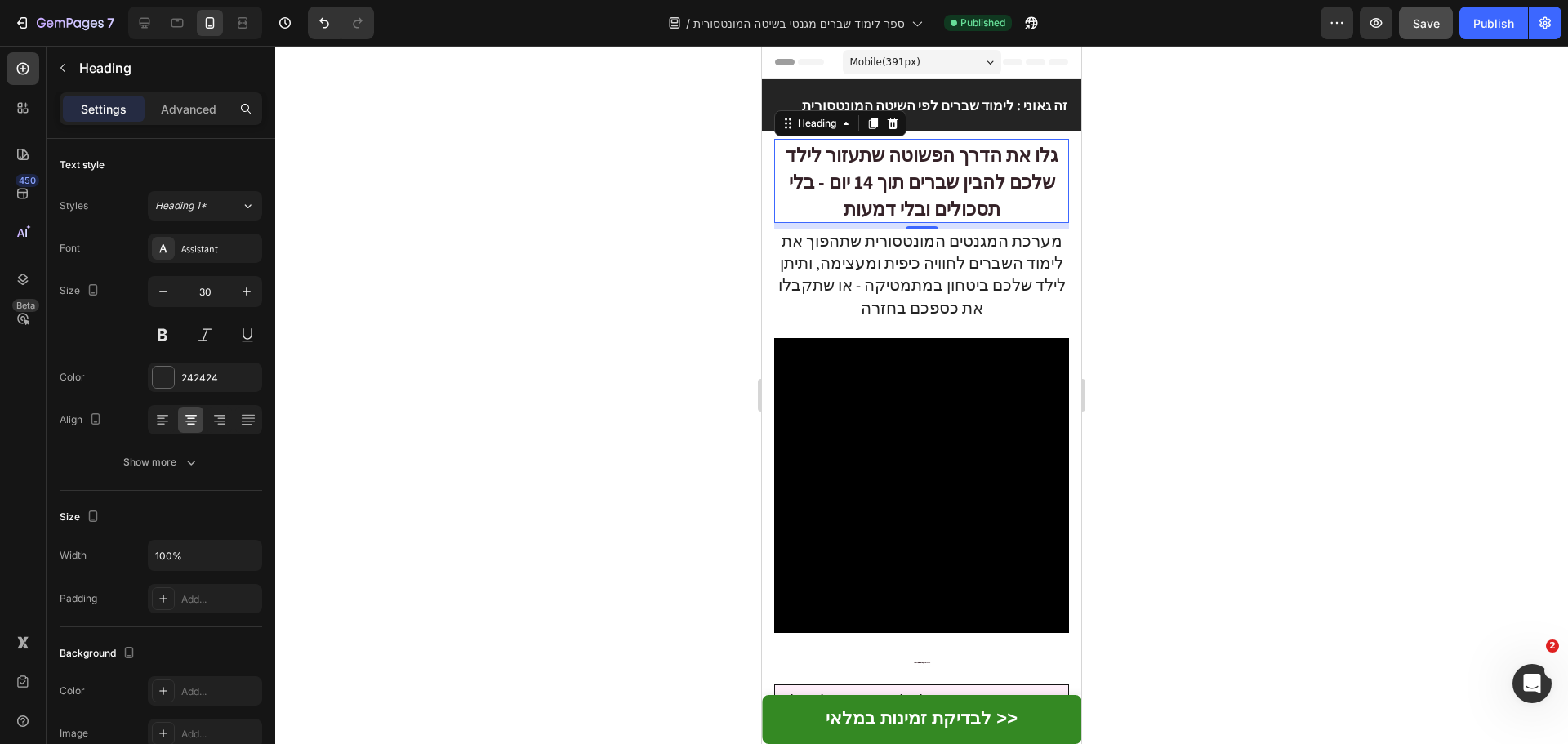
click at [1357, 193] on div at bounding box center [922, 394] width 1293 height 698
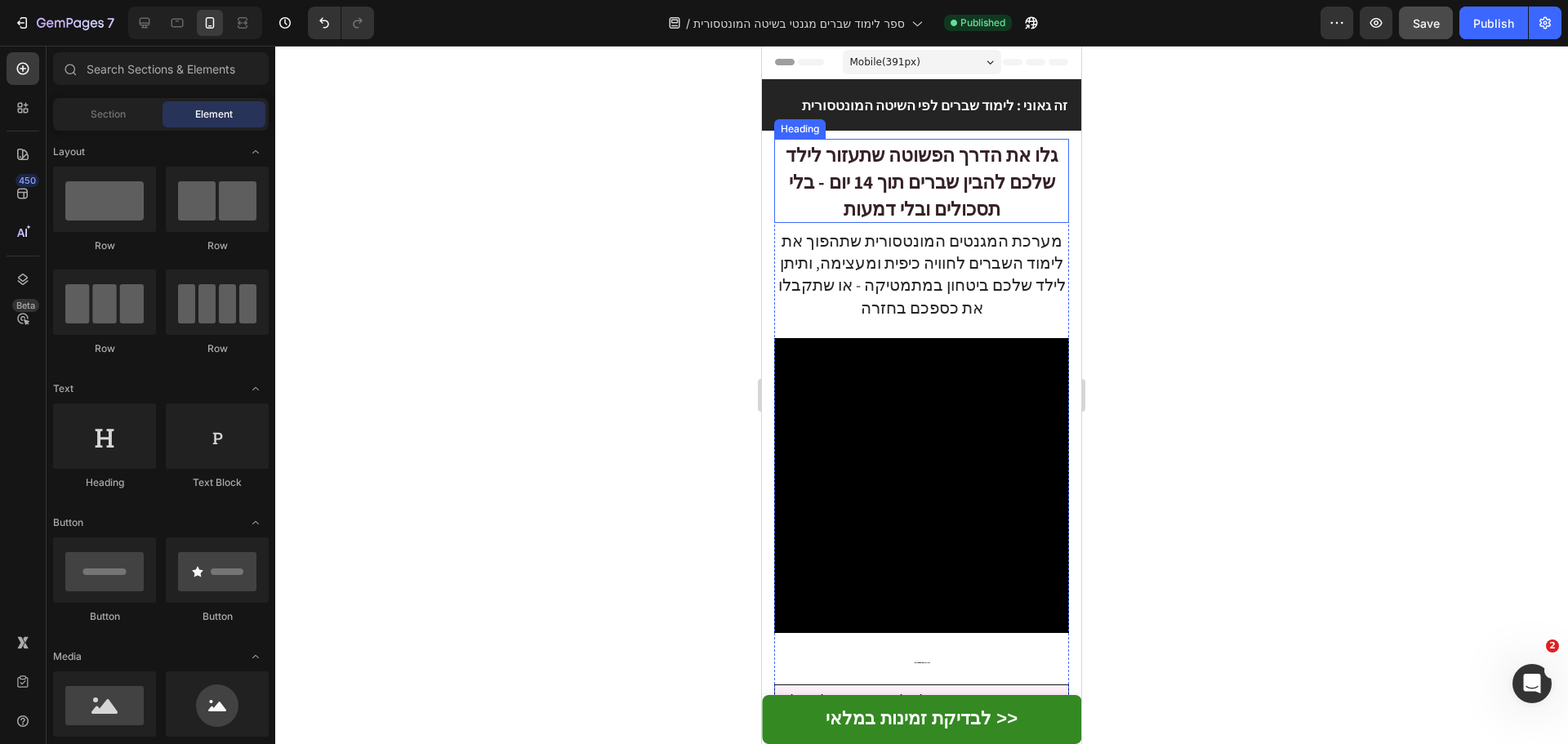
click at [995, 178] on span "גלו את הדרך הפשוטה שתעזור לילד שלכם להבין שברים תוך 14 יום - בלי תסכולים ובלי ד…" at bounding box center [922, 181] width 272 height 79
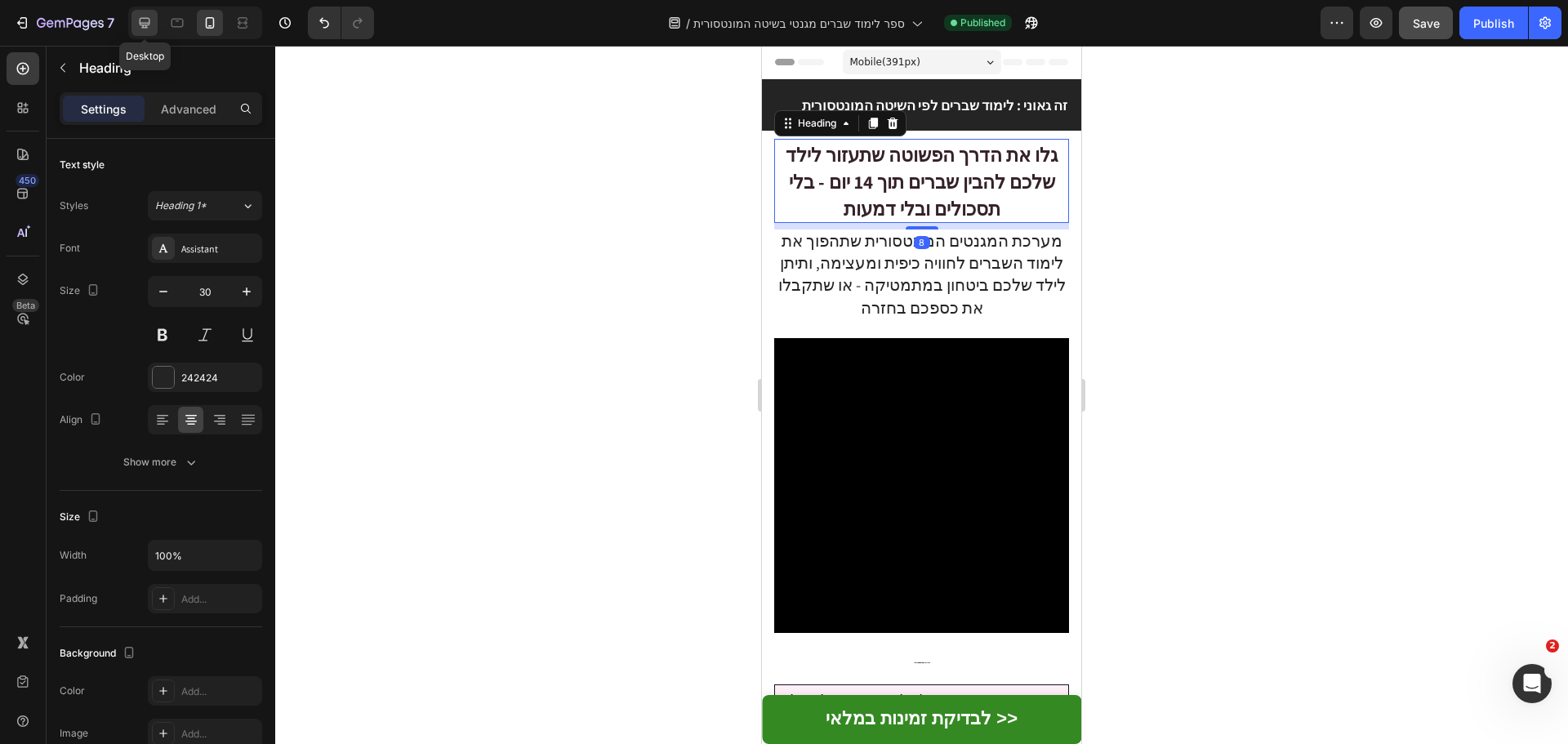
click at [147, 20] on icon at bounding box center [145, 23] width 17 height 17
type input "28"
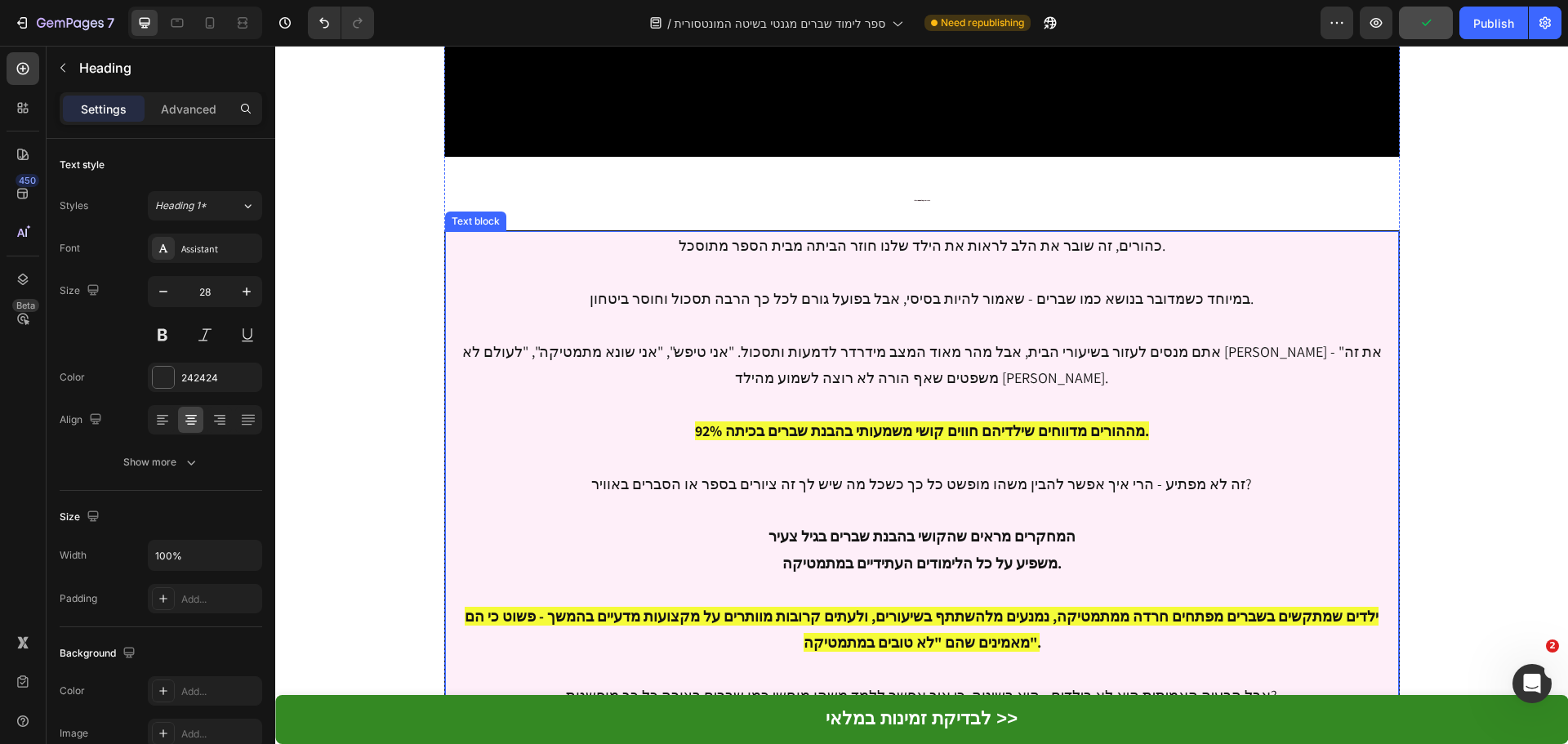
scroll to position [1027, 0]
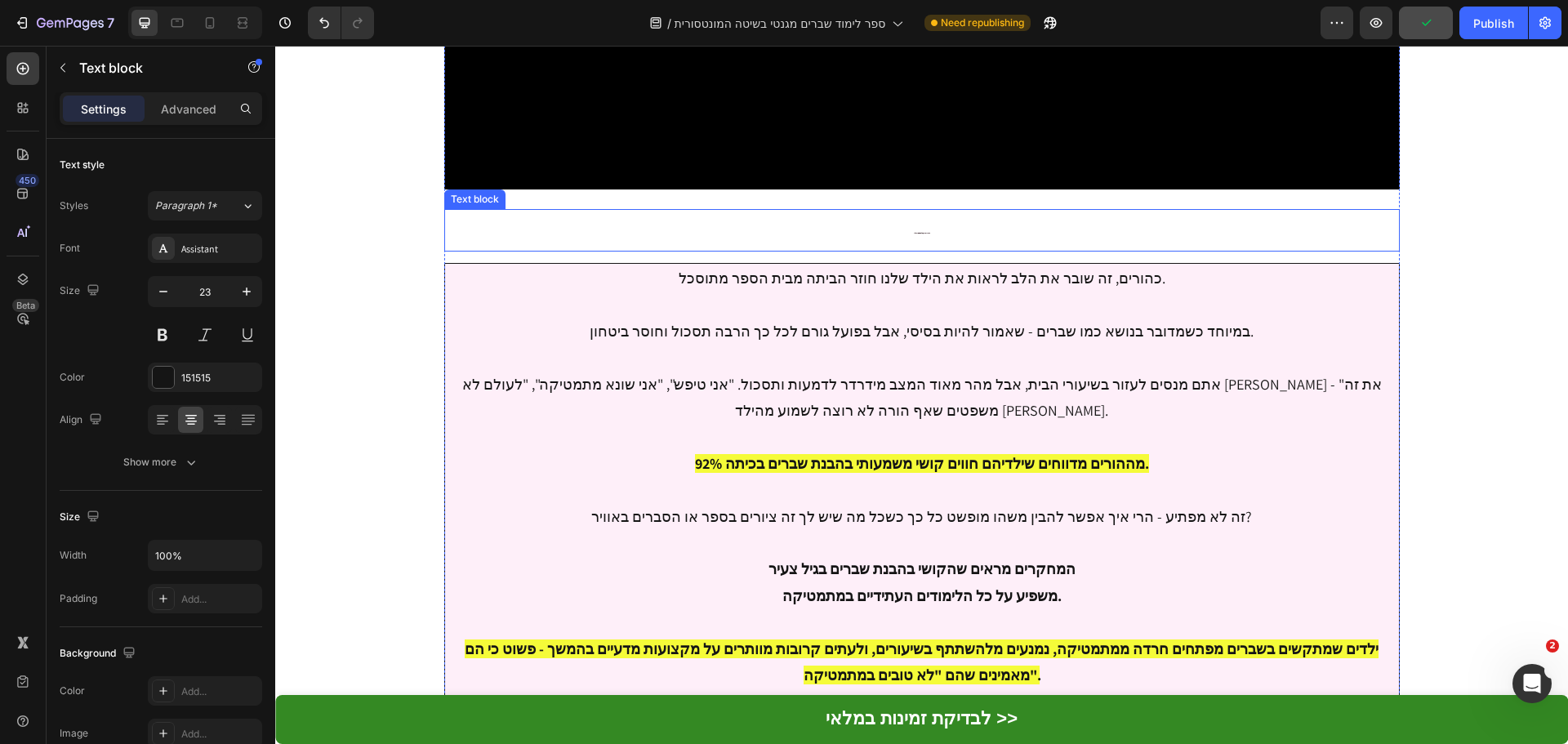
click at [909, 210] on p "המורה אמרה שכולם מבינים, רק אני לא.." at bounding box center [922, 229] width 952 height 39
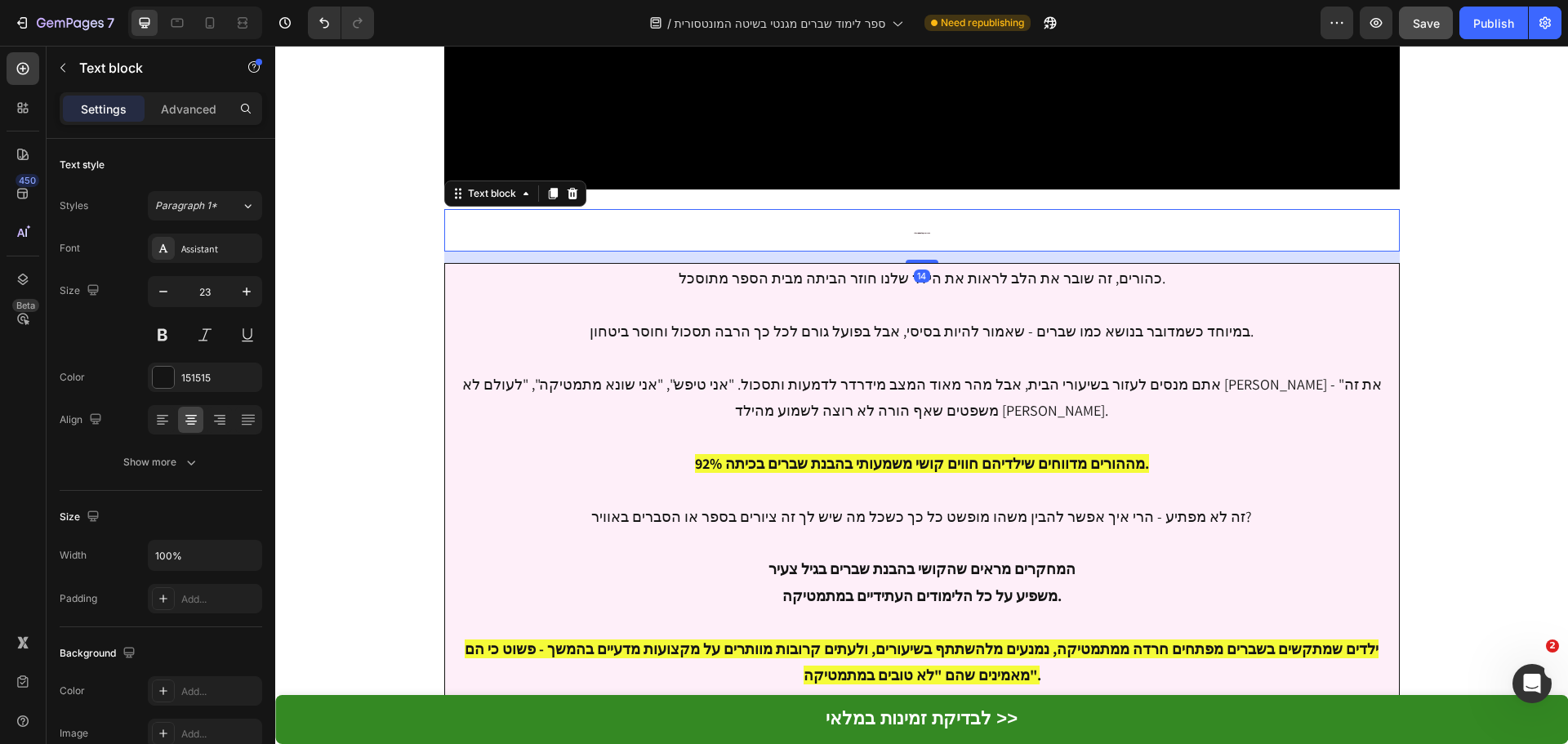
click at [908, 210] on p "המורה אמרה שכולם מבינים, רק אני לא.." at bounding box center [922, 229] width 952 height 39
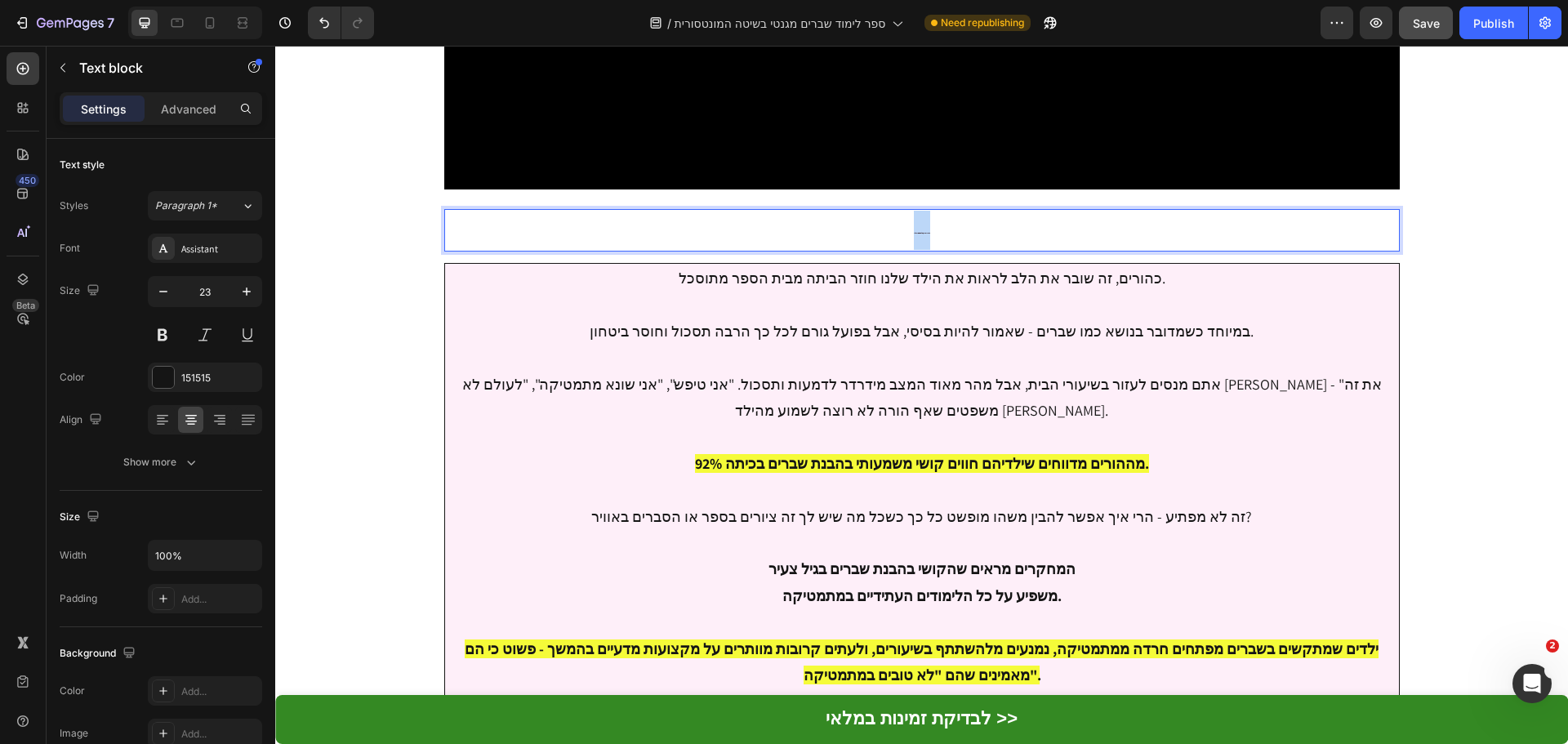
click at [908, 210] on p "המורה אמרה שכולם מבינים, רק אני לא.." at bounding box center [922, 229] width 952 height 39
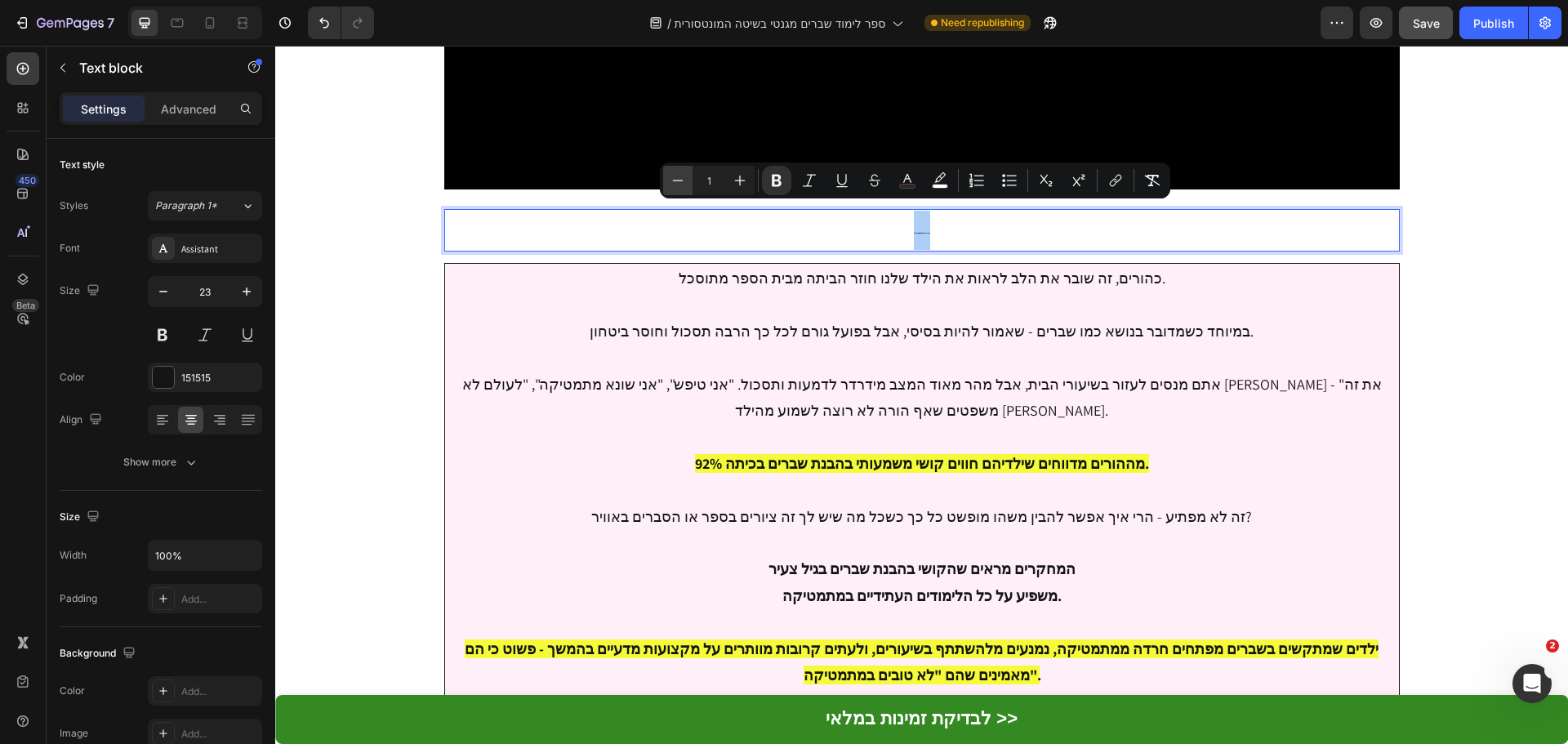
drag, startPoint x: 714, startPoint y: 176, endPoint x: 687, endPoint y: 174, distance: 27.1
click at [687, 176] on div "Minus 1 Plus" at bounding box center [709, 180] width 91 height 29
type input "20"
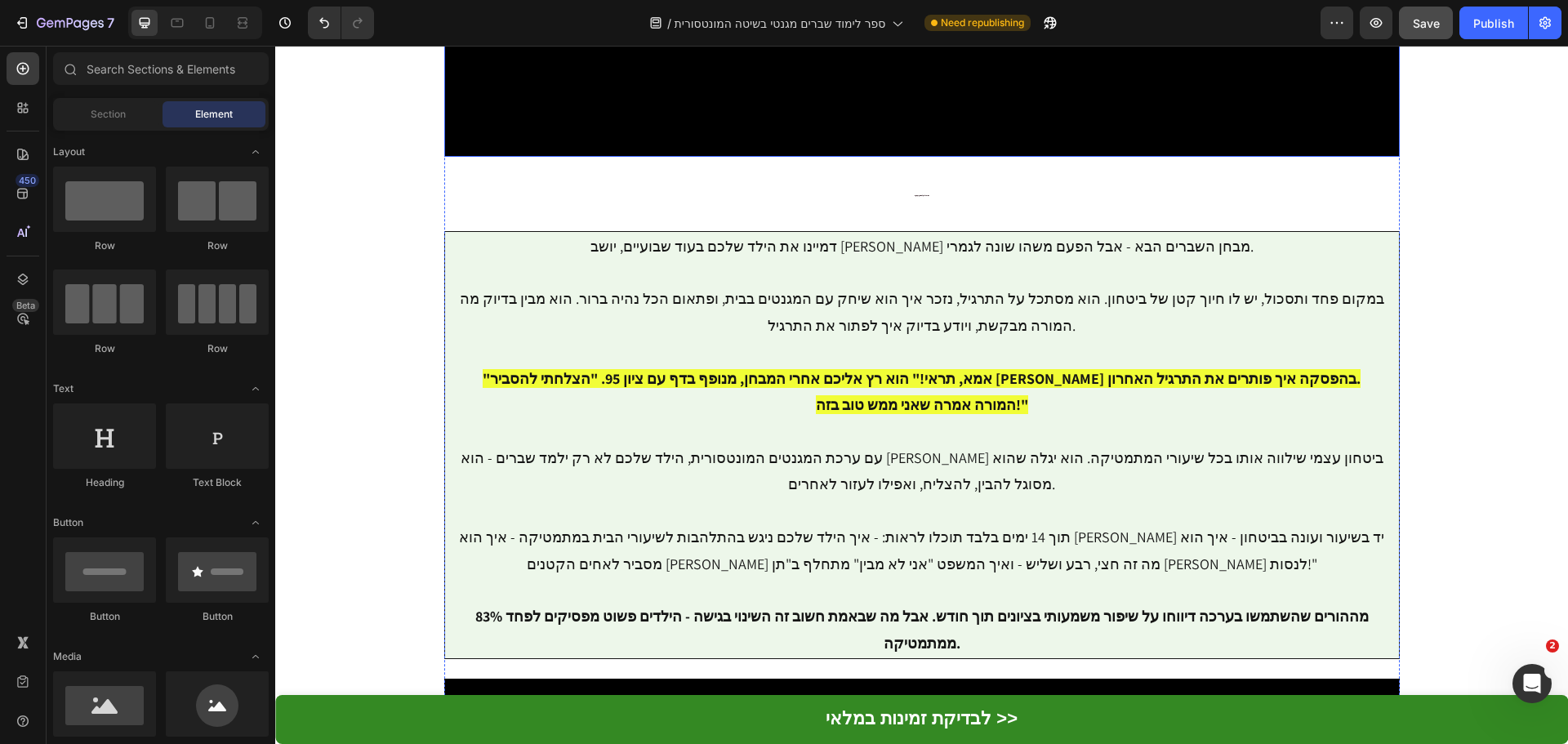
scroll to position [2579, 0]
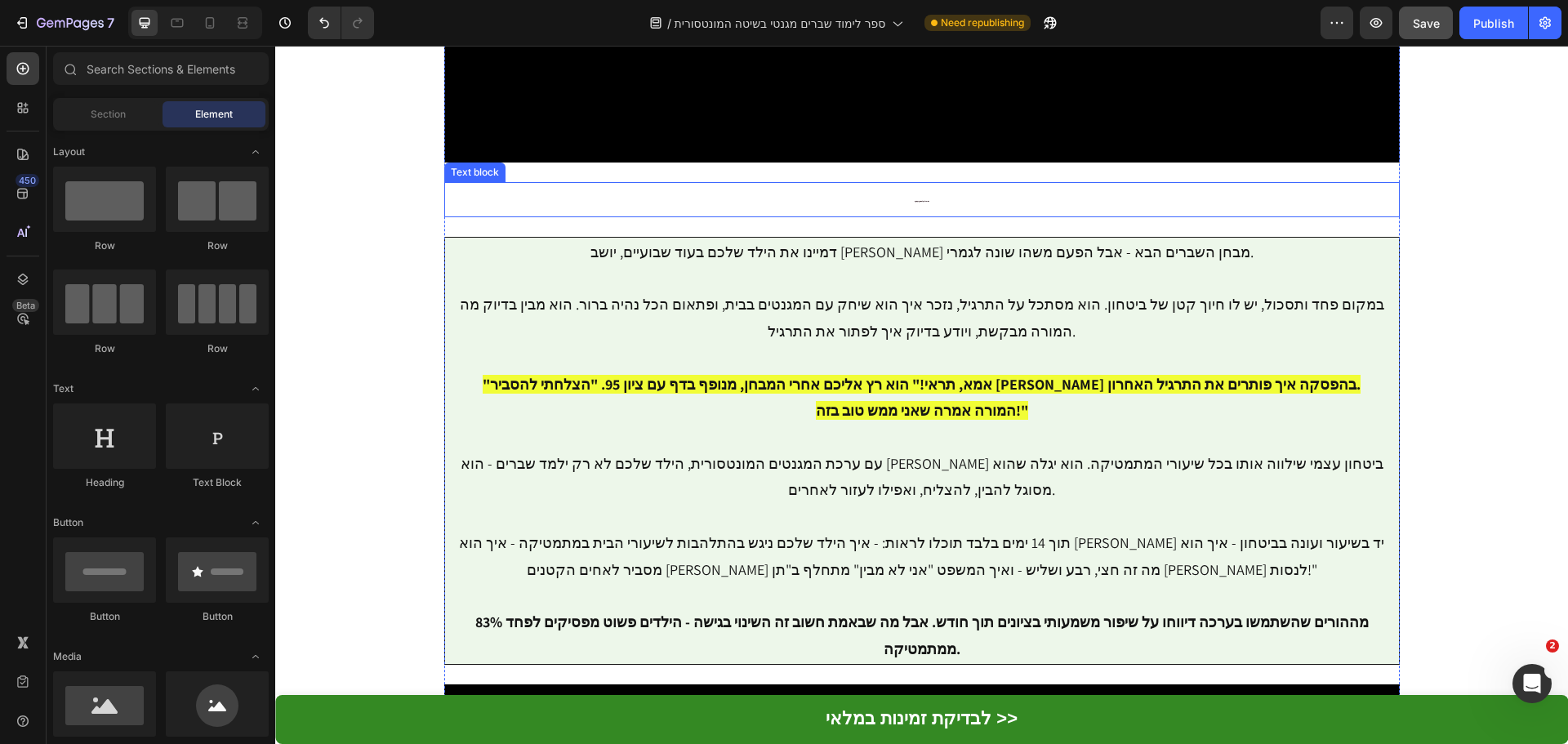
click at [905, 184] on p "דמיינו את הילד שלכם בעוד שבועיים" at bounding box center [922, 199] width 952 height 31
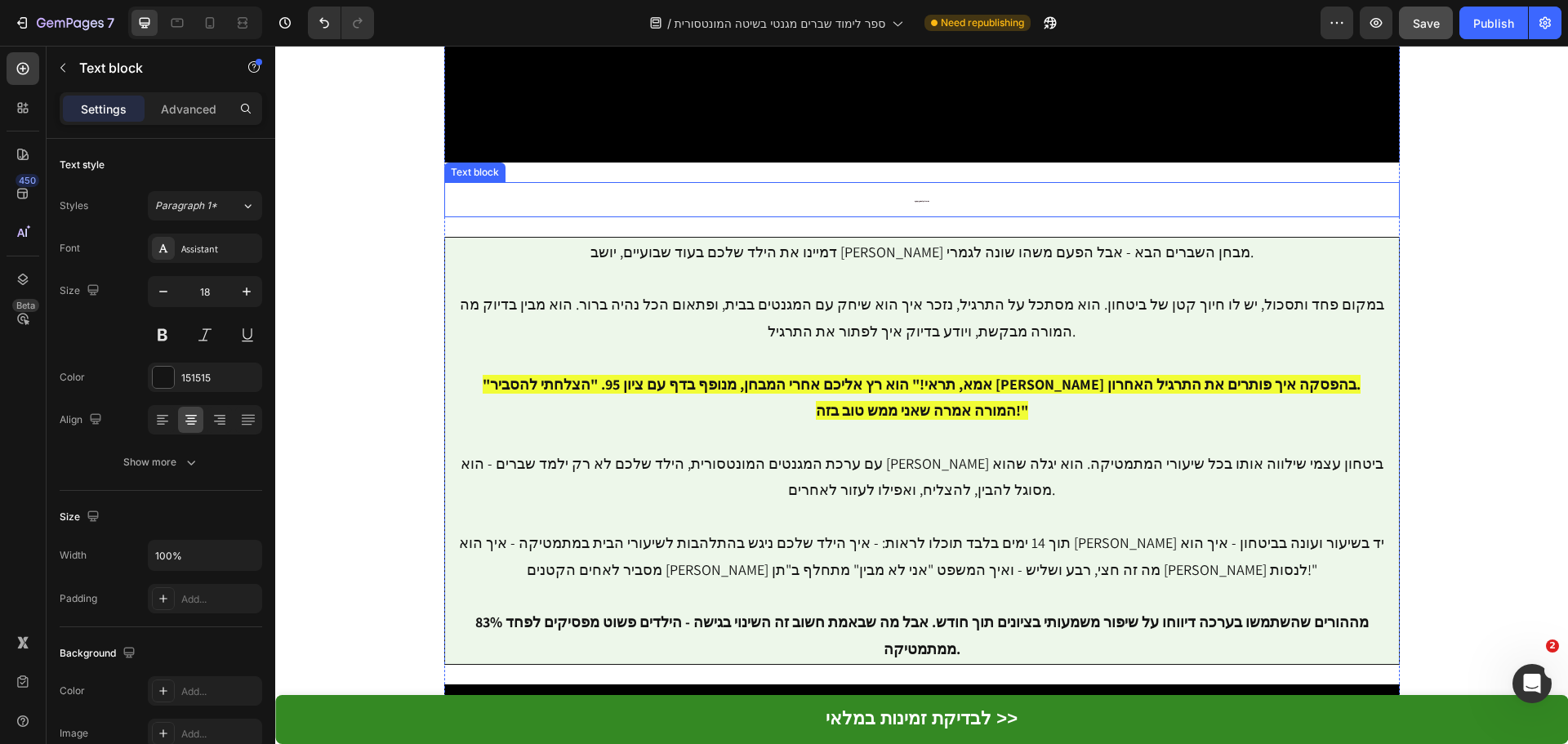
click at [905, 184] on p "דמיינו את הילד שלכם בעוד שבועיים" at bounding box center [922, 199] width 952 height 31
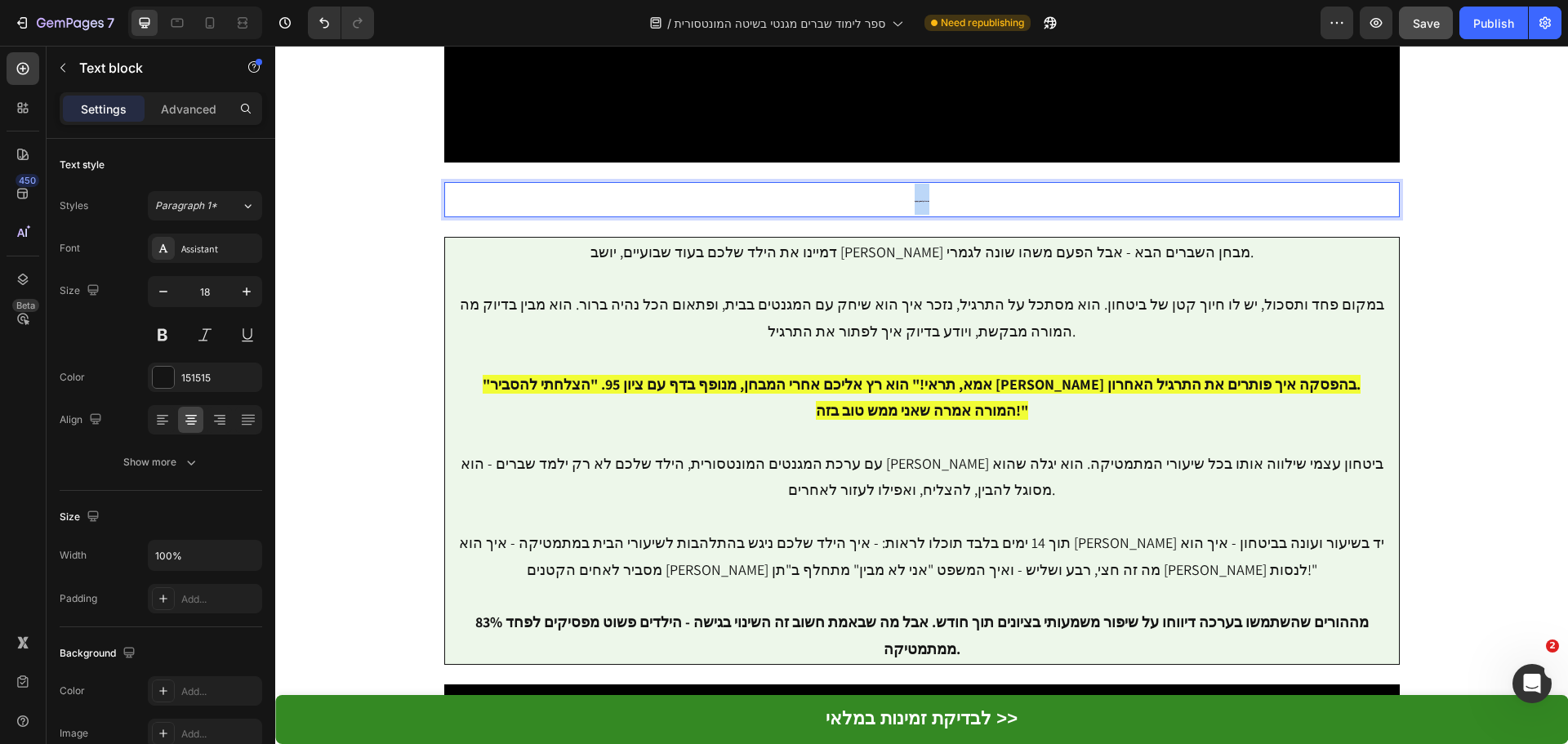
click at [905, 184] on p "דמיינו את הילד שלכם בעוד שבועיים" at bounding box center [922, 199] width 952 height 31
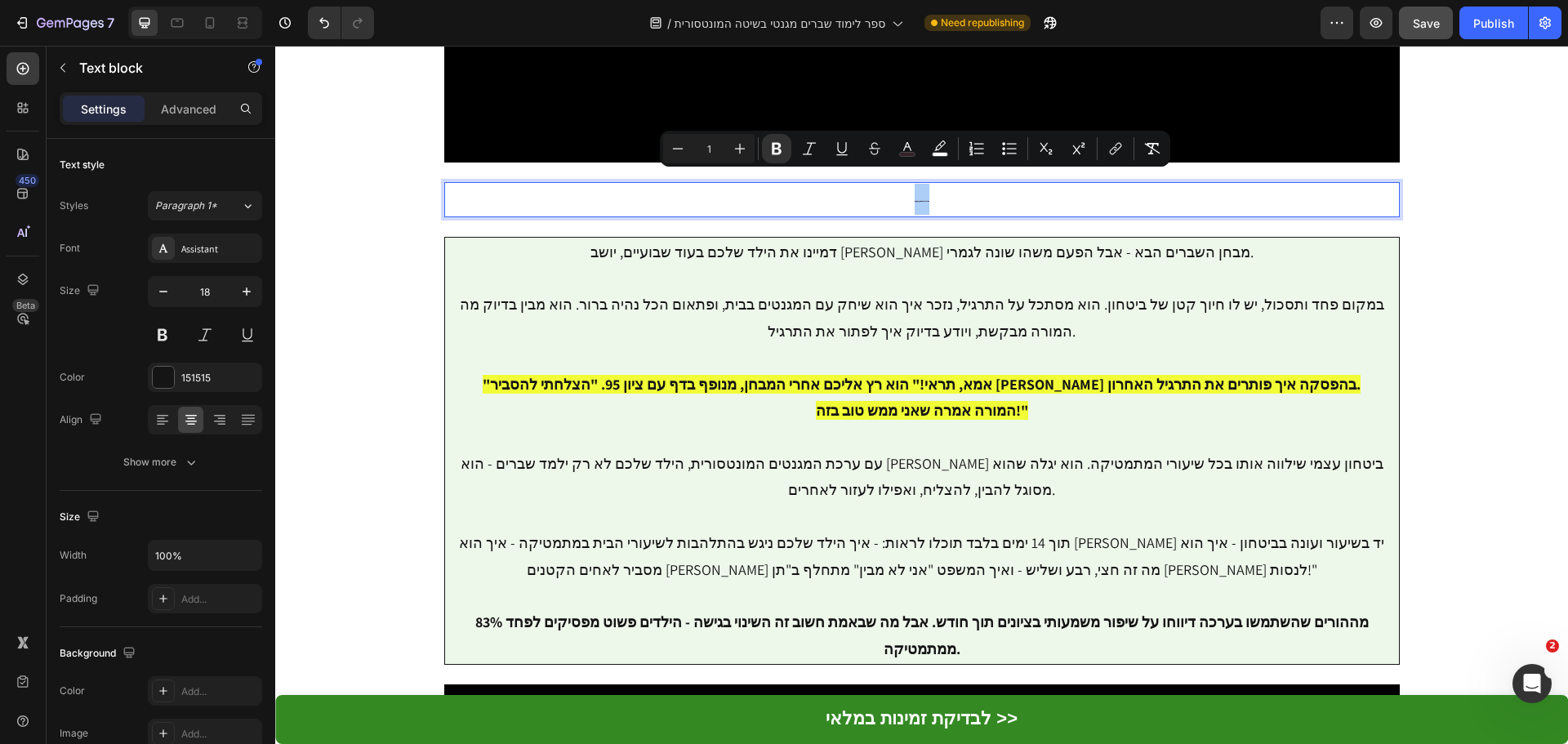
click at [720, 146] on input "1" at bounding box center [709, 148] width 32 height 20
type input "20"
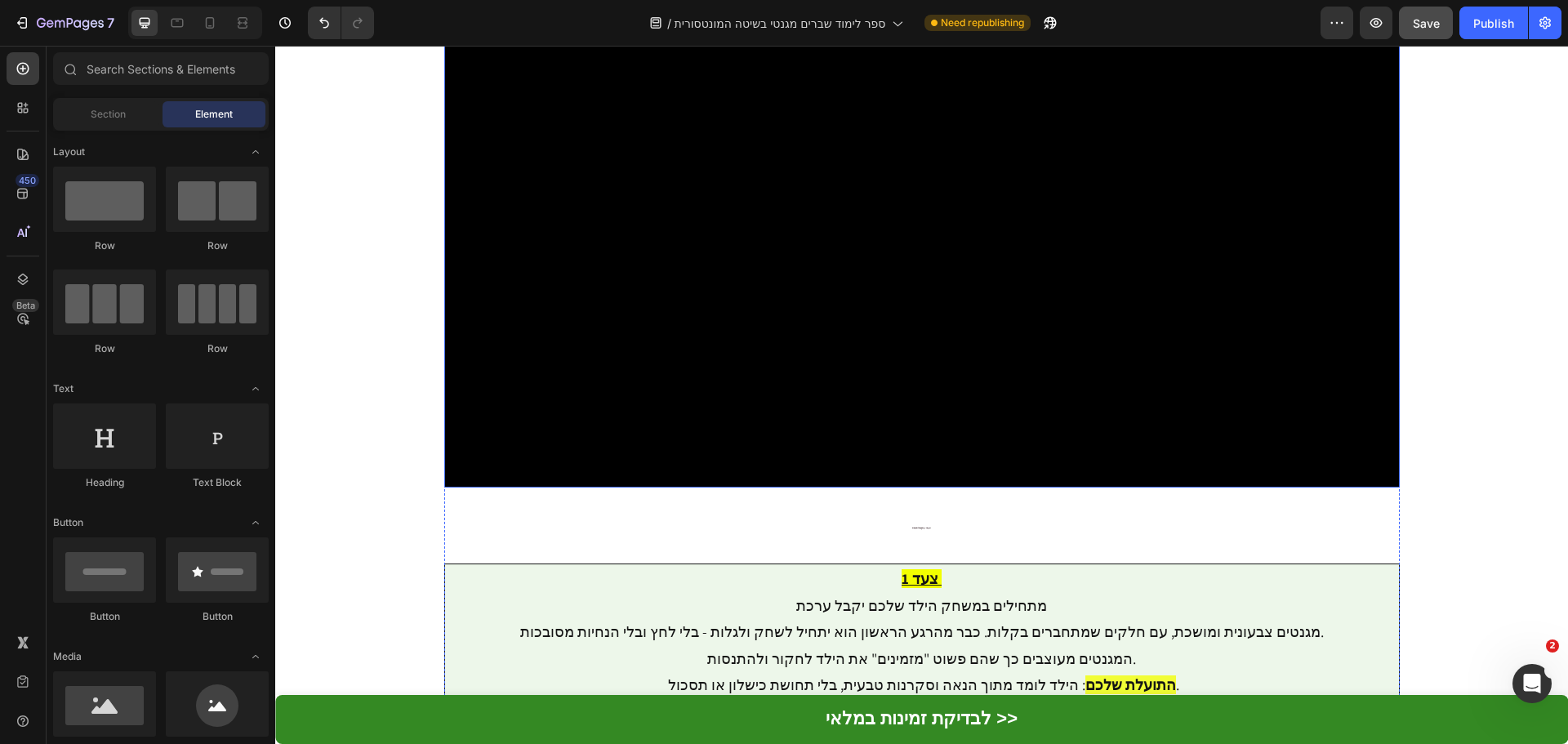
scroll to position [4048, 0]
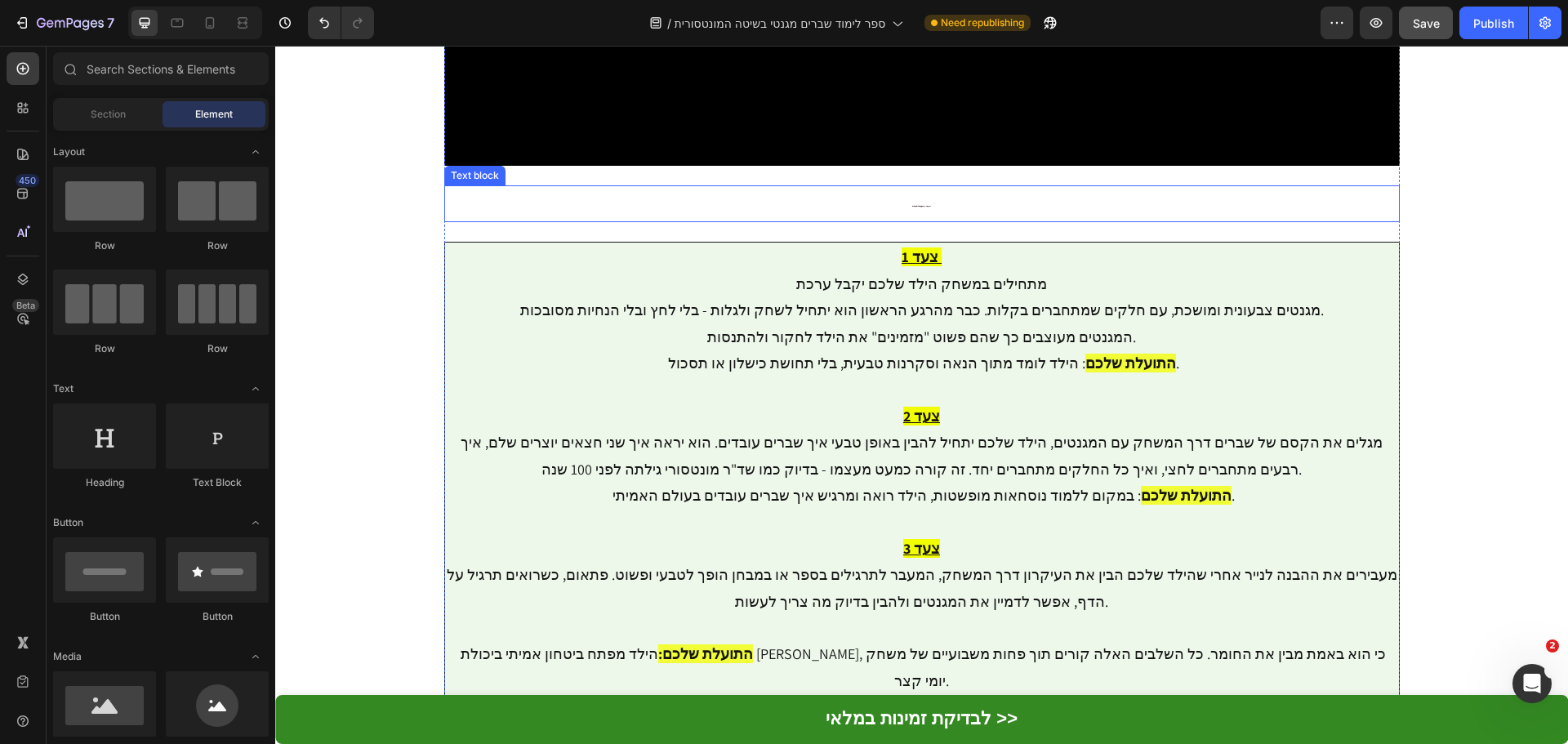
click at [914, 187] on p "איך זה עובד? 3 צעדים פשוטים להבנת שברים" at bounding box center [922, 204] width 952 height 33
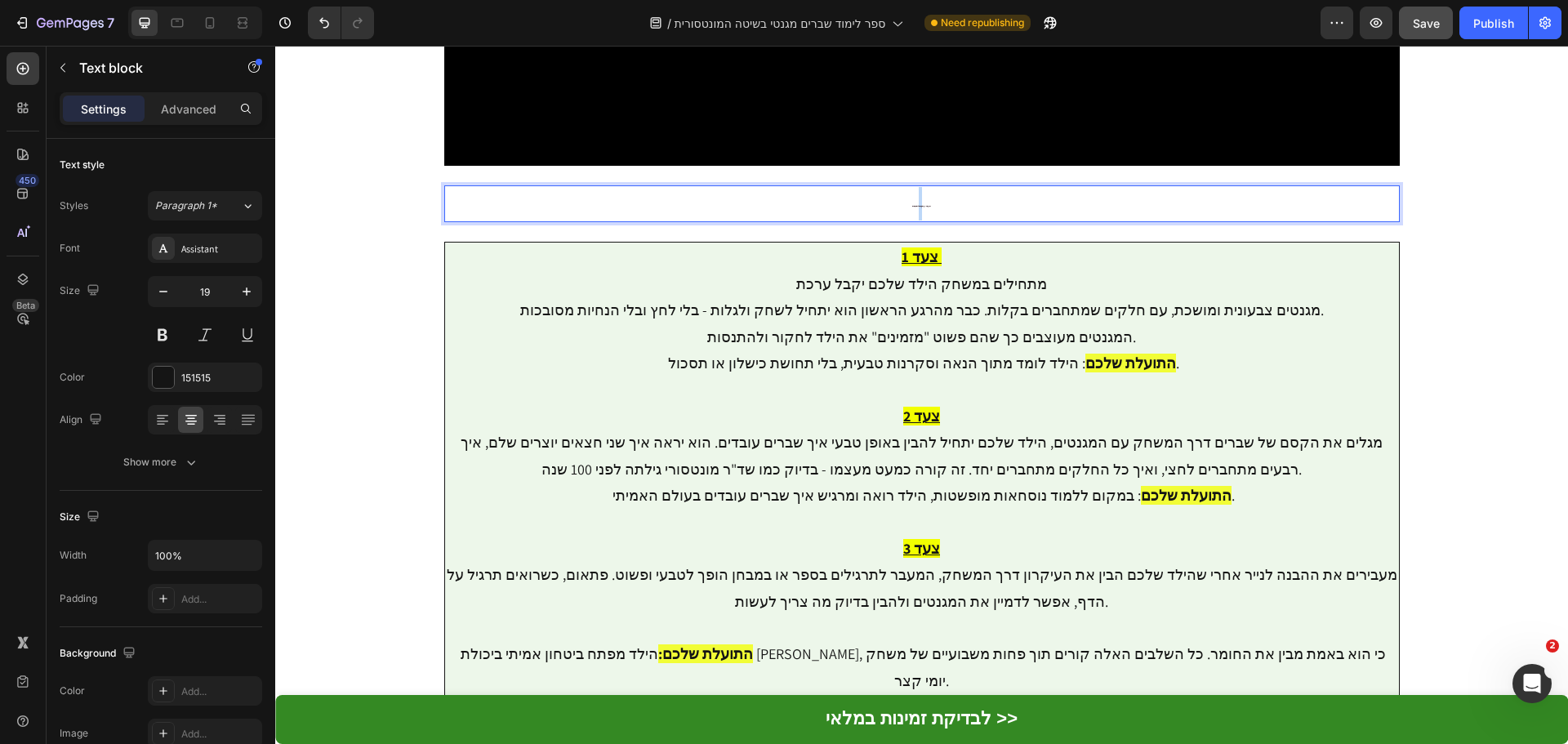
click at [914, 187] on p "איך זה עובד? 3 צעדים פשוטים להבנת שברים" at bounding box center [922, 204] width 952 height 33
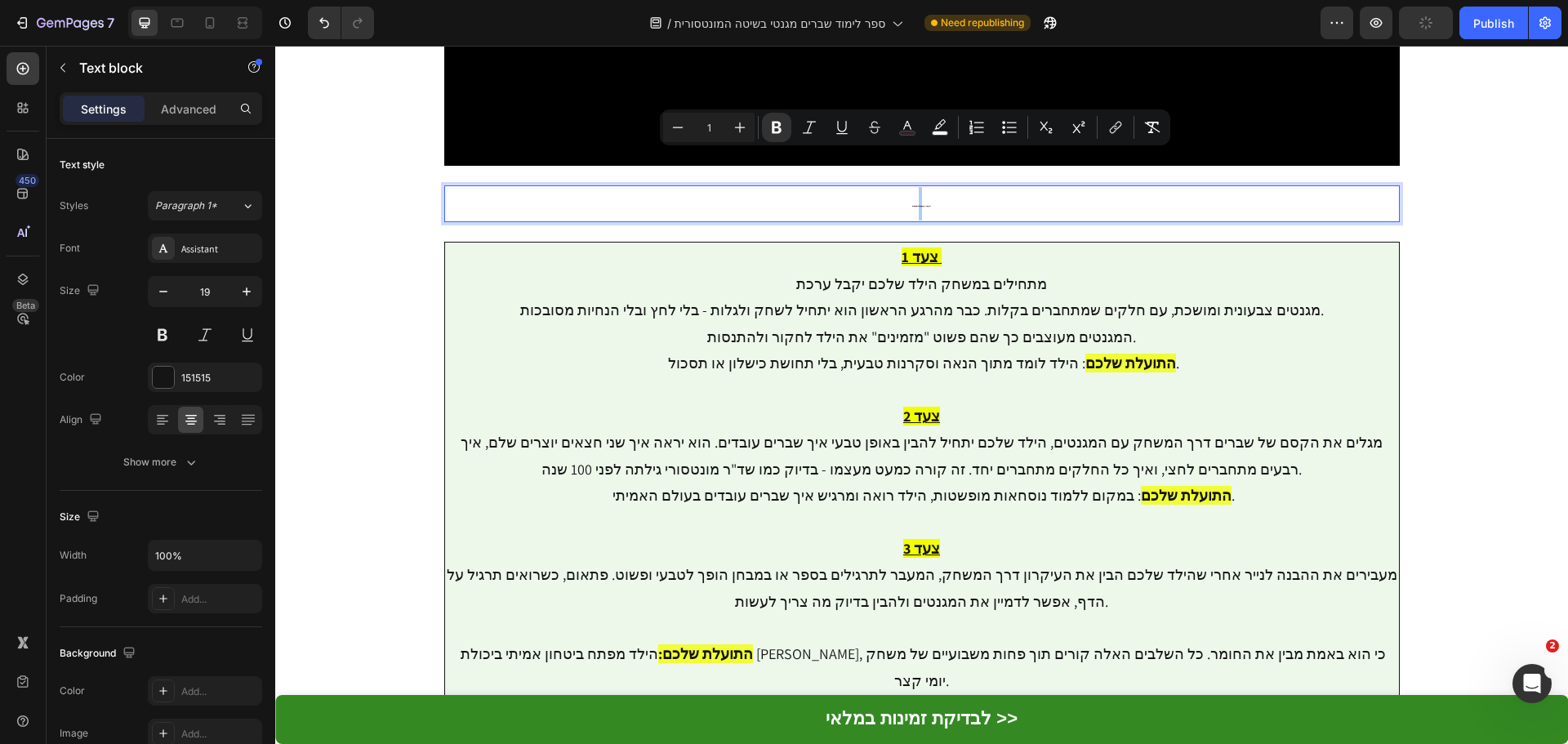
click at [719, 123] on input "1" at bounding box center [709, 128] width 32 height 20
type input "20"
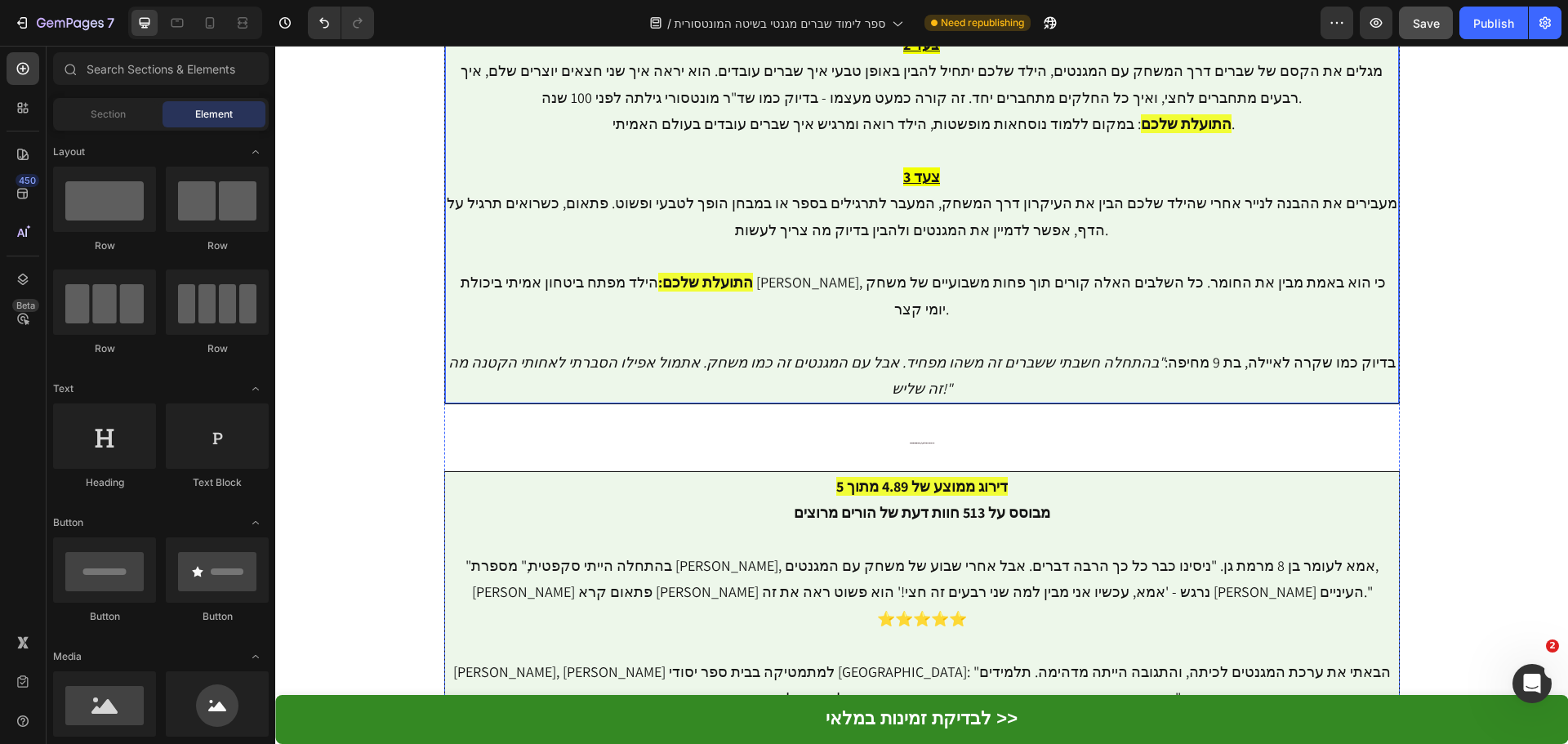
scroll to position [4620, 0]
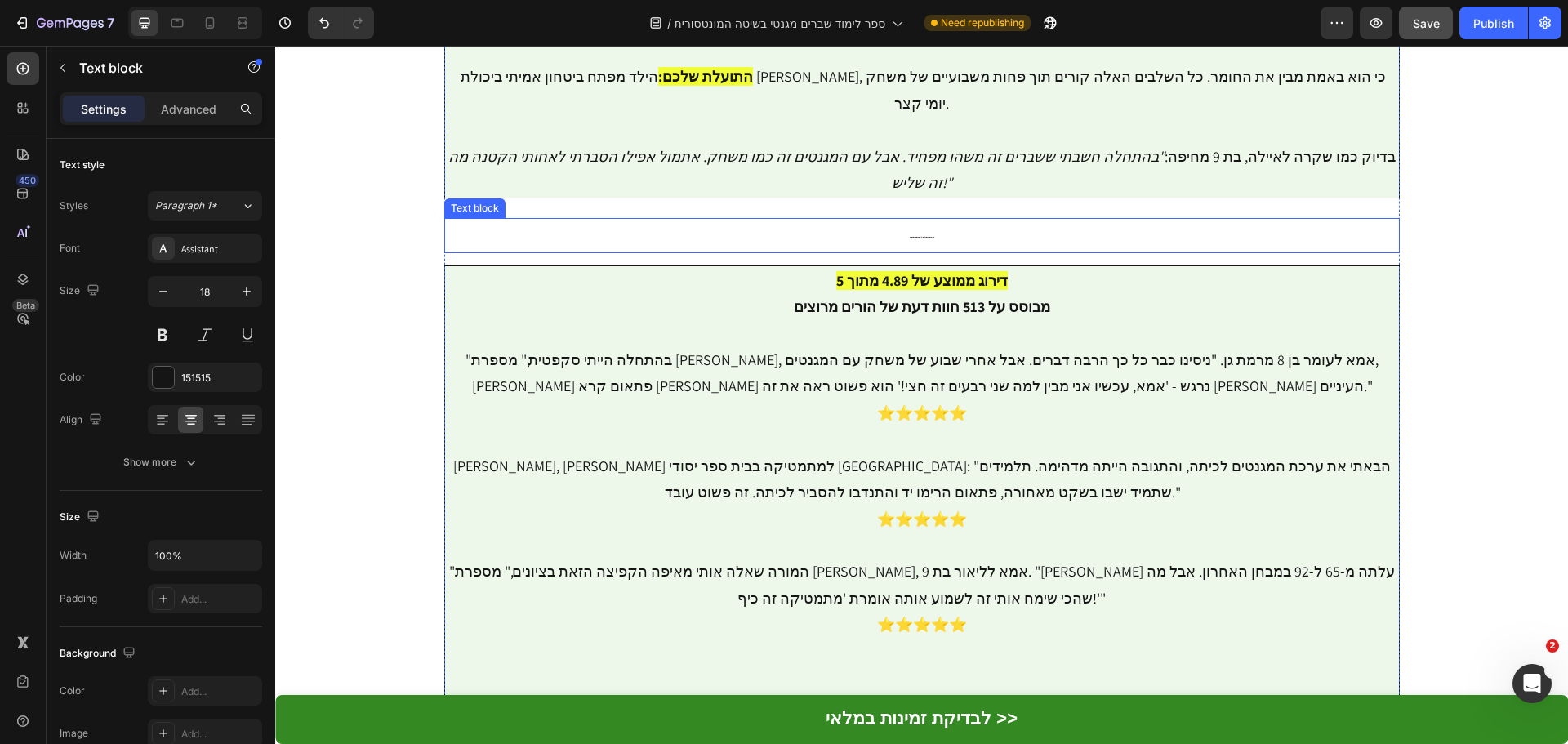
click at [916, 220] on p "מה אומרים ההורים והילדים על ערכת המגנטים המונטסורית?" at bounding box center [922, 234] width 952 height 31
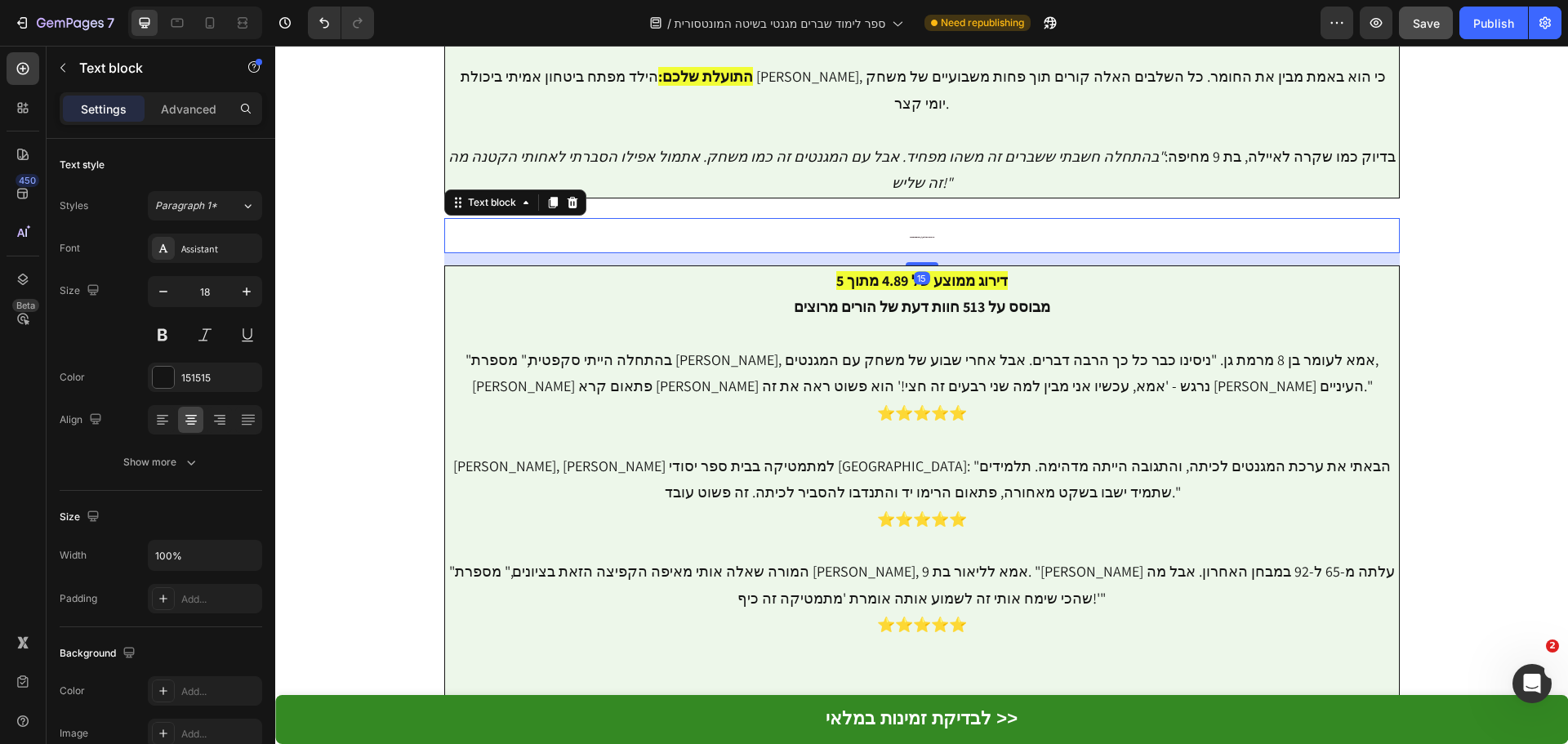
click at [916, 220] on p "מה אומרים ההורים והילדים על ערכת המגנטים המונטסורית?" at bounding box center [922, 234] width 952 height 31
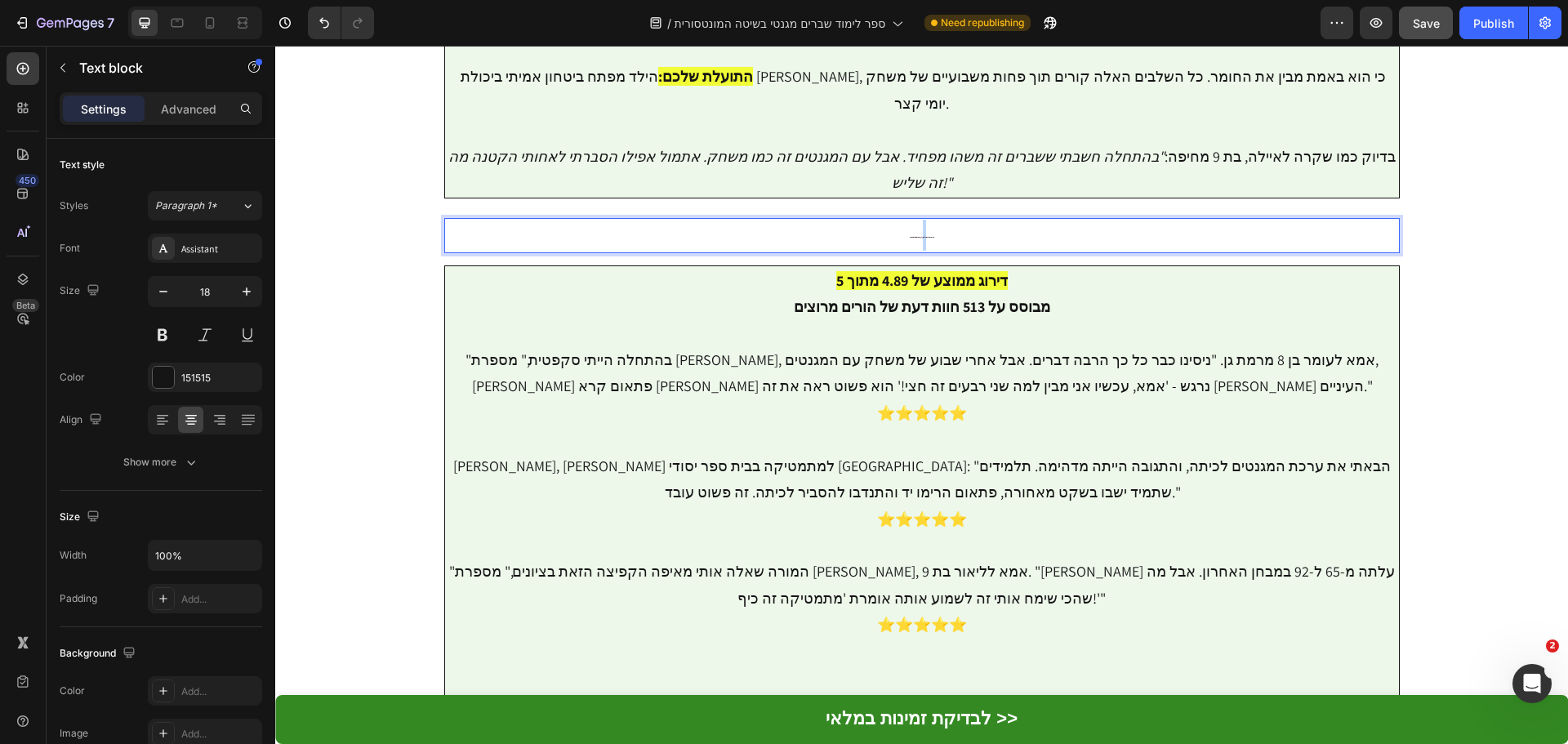
click at [916, 220] on p "מה אומרים ההורים והילדים על ערכת המגנטים המונטסורית?" at bounding box center [922, 234] width 952 height 31
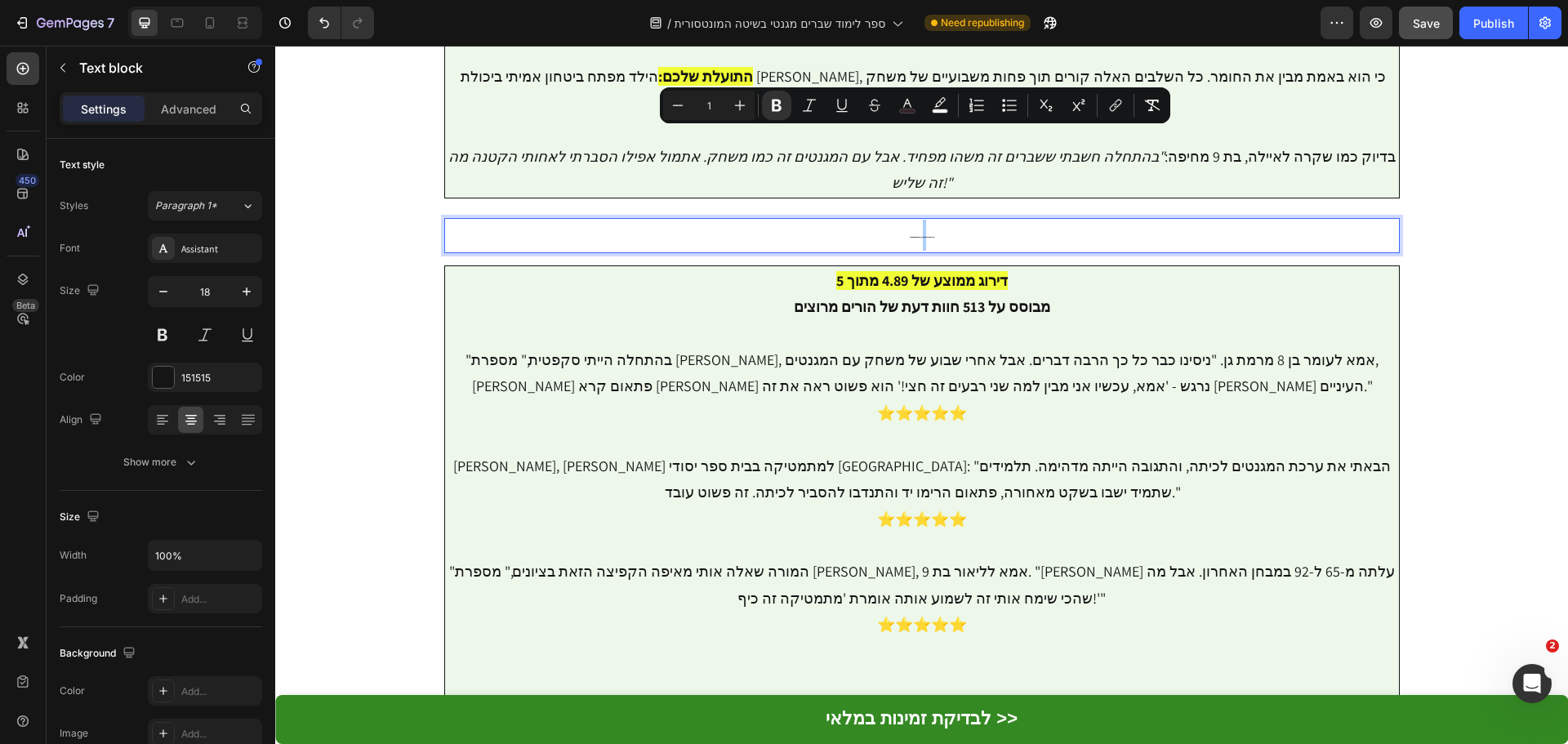
click at [714, 109] on input "1" at bounding box center [709, 105] width 32 height 20
type input "20"
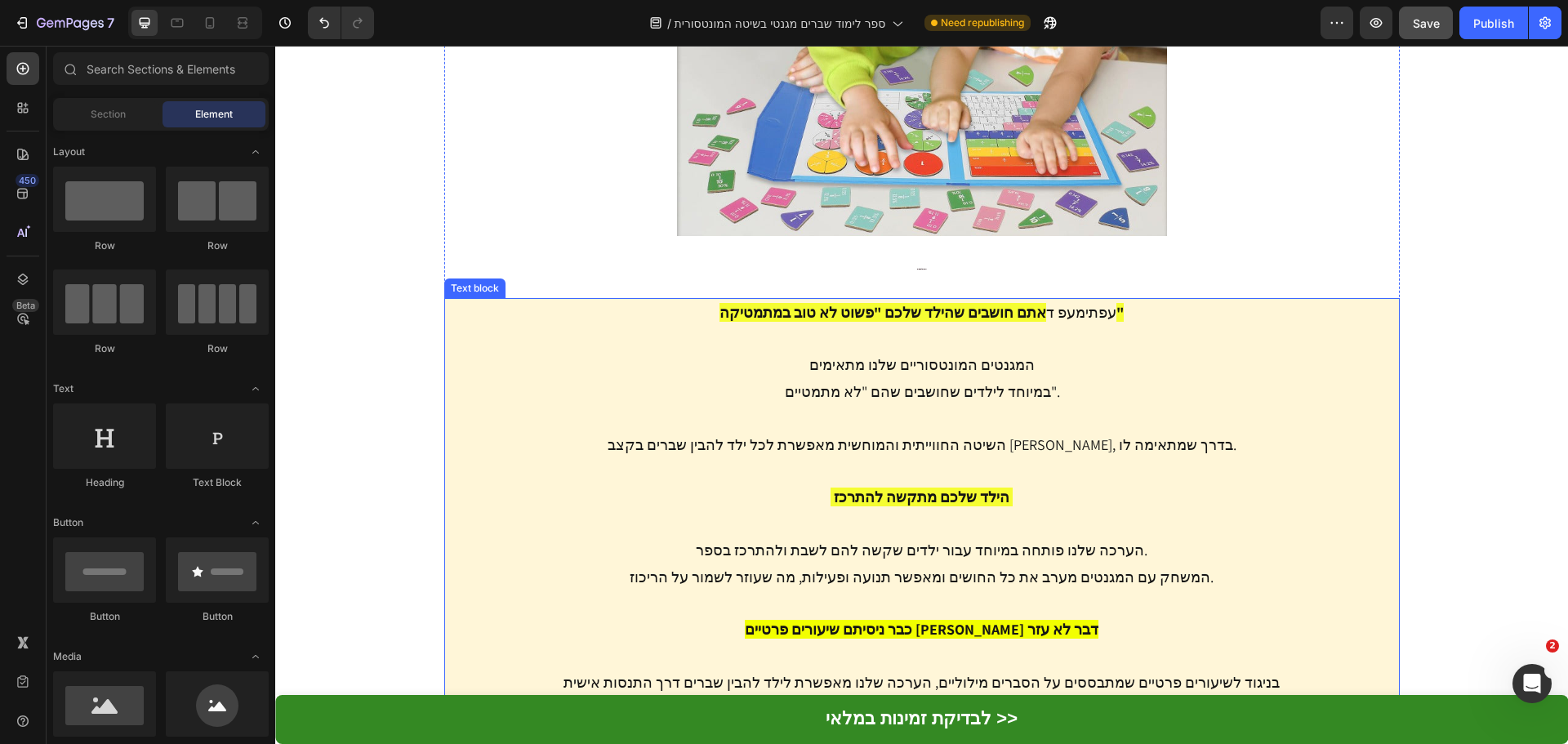
scroll to position [5681, 0]
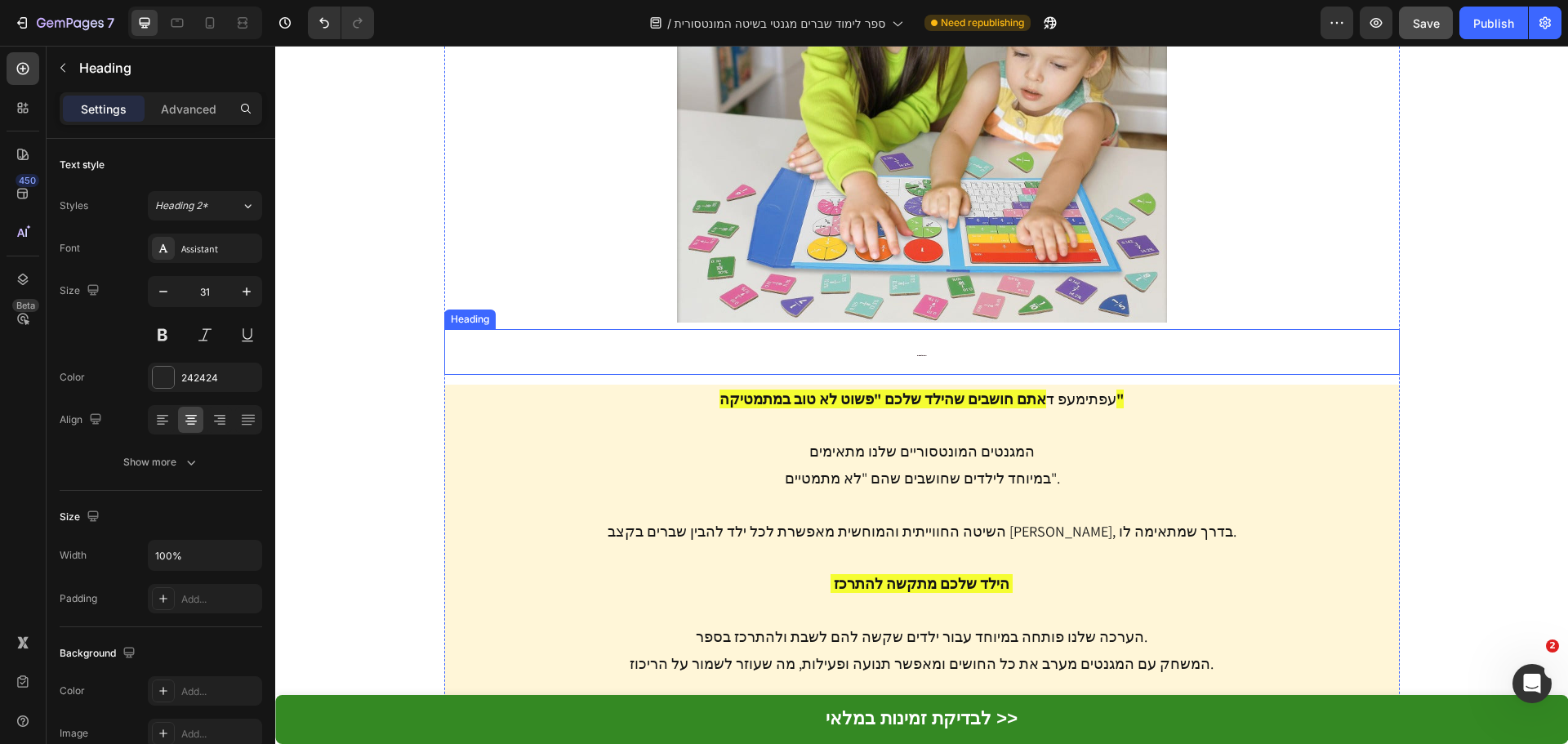
click at [916, 329] on h2 "זה מתאים לכם גם אם..." at bounding box center [922, 351] width 956 height 45
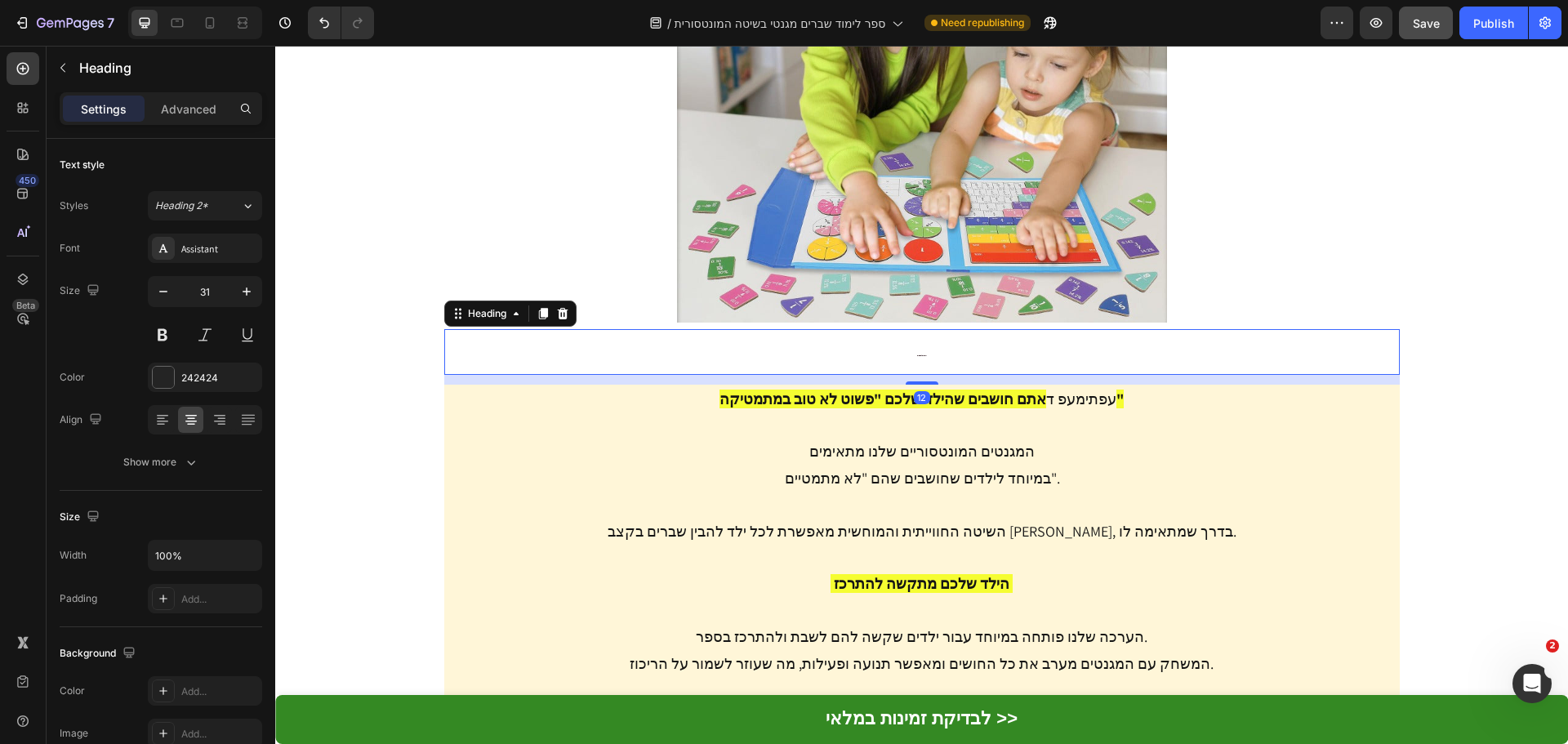
click at [916, 329] on h2 "זה מתאים לכם גם אם..." at bounding box center [922, 351] width 956 height 45
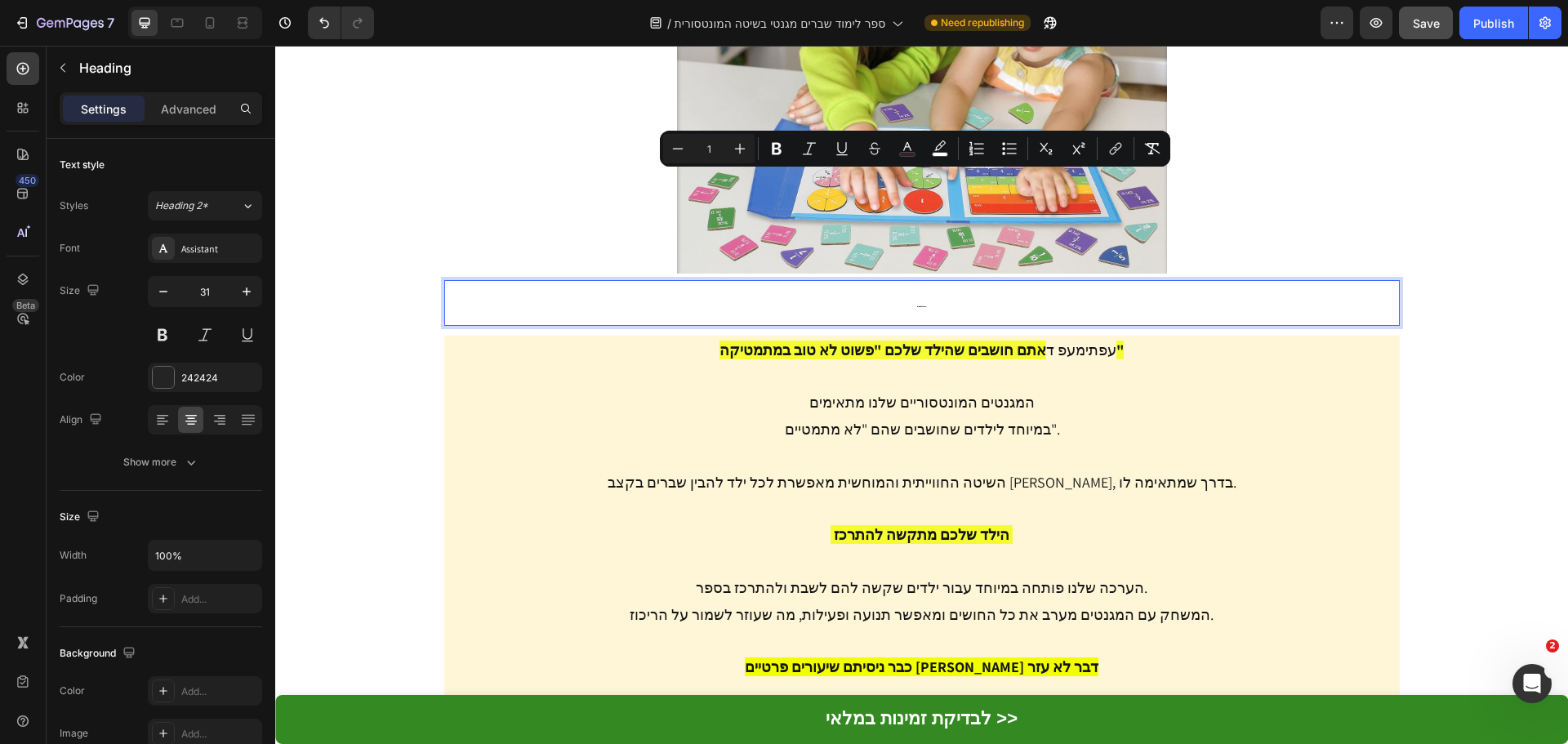
scroll to position [5762, 0]
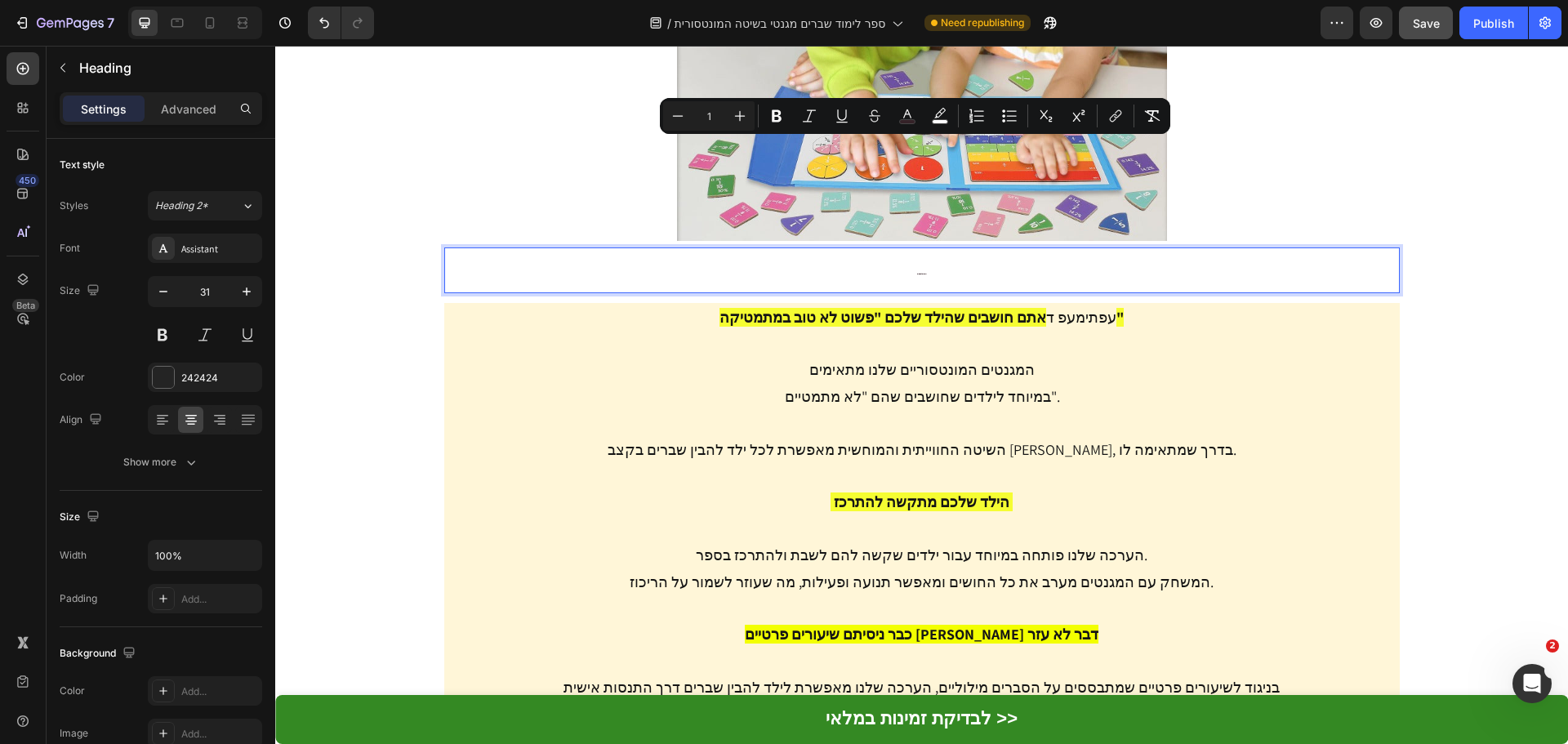
click at [705, 111] on input "1" at bounding box center [709, 116] width 32 height 20
type input "20"
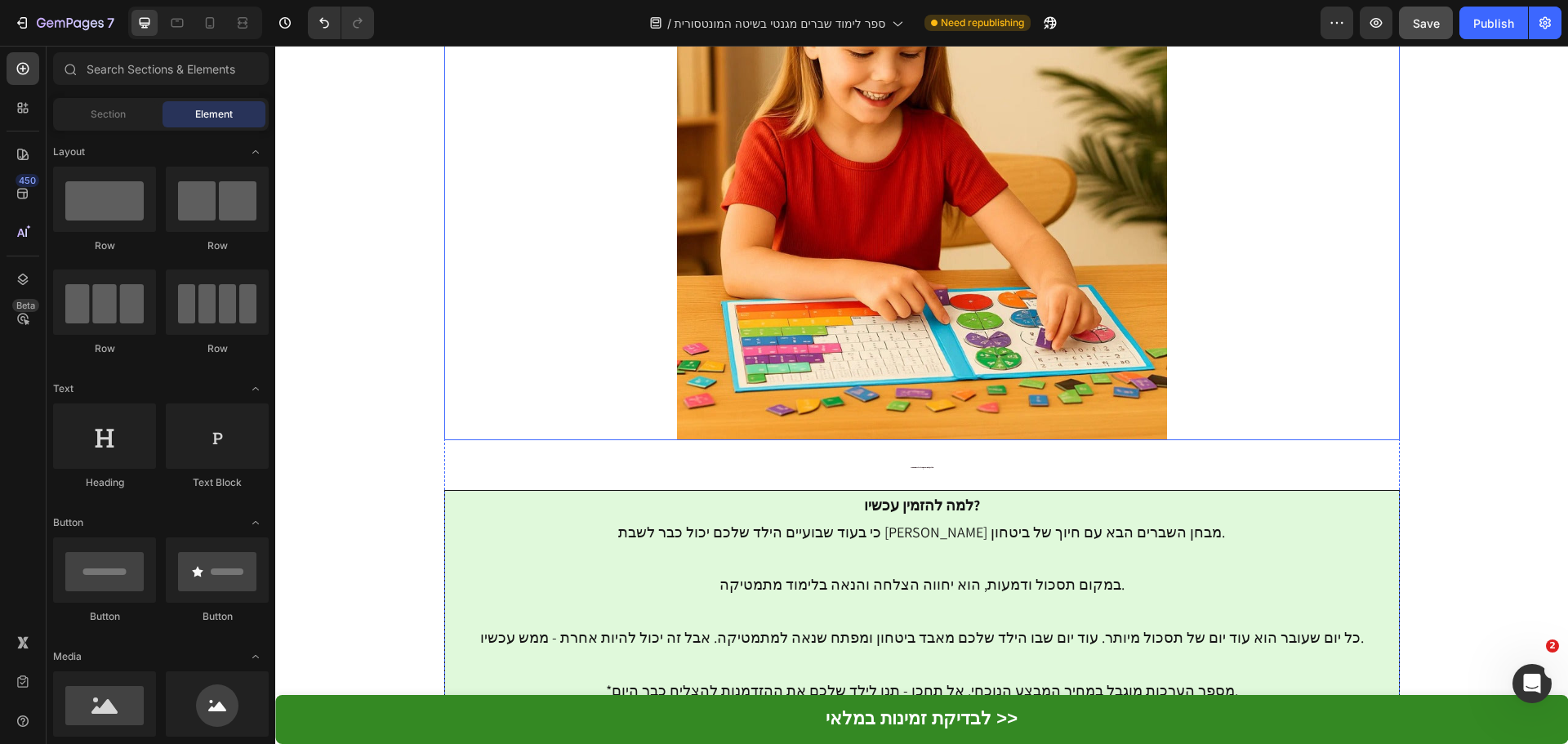
scroll to position [6987, 0]
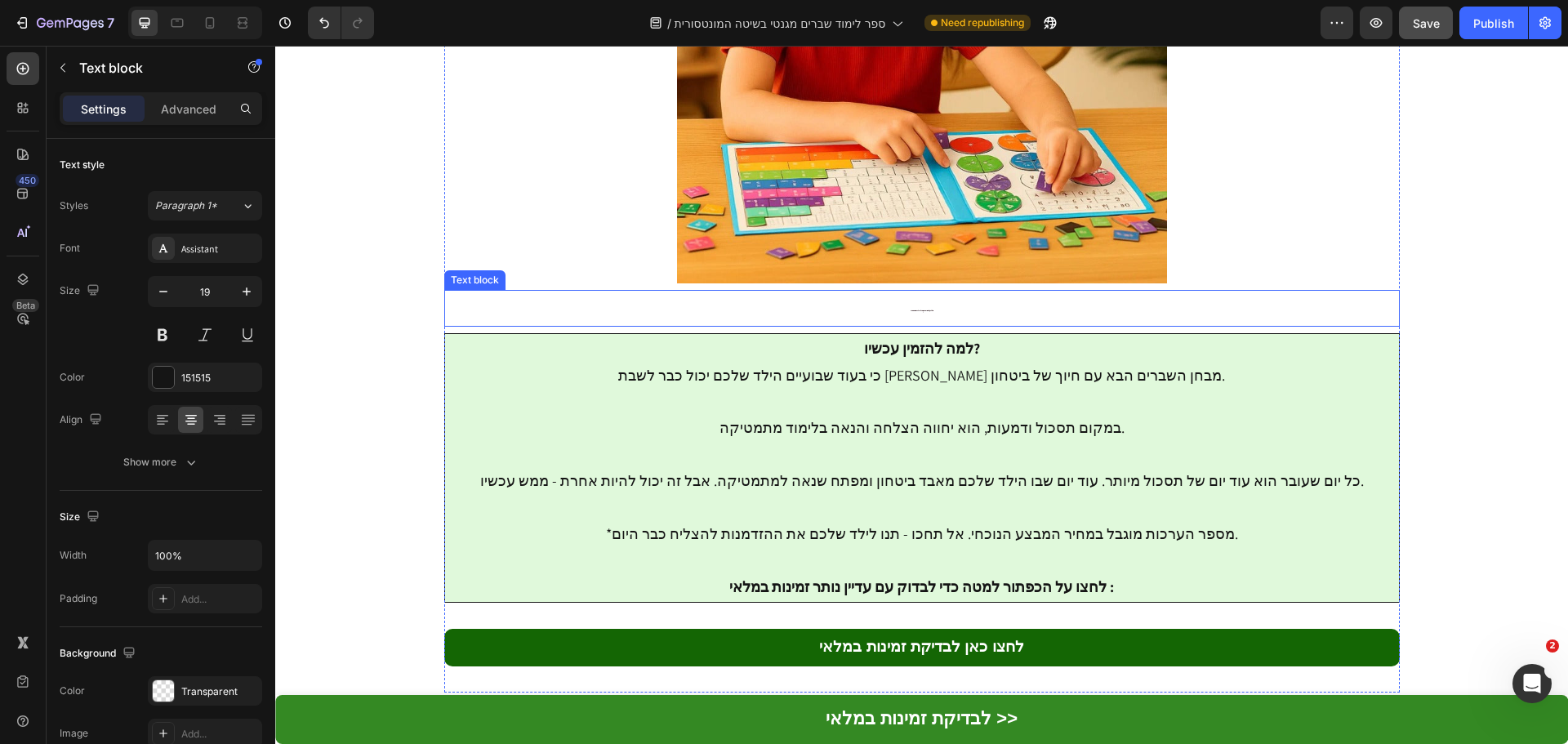
click at [911, 292] on p "תנו לילד שלכם את המפתח להצלחה במתמטיקה" at bounding box center [922, 308] width 952 height 33
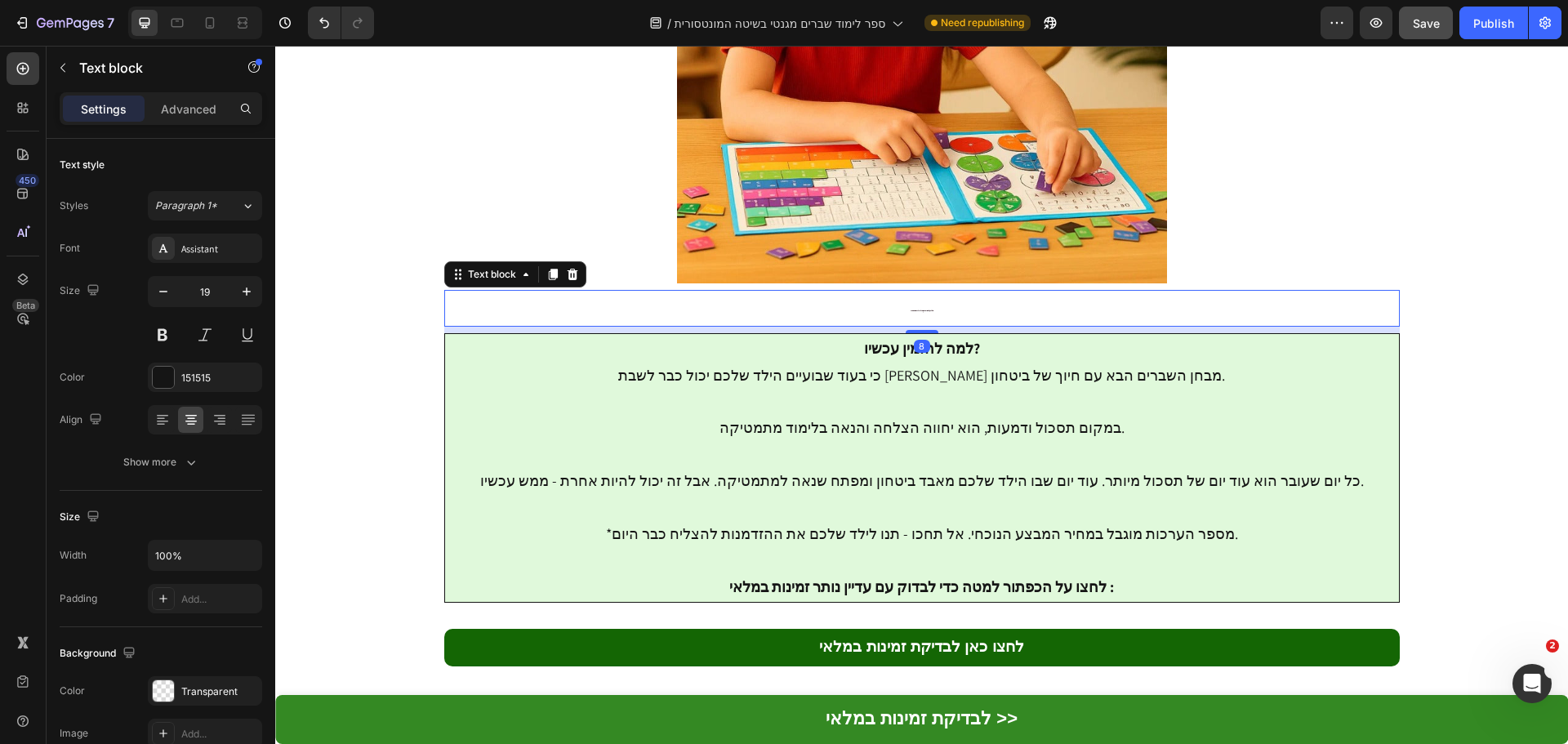
click at [911, 292] on p "תנו לילד שלכם את המפתח להצלחה במתמטיקה" at bounding box center [922, 308] width 952 height 33
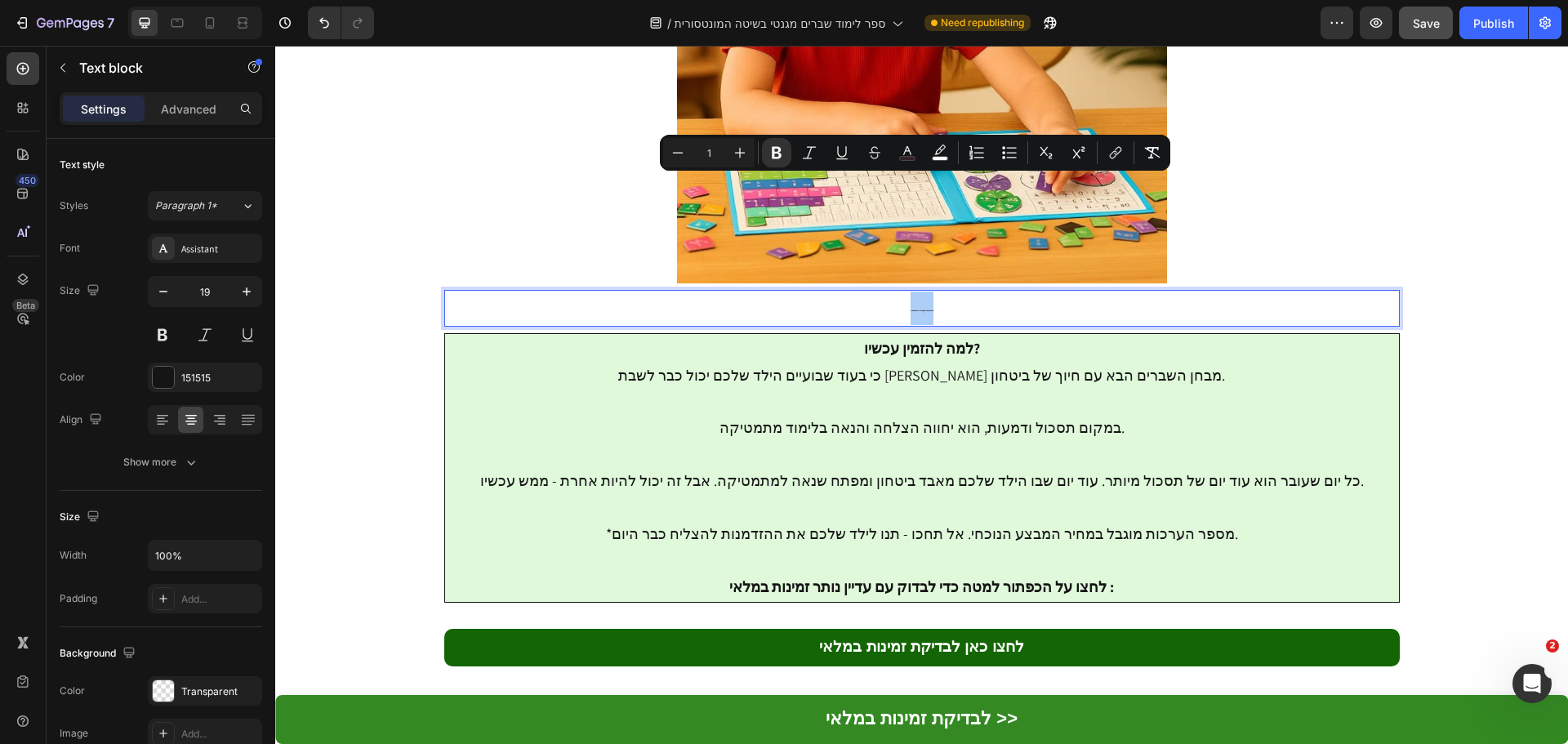
click at [707, 154] on input "1" at bounding box center [709, 152] width 32 height 20
type input "20"
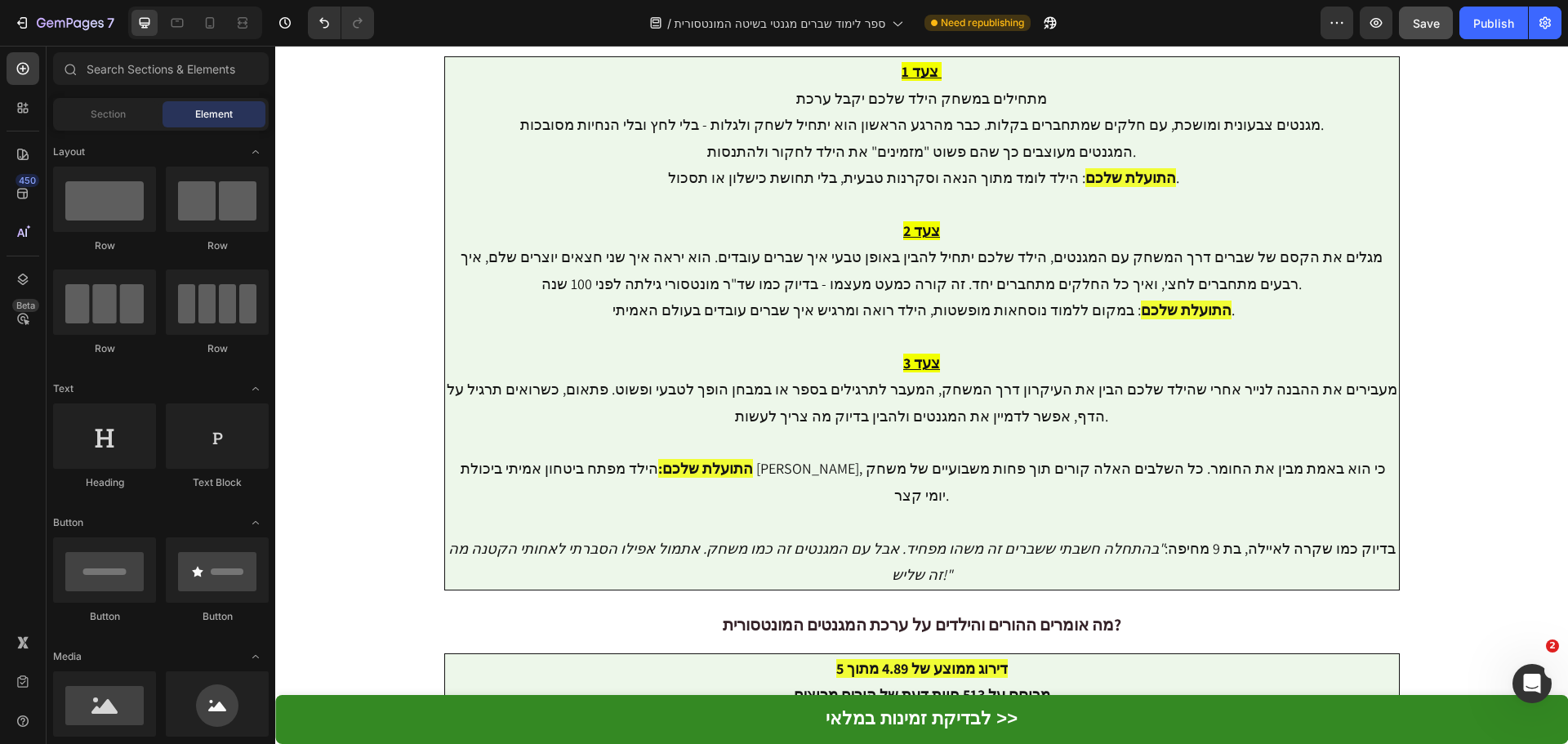
scroll to position [4218, 0]
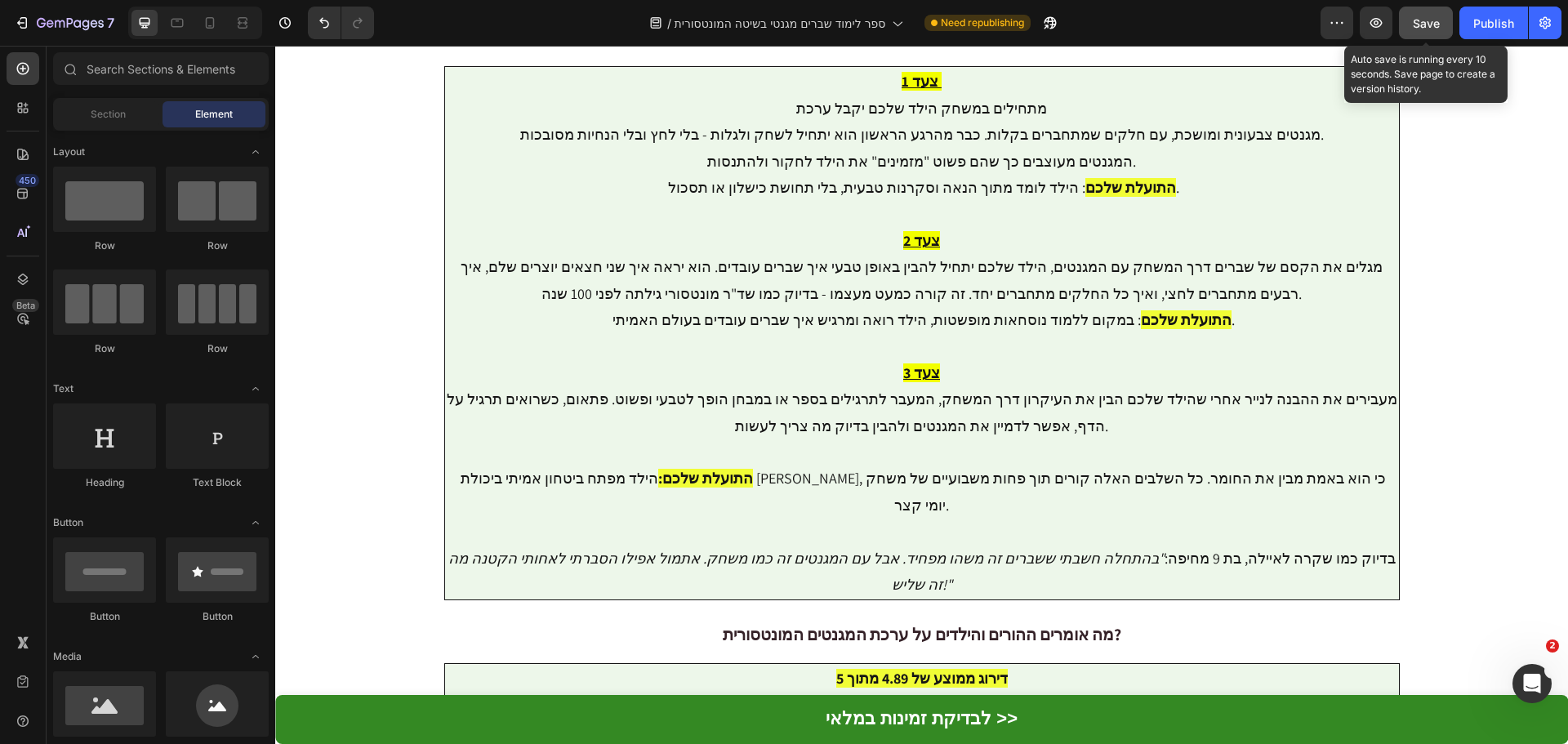
click at [1430, 20] on span "Save" at bounding box center [1426, 23] width 27 height 14
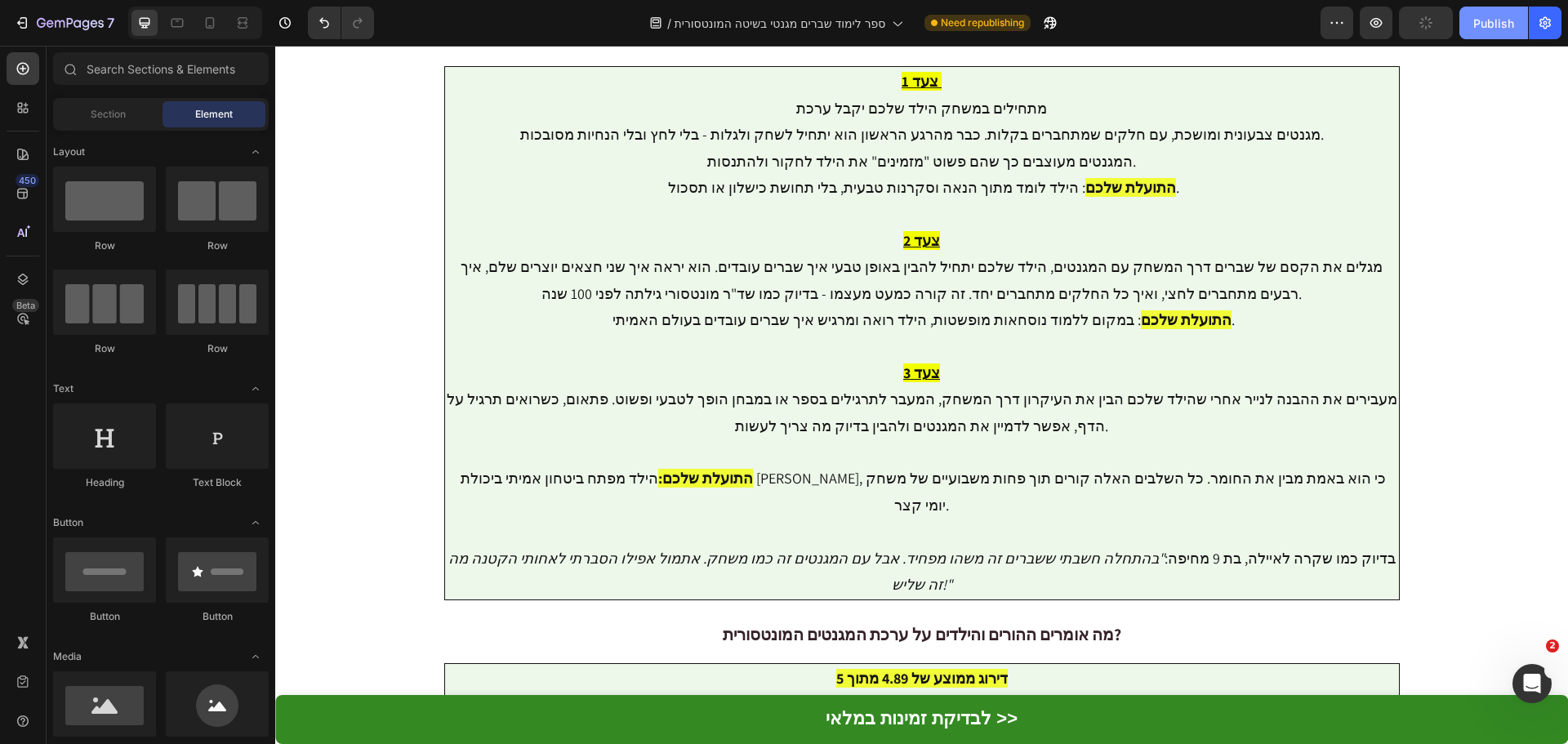
click at [1483, 24] on div "Publish" at bounding box center [1493, 23] width 41 height 17
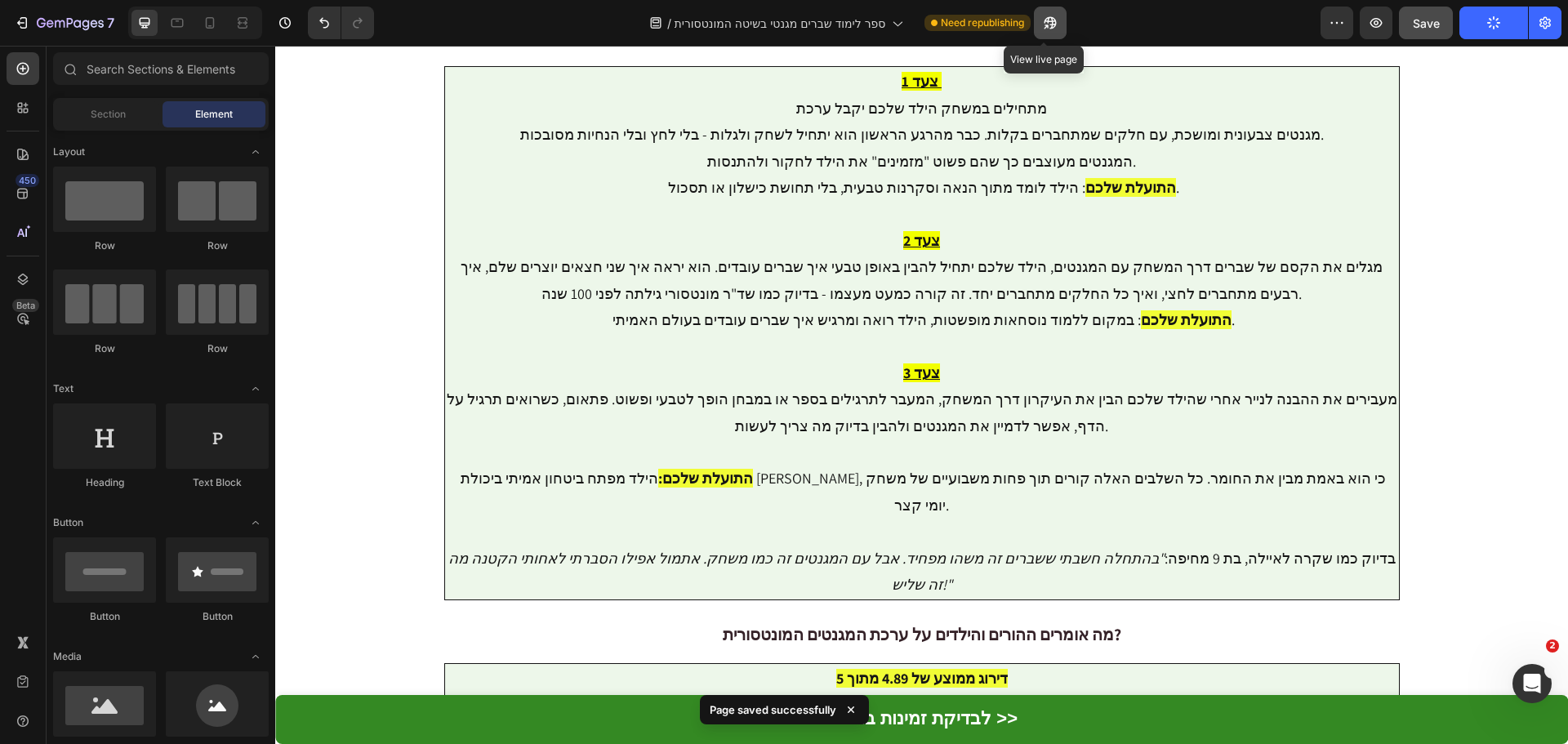
click at [1043, 29] on icon "button" at bounding box center [1050, 23] width 17 height 17
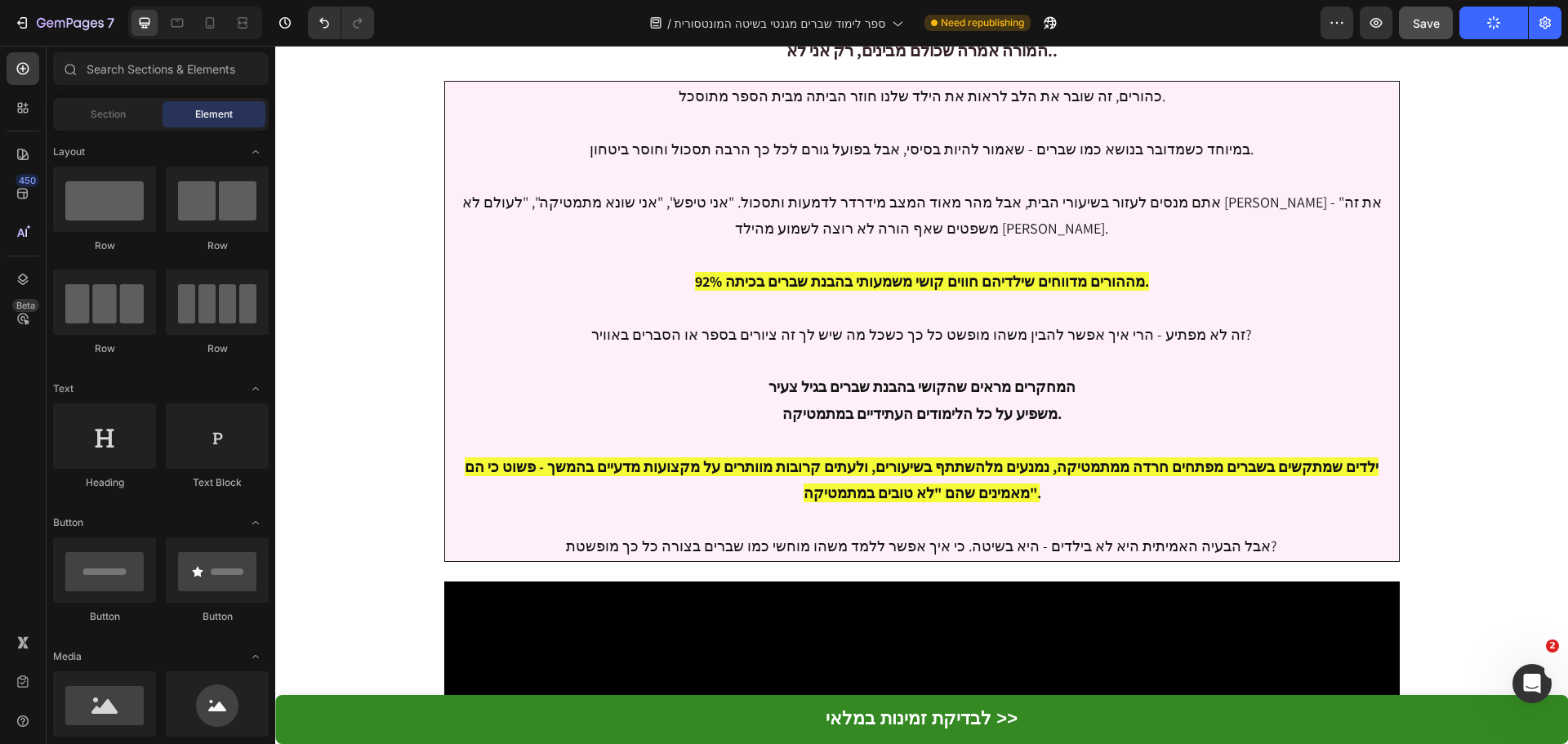
scroll to position [0, 0]
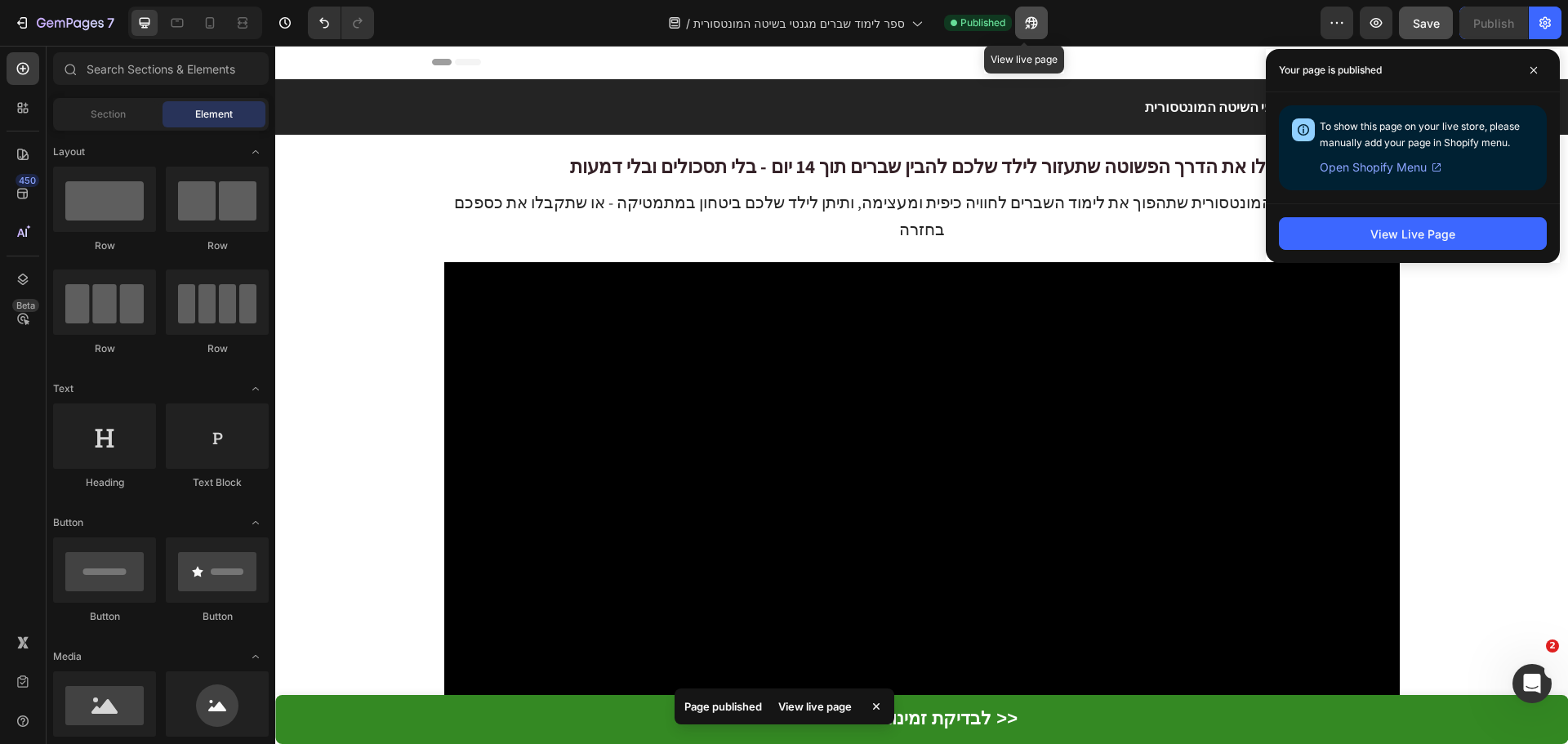
click at [1025, 24] on icon "button" at bounding box center [1032, 23] width 17 height 17
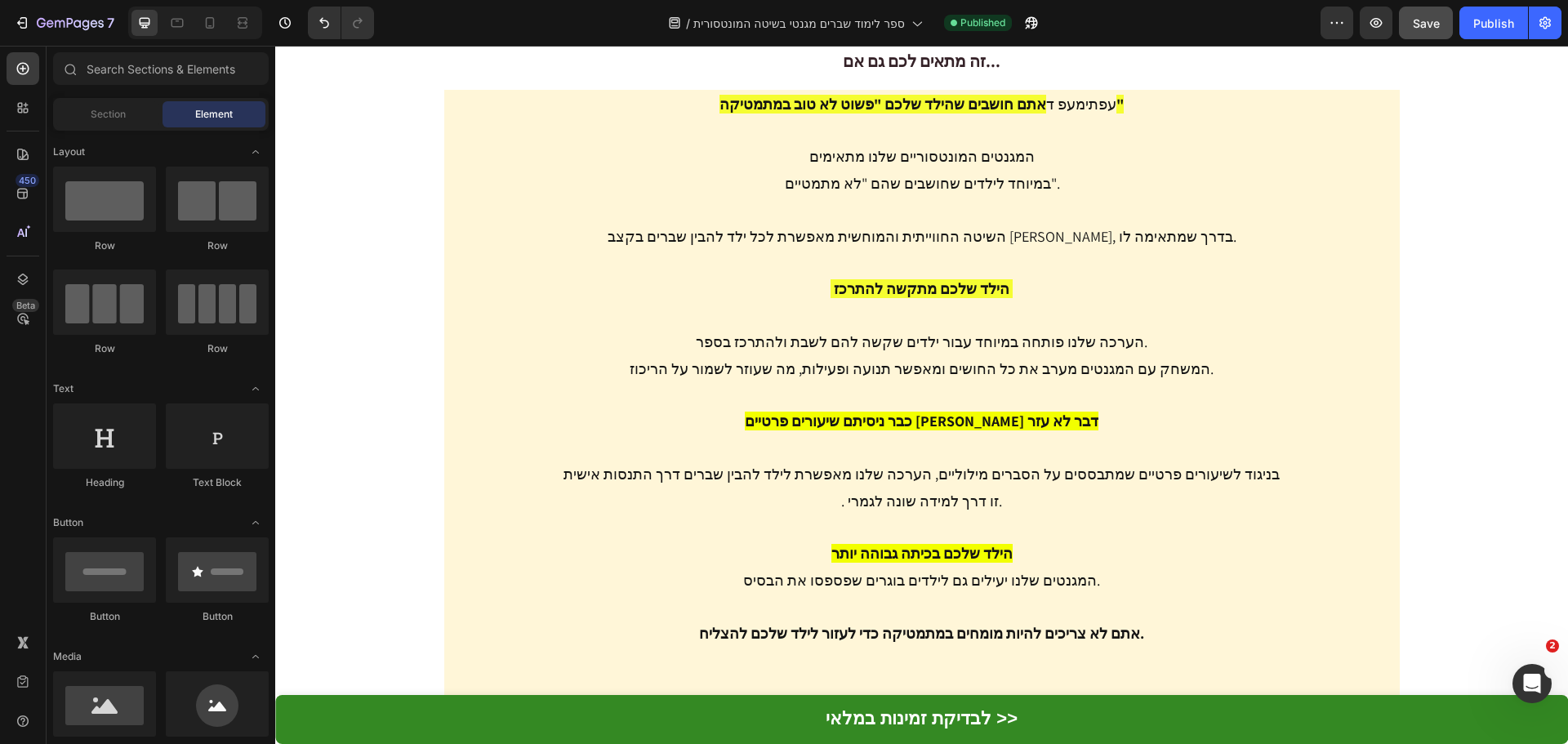
scroll to position [6008, 0]
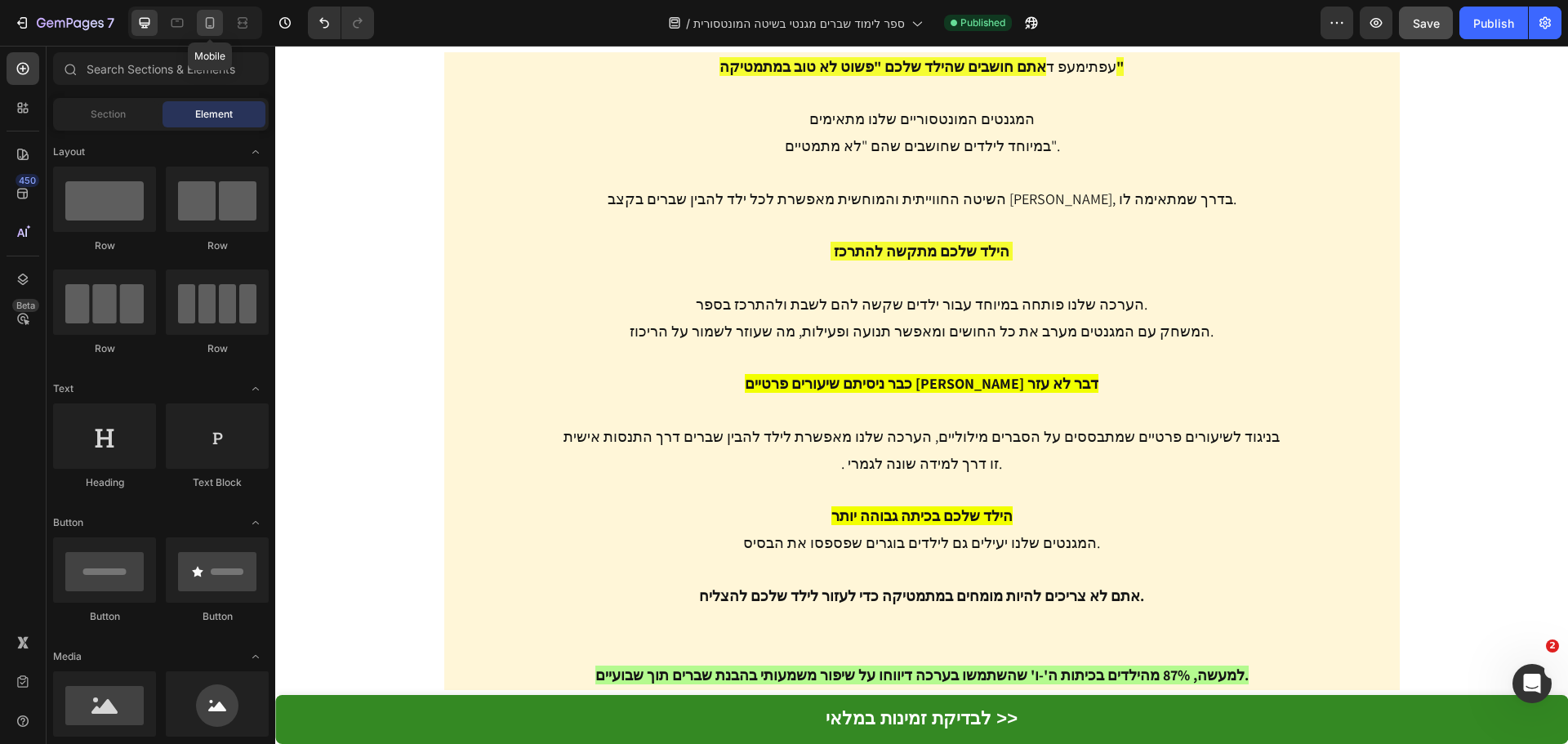
click at [207, 27] on icon at bounding box center [210, 23] width 17 height 17
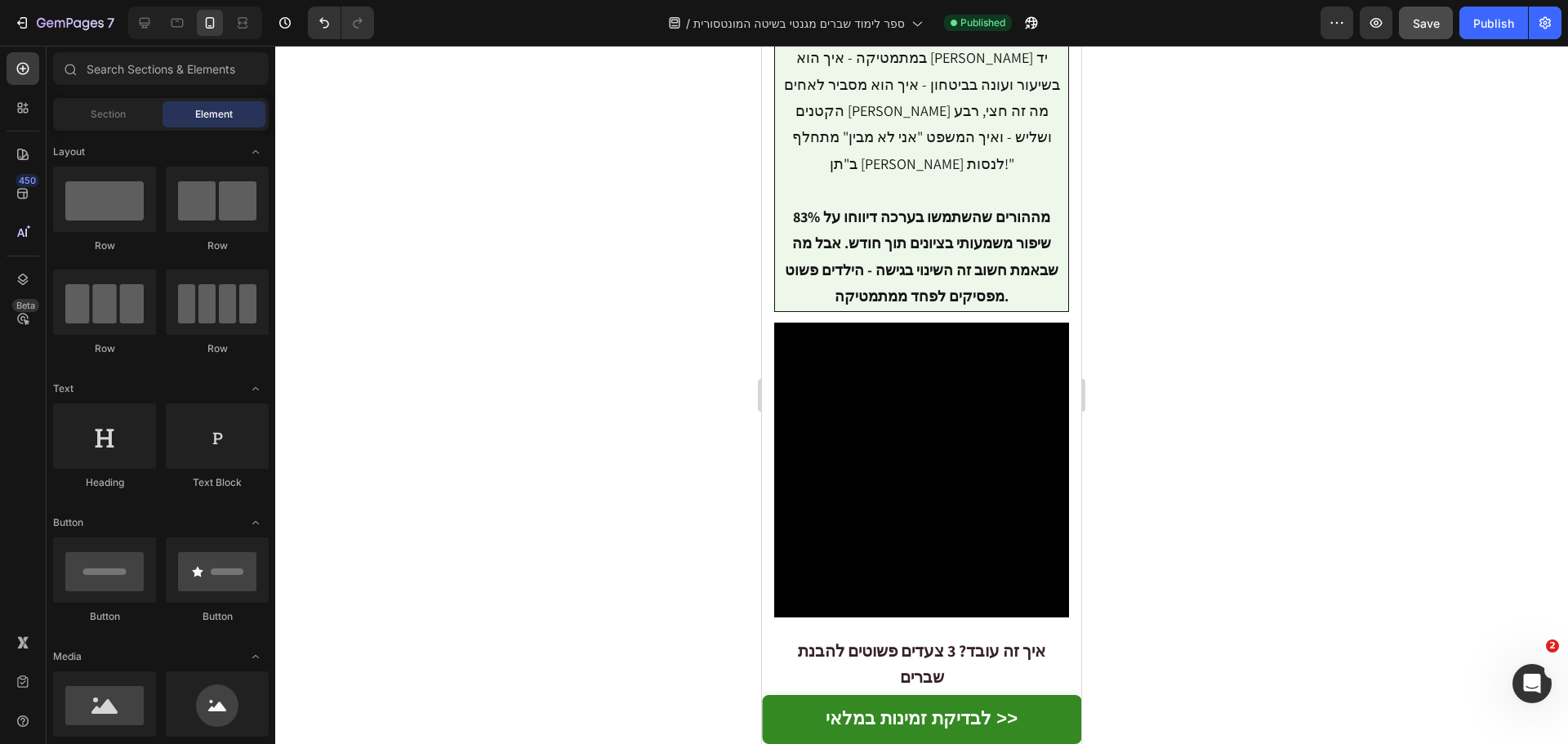
scroll to position [2502, 0]
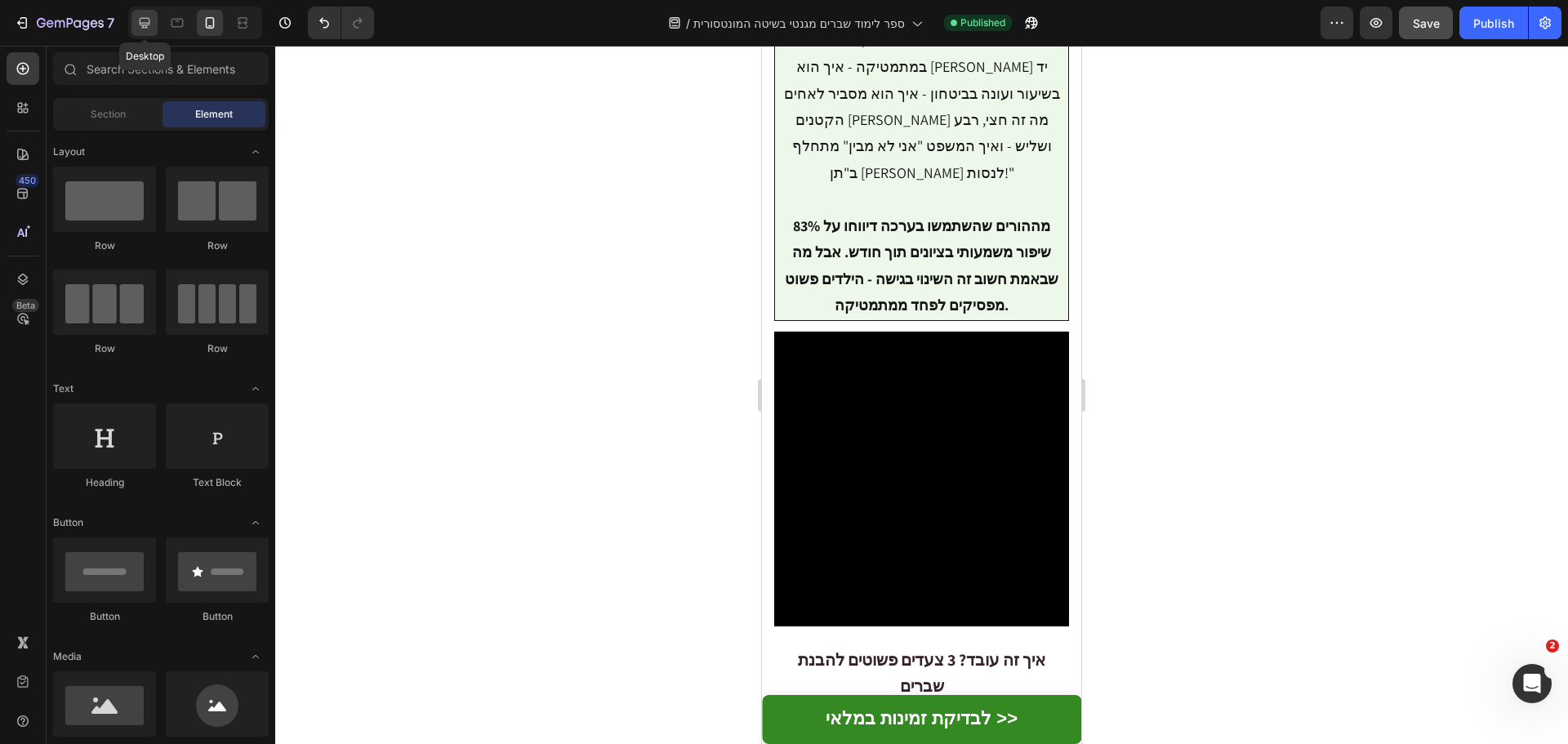
click at [142, 20] on icon at bounding box center [145, 23] width 17 height 17
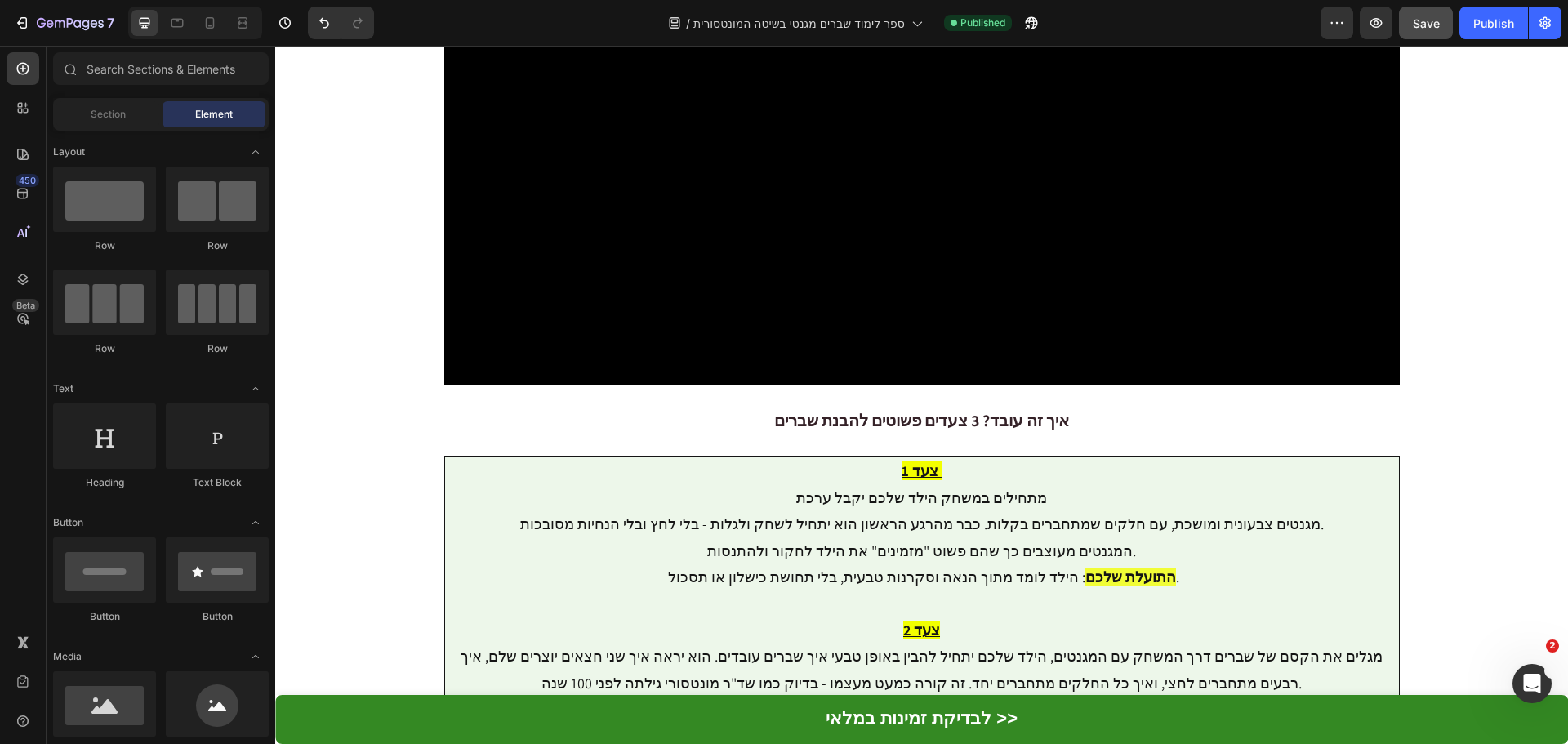
scroll to position [3866, 0]
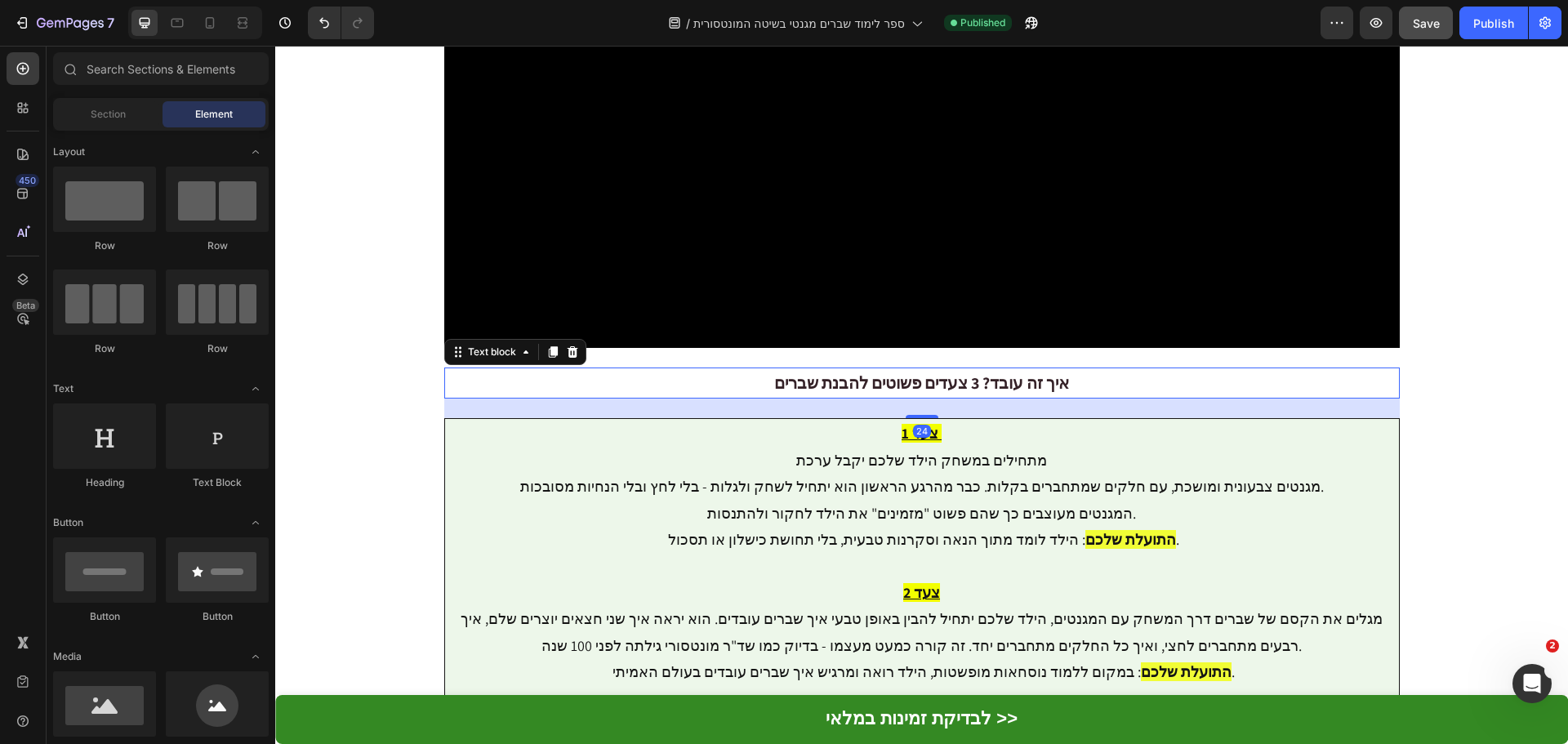
click at [975, 372] on strong "איך זה עובד? 3 צעדים פשוטים להבנת שברים" at bounding box center [922, 383] width 295 height 22
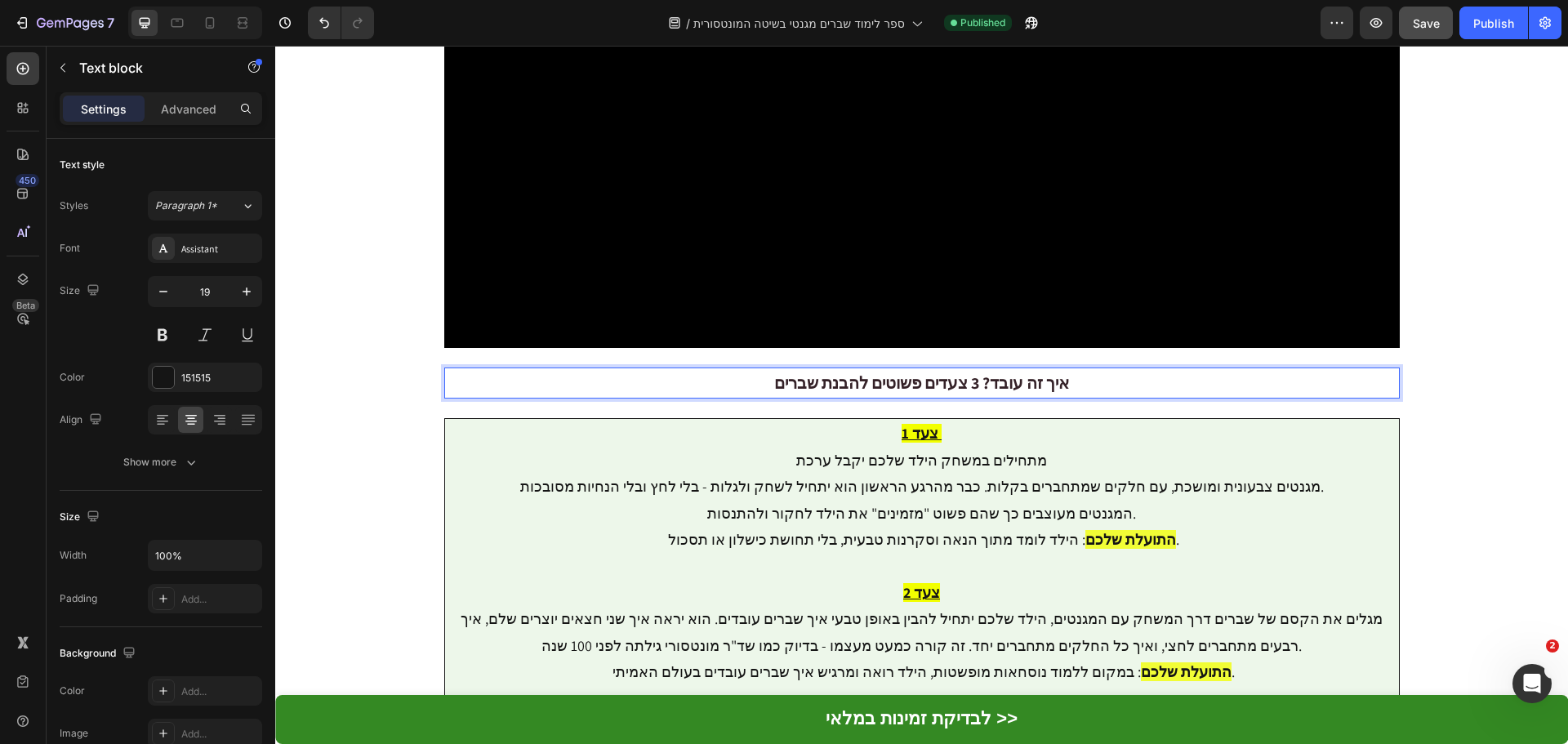
click at [975, 372] on strong "איך זה עובד? 3 צעדים פשוטים להבנת שברים" at bounding box center [922, 383] width 295 height 22
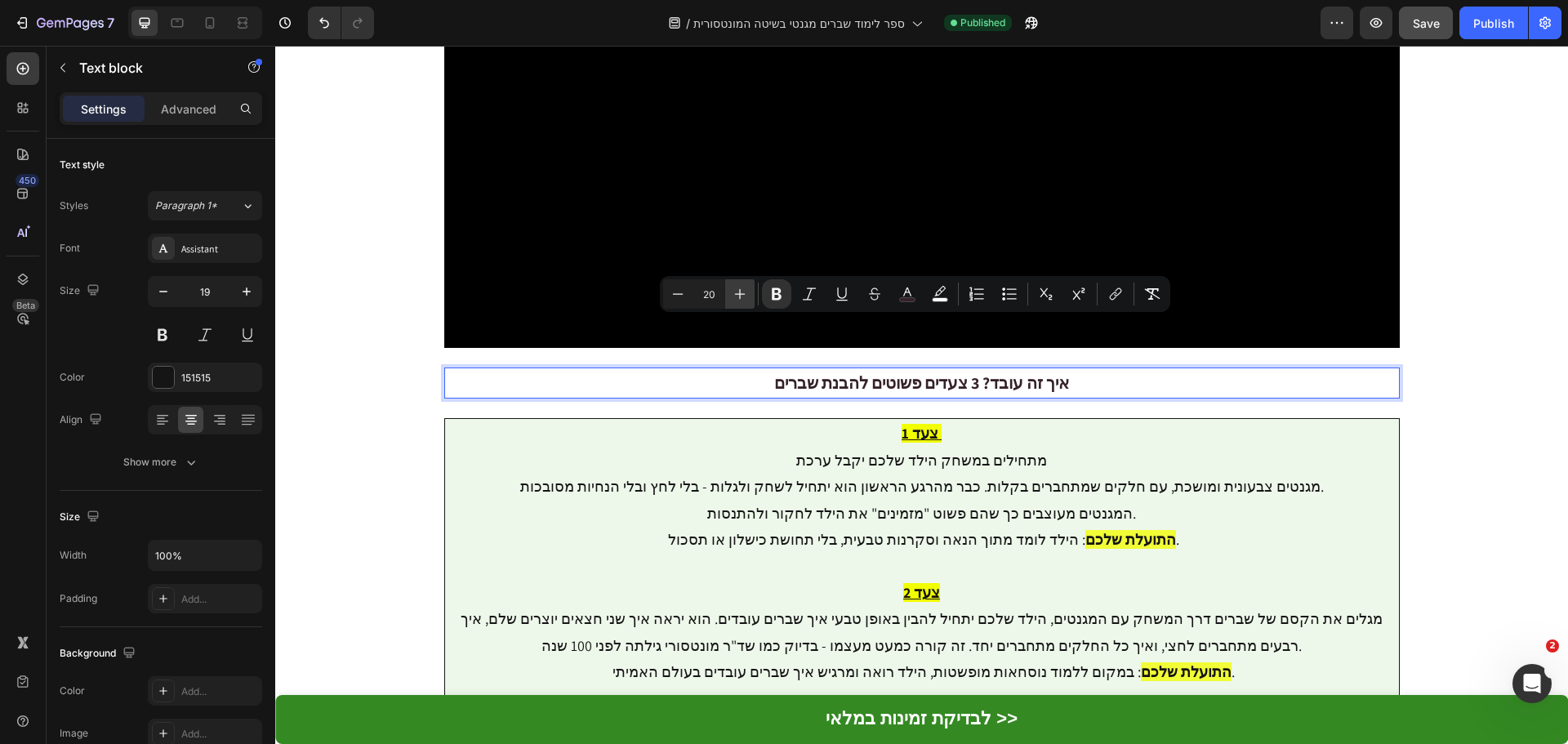
click at [733, 292] on icon "Editor contextual toolbar" at bounding box center [740, 294] width 17 height 17
type input "21"
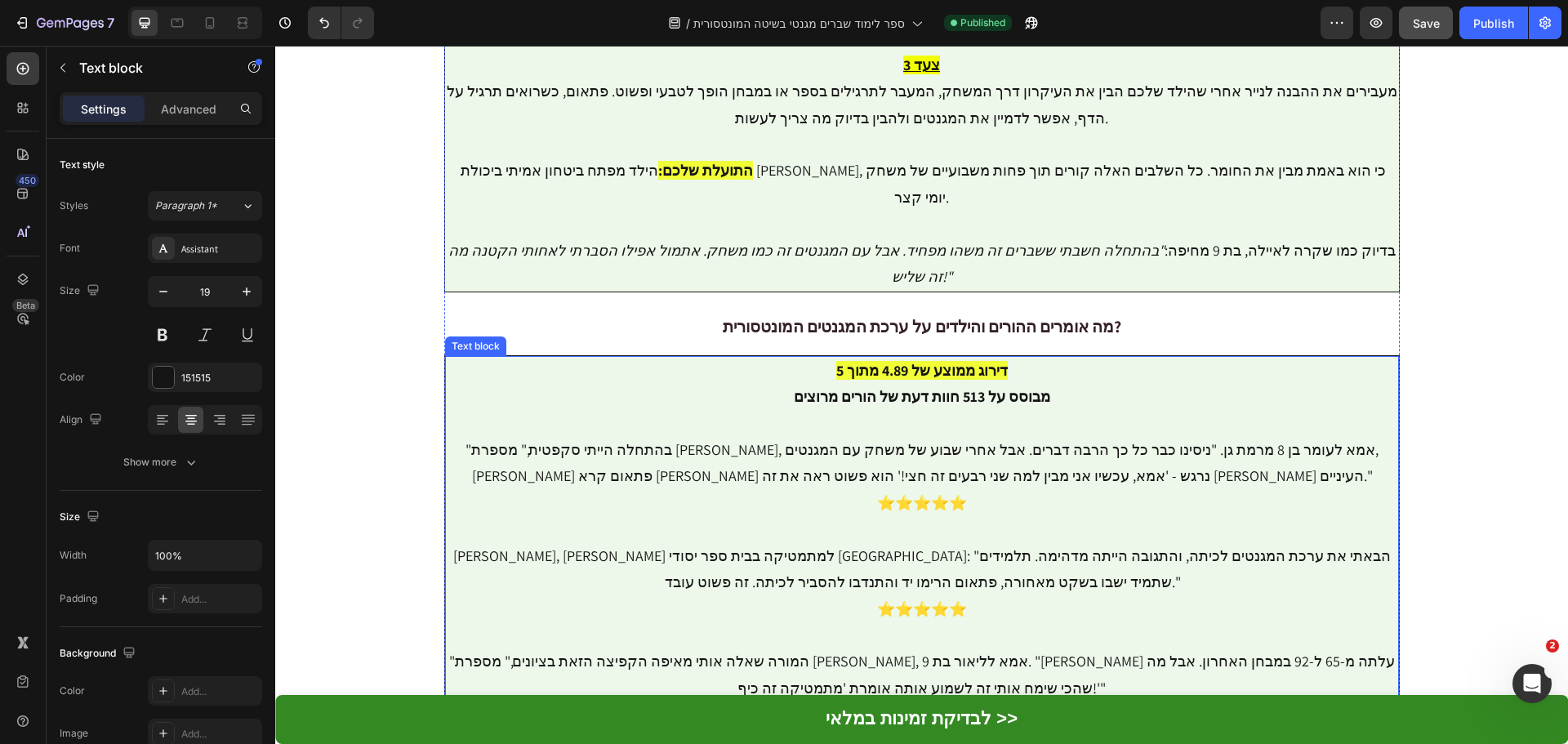
scroll to position [4520, 0]
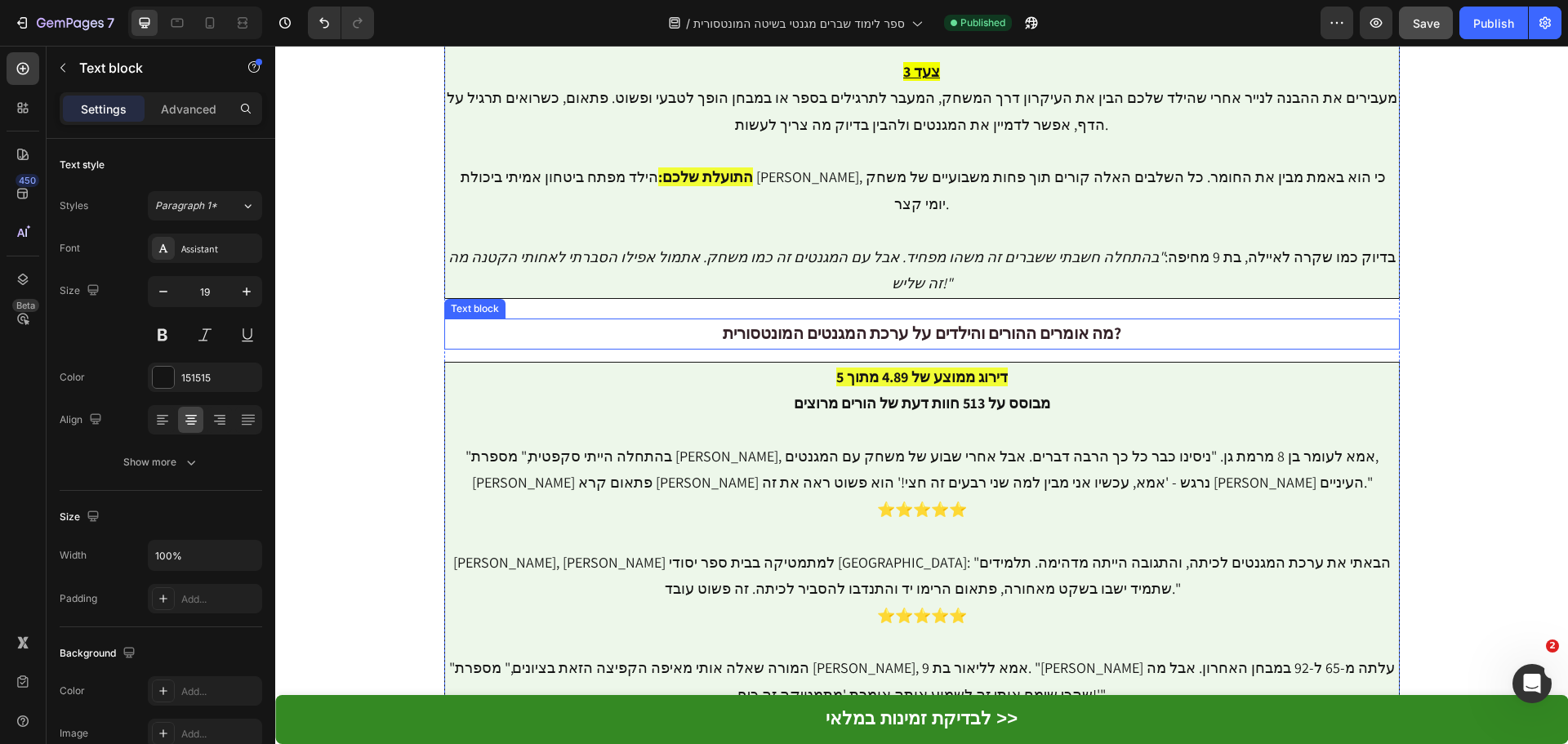
click at [844, 322] on strong "מה אומרים ההורים והילדים על ערכת המגנטים המונטסורית?" at bounding box center [922, 333] width 399 height 22
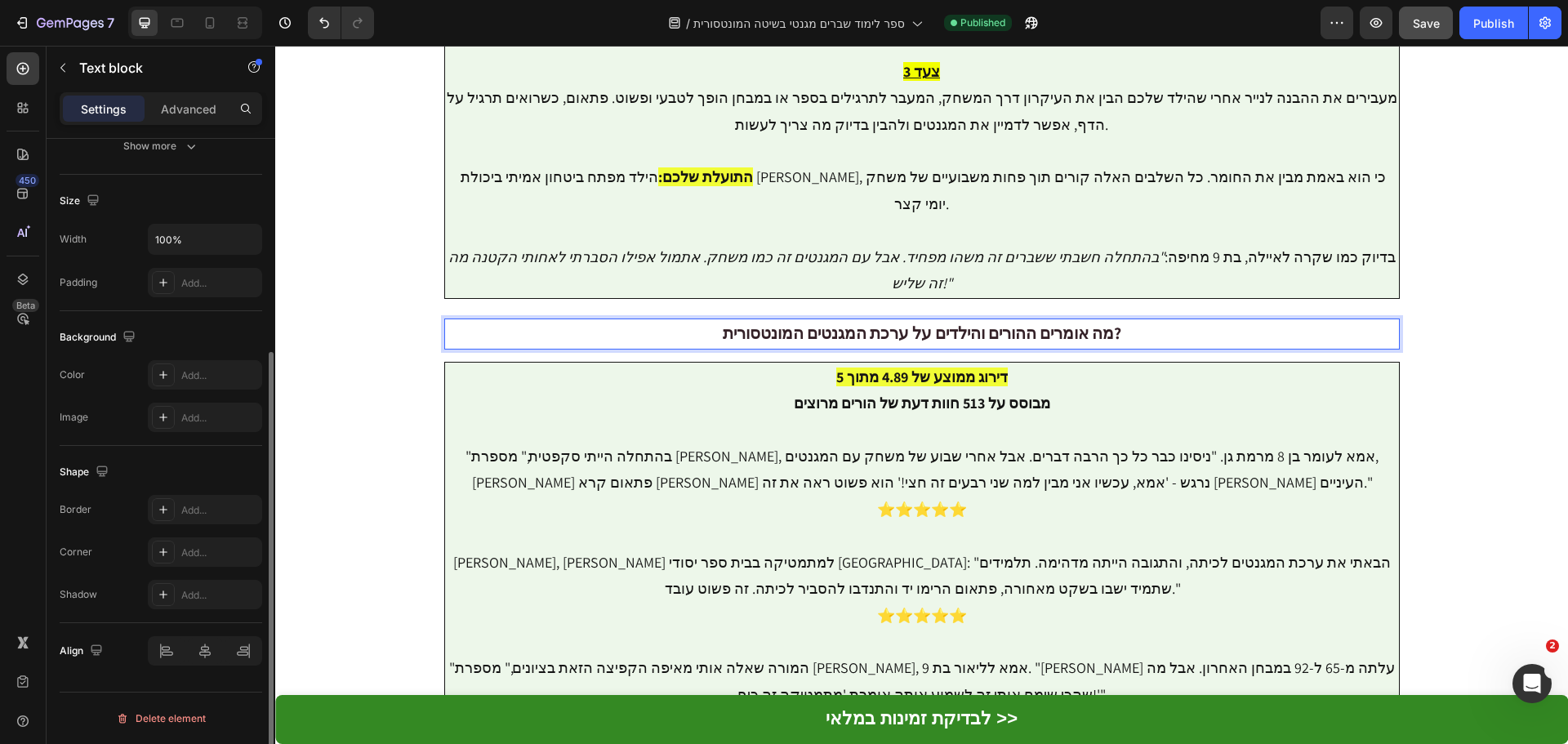
click at [844, 322] on strong "מה אומרים ההורים והילדים על ערכת המגנטים המונטסורית?" at bounding box center [922, 333] width 399 height 22
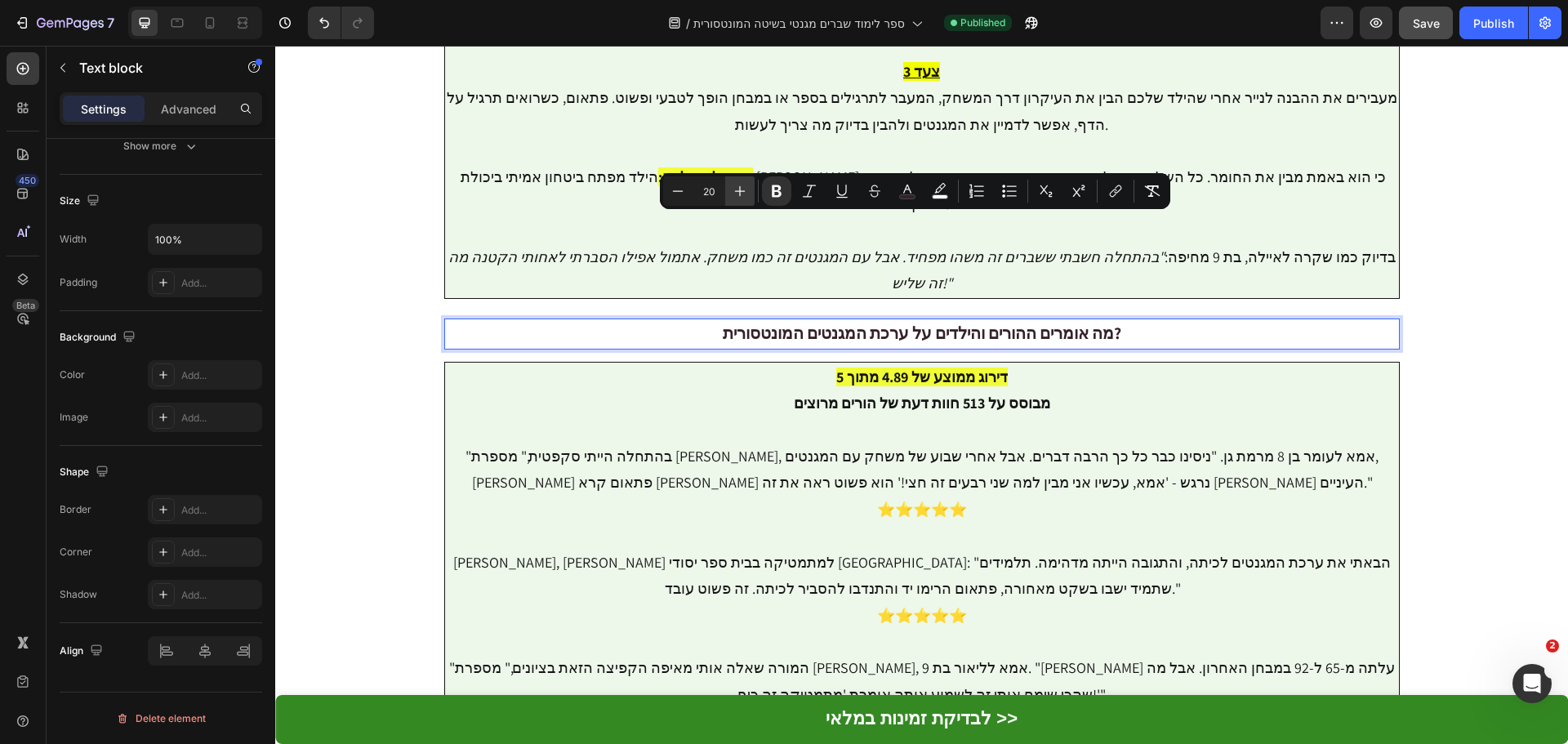
click at [738, 188] on icon "Editor contextual toolbar" at bounding box center [740, 191] width 17 height 17
type input "21"
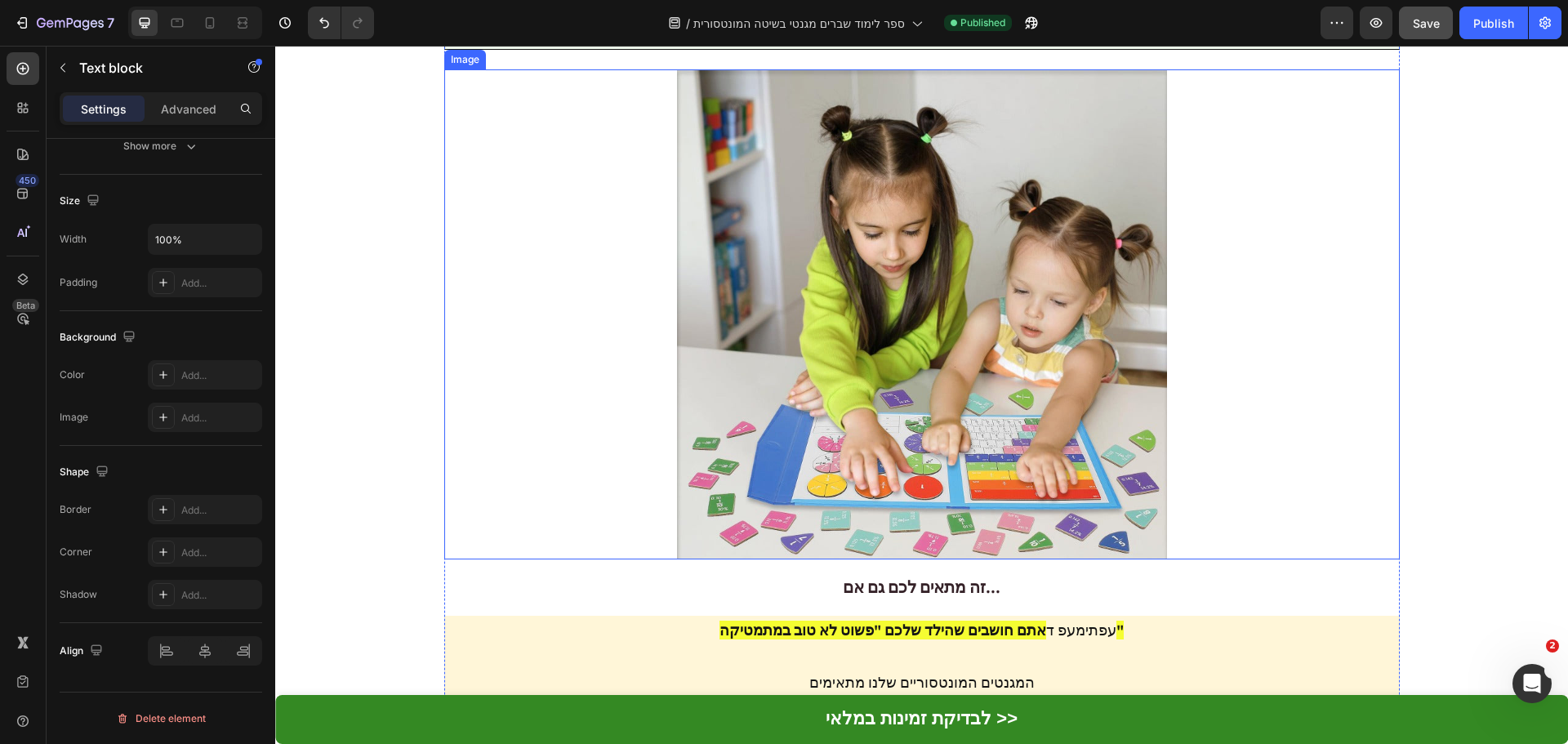
scroll to position [5499, 0]
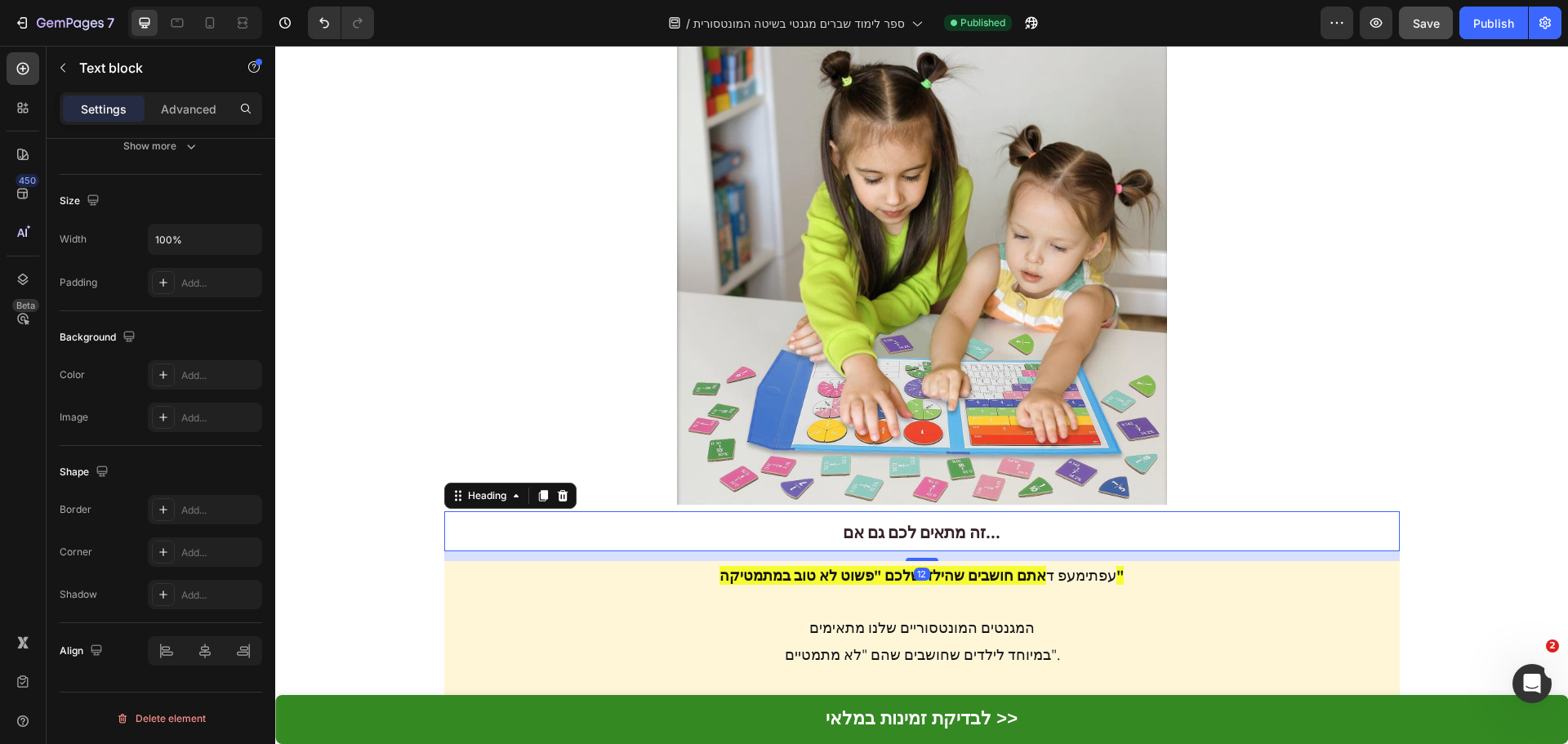
click at [937, 522] on span "זה מתאים לכם גם אם..." at bounding box center [922, 533] width 157 height 22
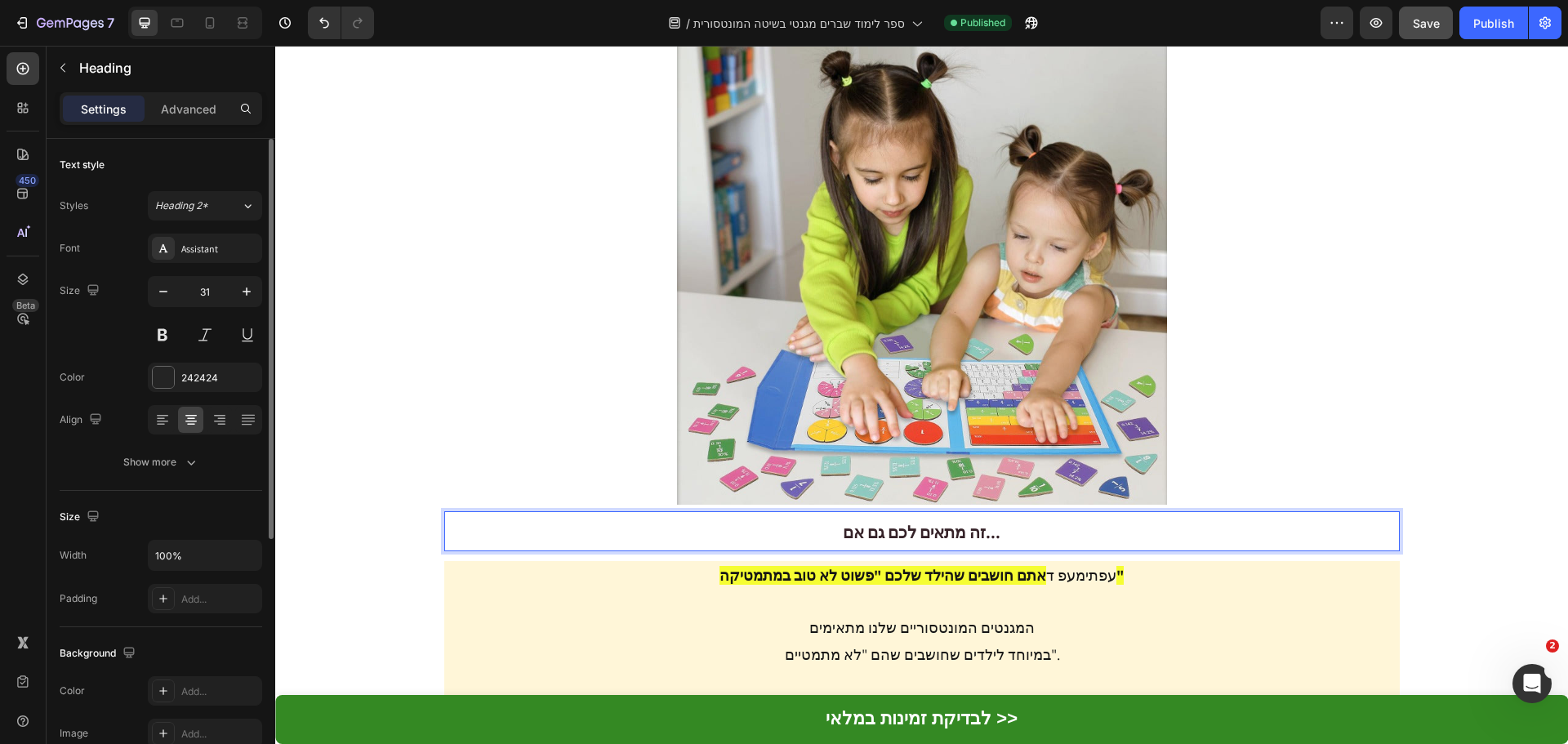
click at [937, 522] on span "זה מתאים לכם גם אם..." at bounding box center [922, 533] width 157 height 22
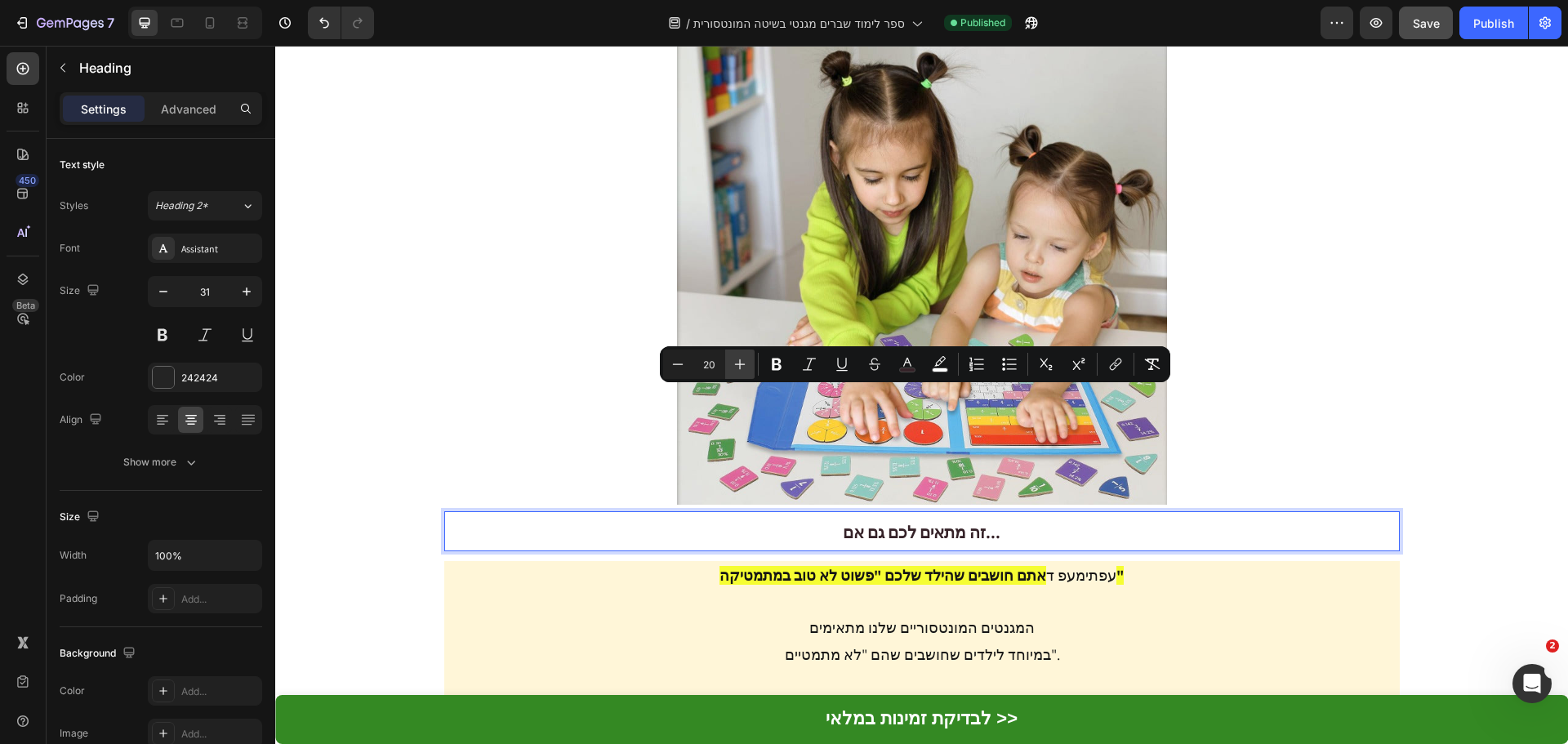
click at [741, 366] on icon "Editor contextual toolbar" at bounding box center [740, 365] width 17 height 17
type input "21"
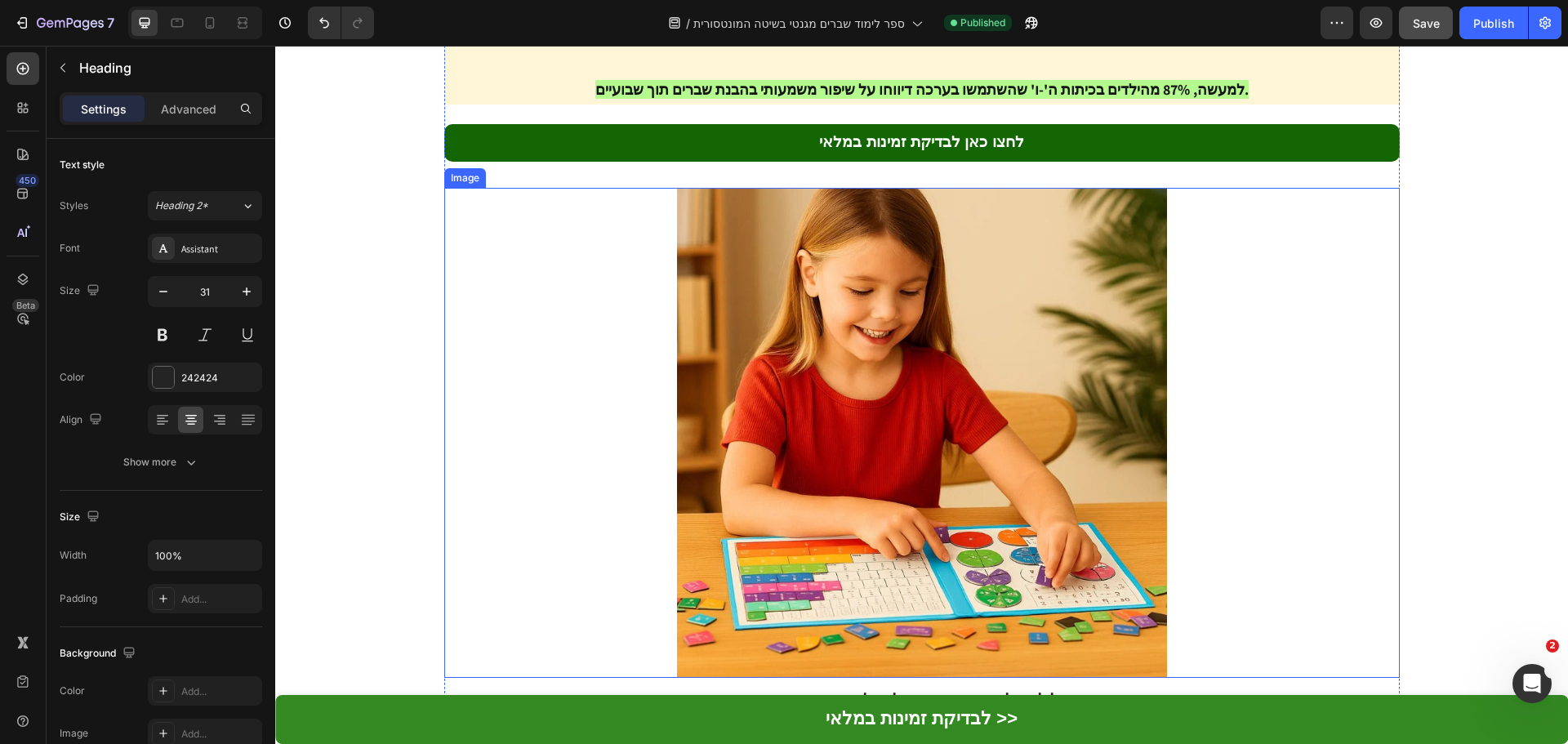
scroll to position [6887, 0]
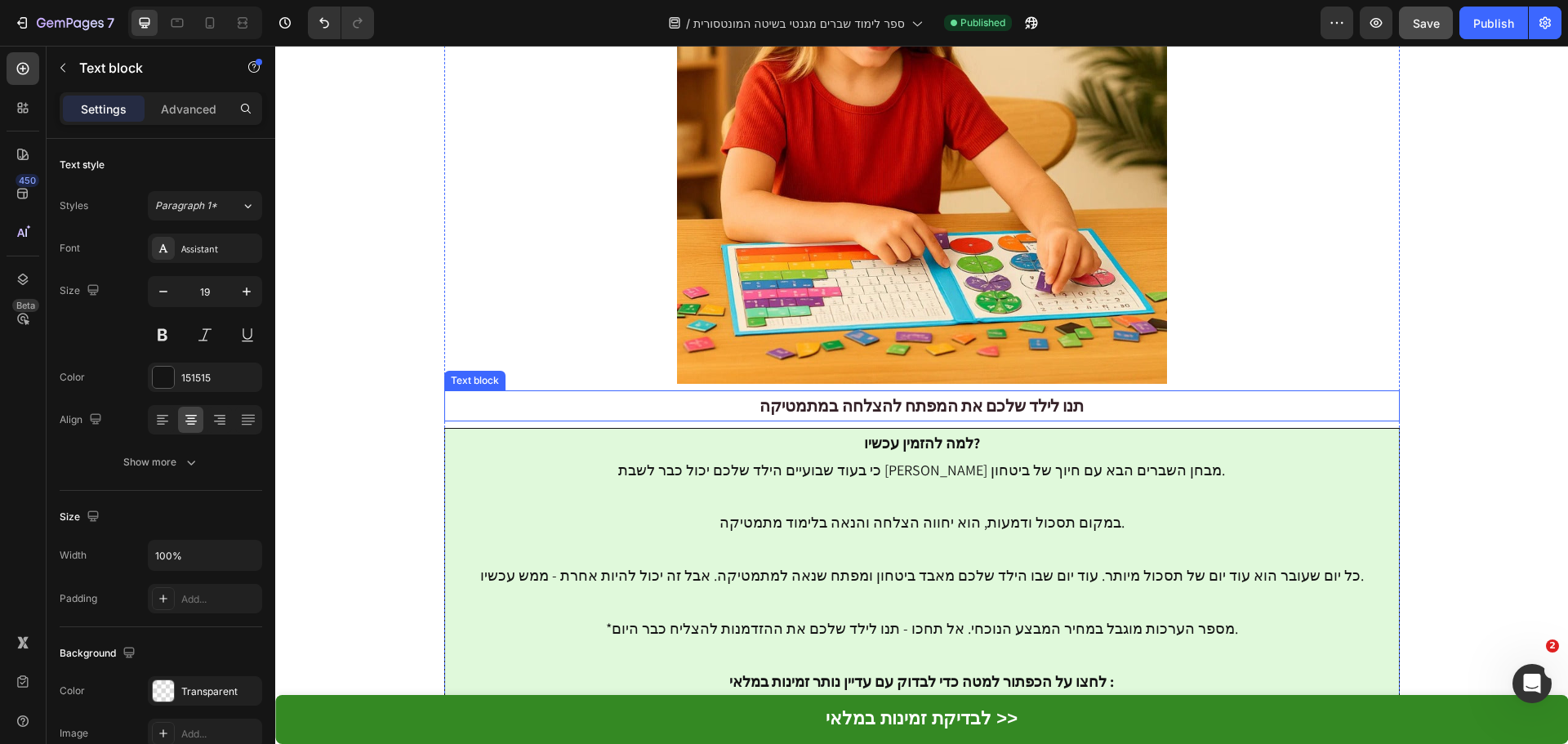
click at [921, 395] on strong "תנו לילד שלכם את המפתח להצלחה במתמטיקה" at bounding box center [921, 406] width 324 height 22
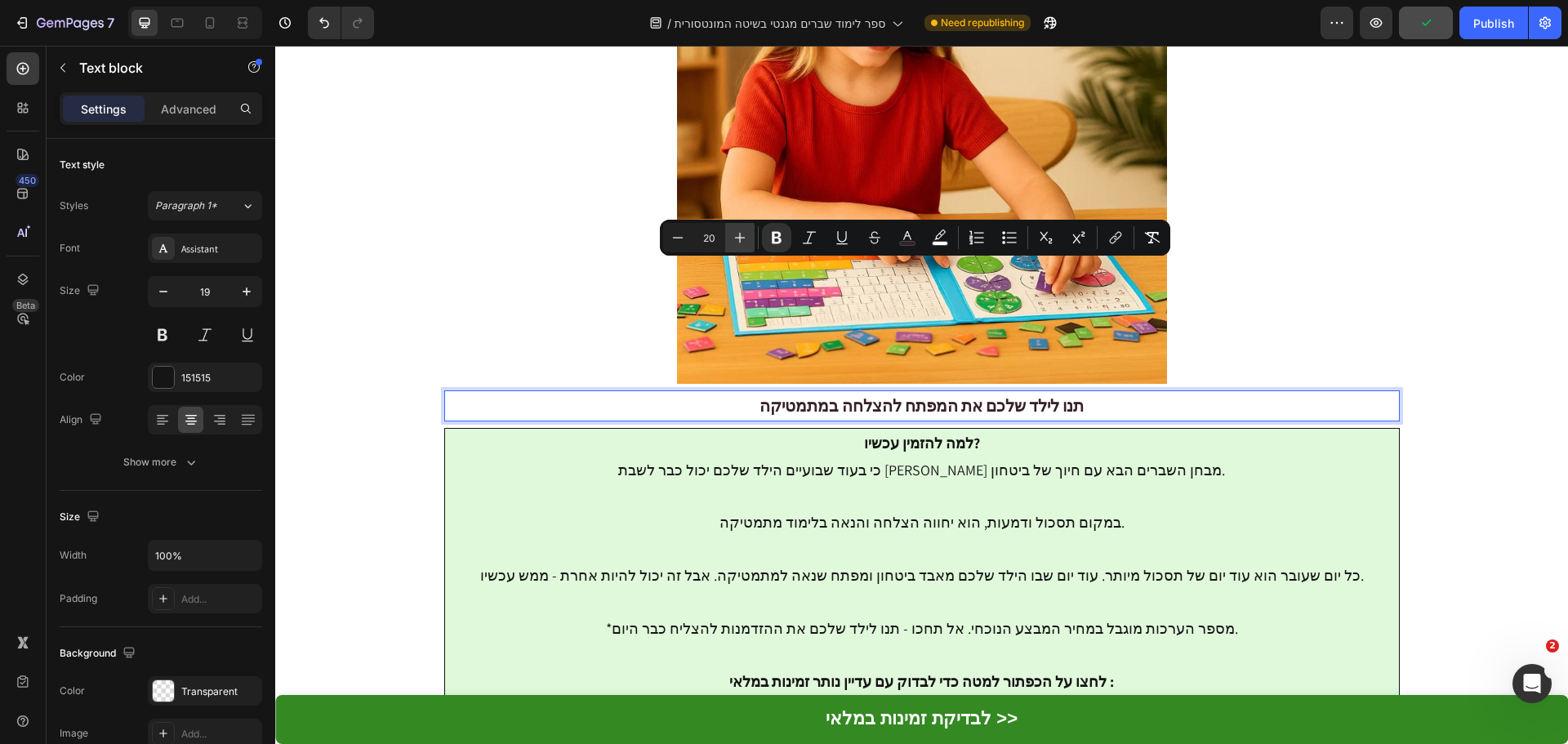
click at [742, 234] on icon "Editor contextual toolbar" at bounding box center [740, 238] width 17 height 17
type input "21"
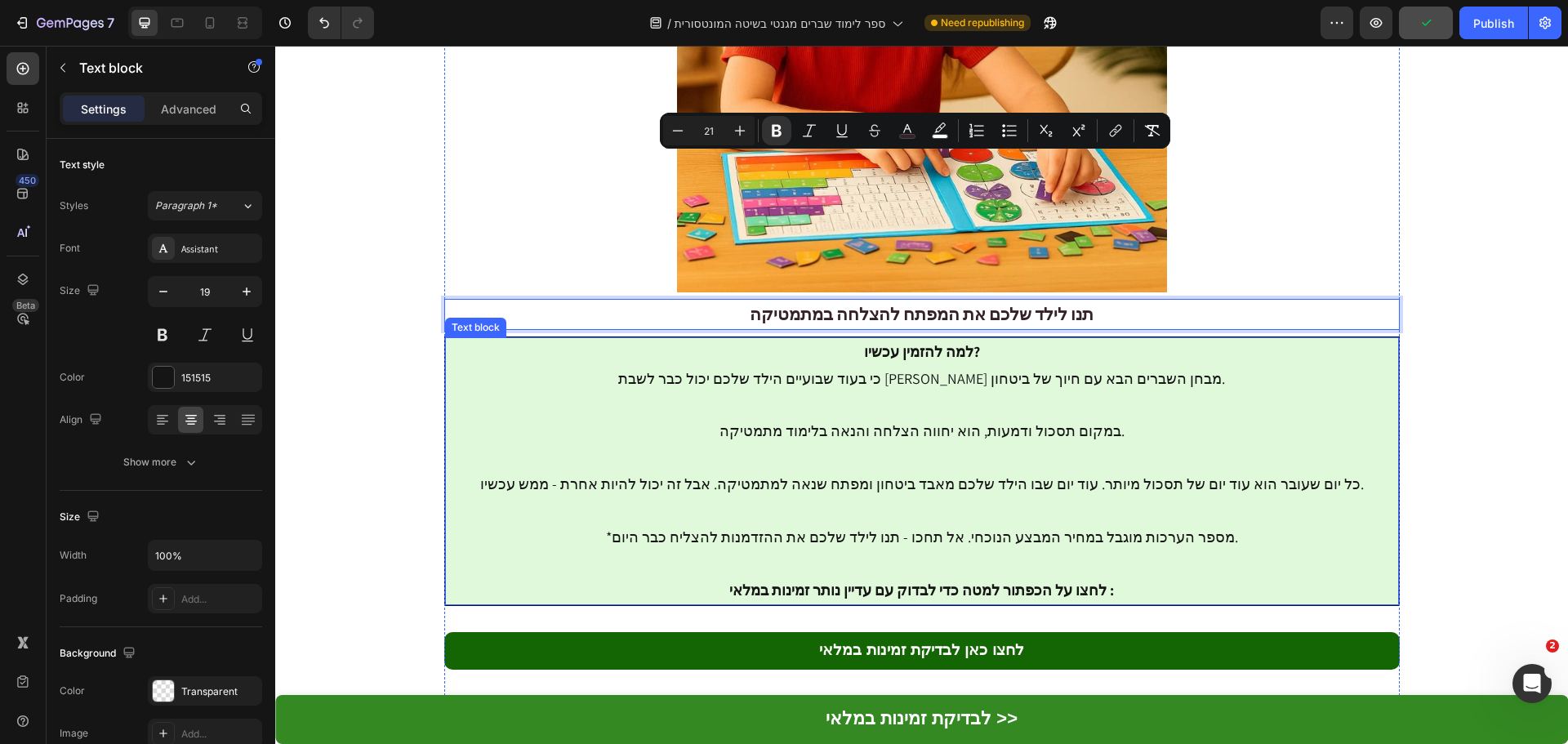
scroll to position [6993, 0]
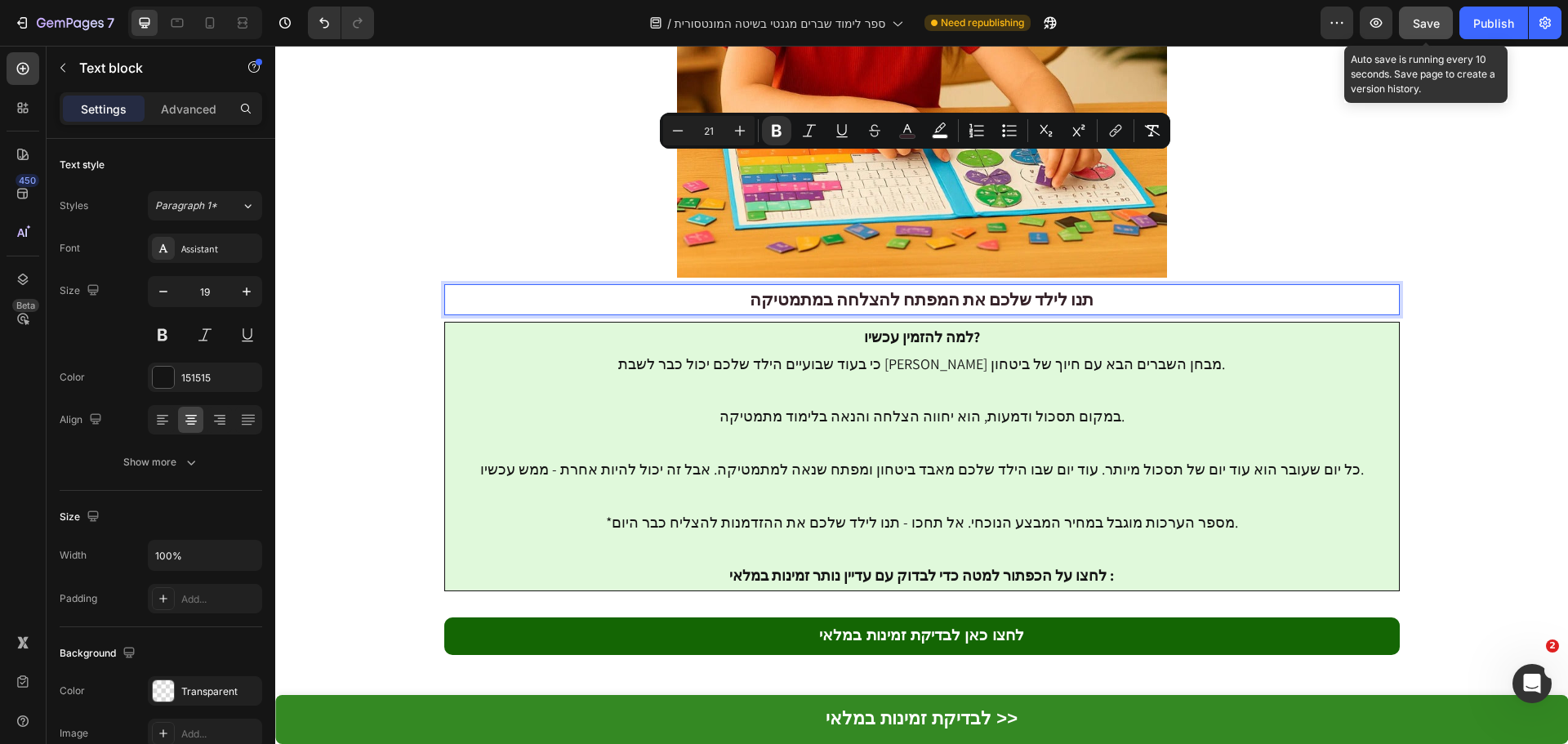
click at [1418, 24] on span "Save" at bounding box center [1426, 23] width 27 height 14
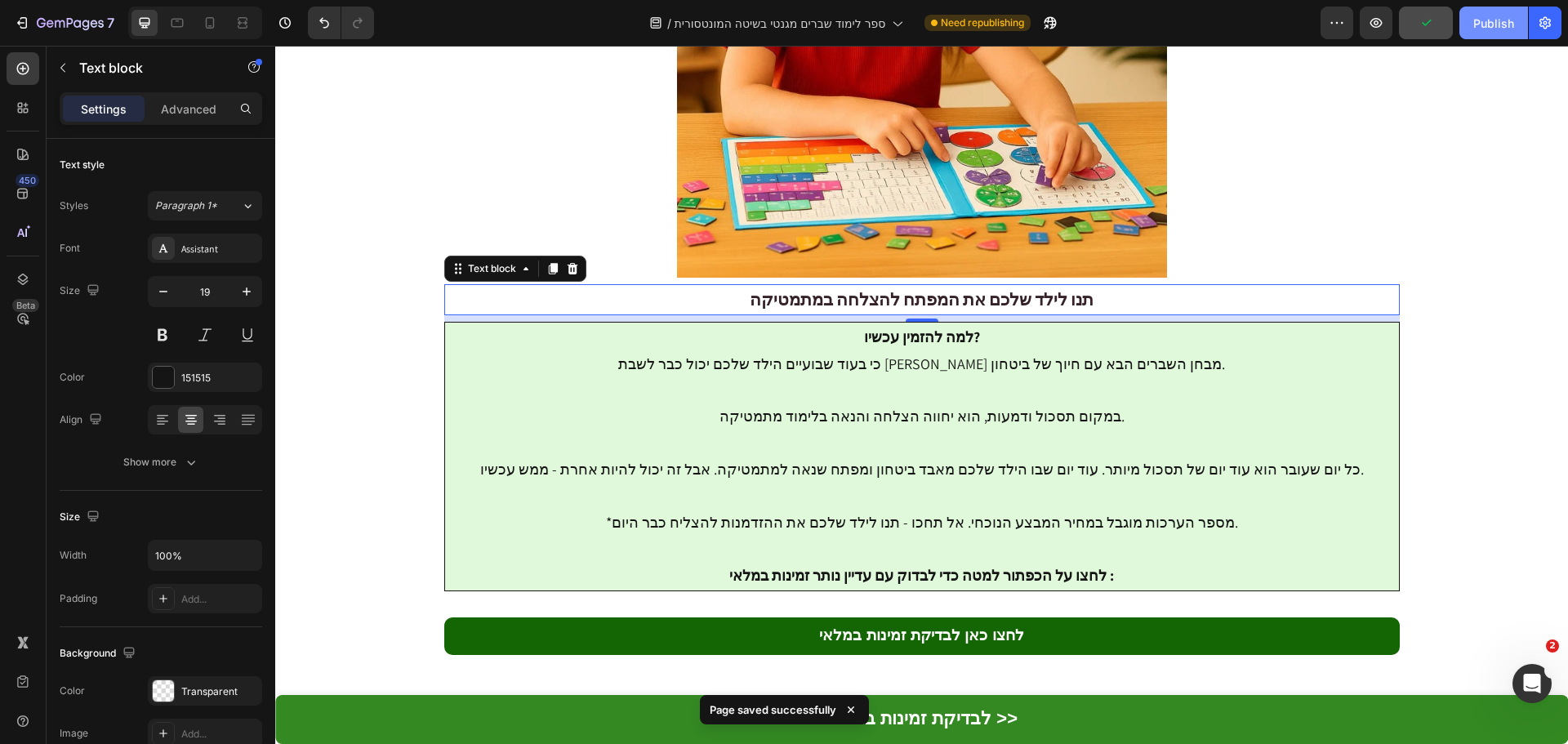
click at [1493, 22] on div "Publish" at bounding box center [1493, 23] width 41 height 17
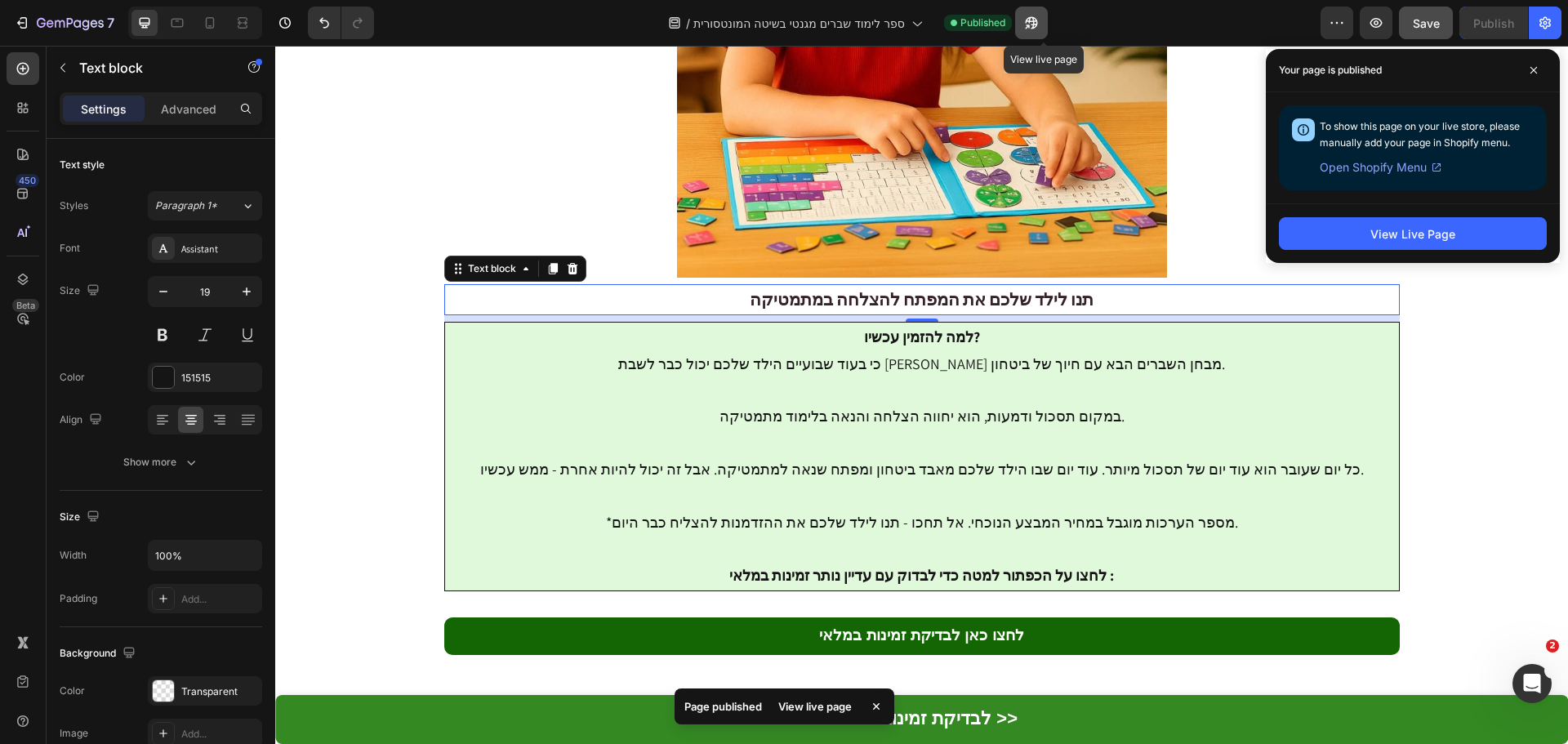
click at [1038, 12] on button "button" at bounding box center [1031, 22] width 32 height 32
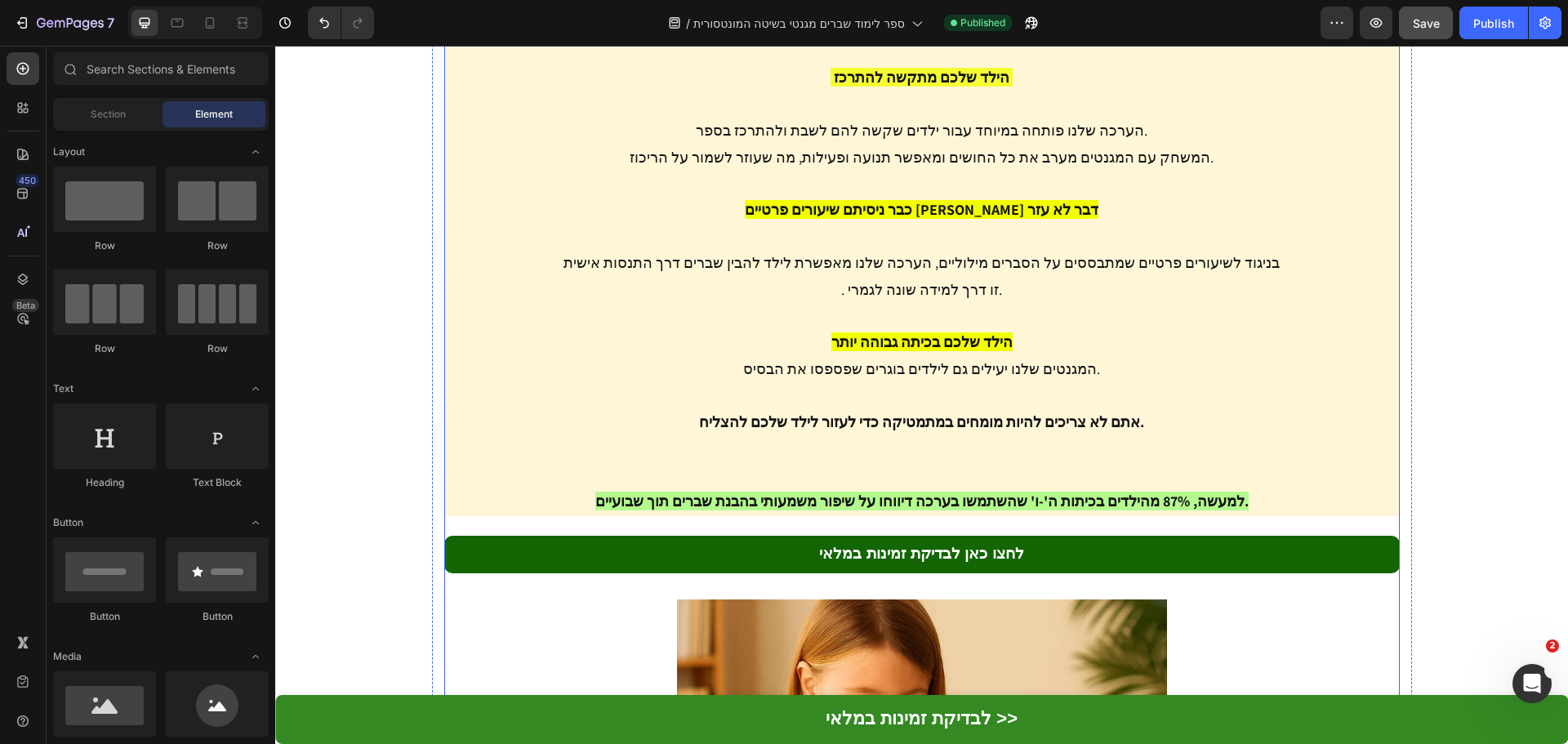
scroll to position [6225, 0]
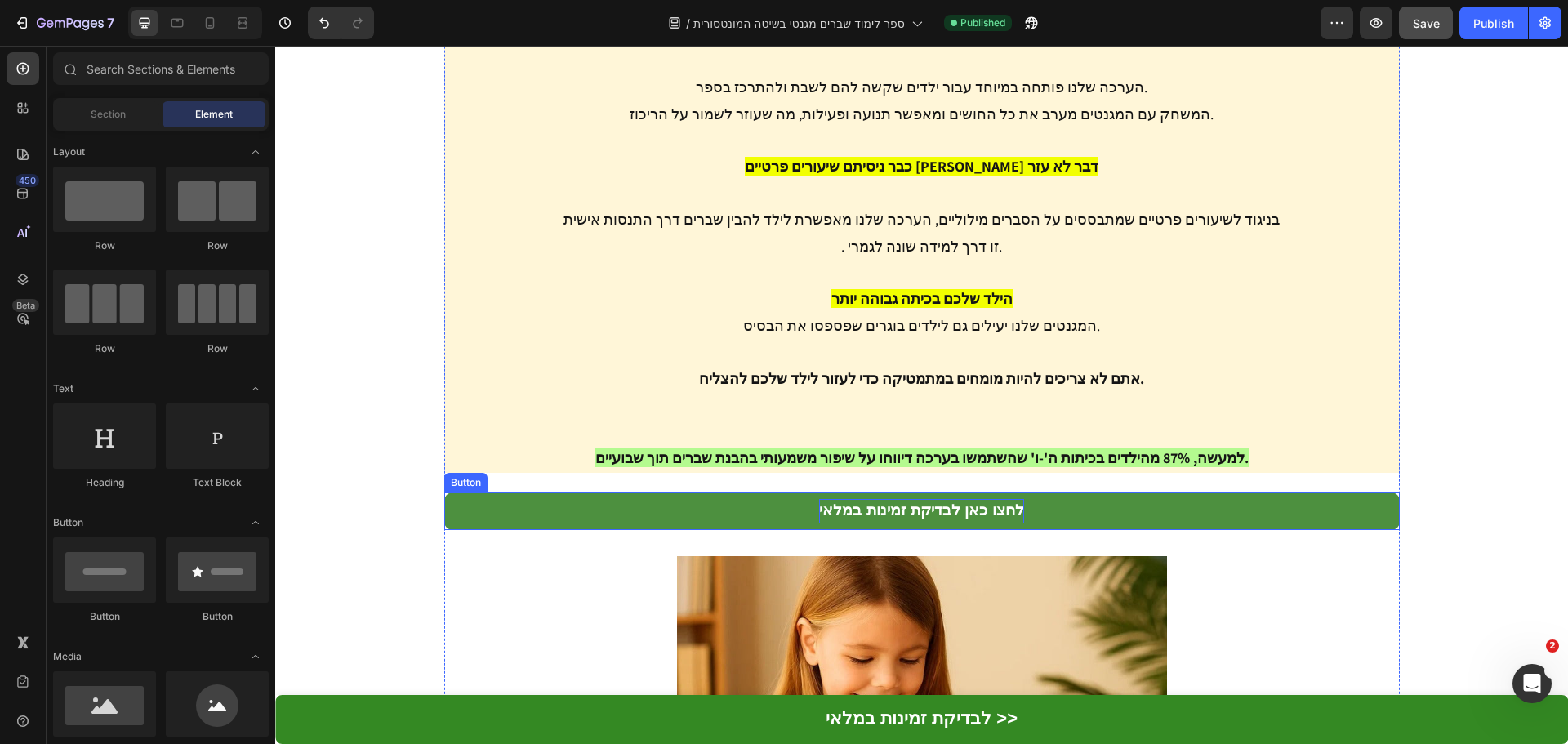
click at [925, 501] on strong "לחצו כאן לבדיקת זמינות במלאי" at bounding box center [921, 510] width 204 height 17
